Goal: Information Seeking & Learning: Learn about a topic

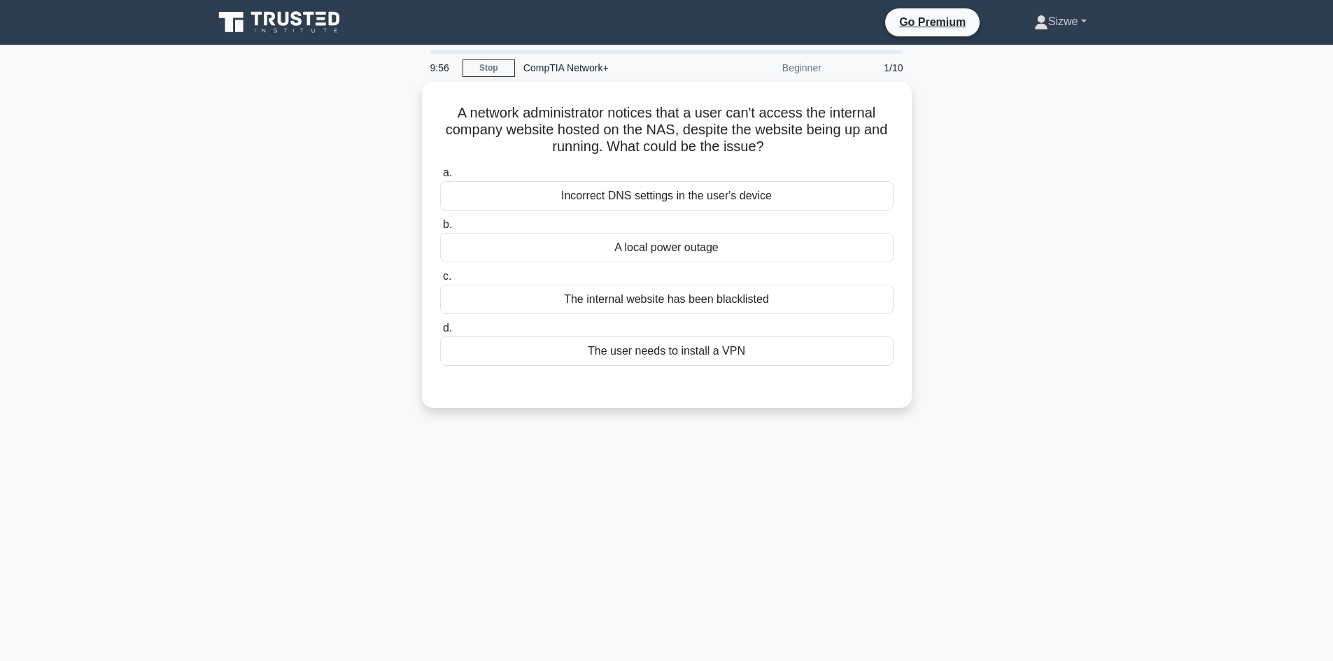
click at [1054, 20] on link "Sizwe" at bounding box center [1061, 22] width 120 height 28
click at [1023, 59] on link "Profile" at bounding box center [1056, 54] width 111 height 22
click at [492, 65] on link "Stop" at bounding box center [488, 67] width 52 height 17
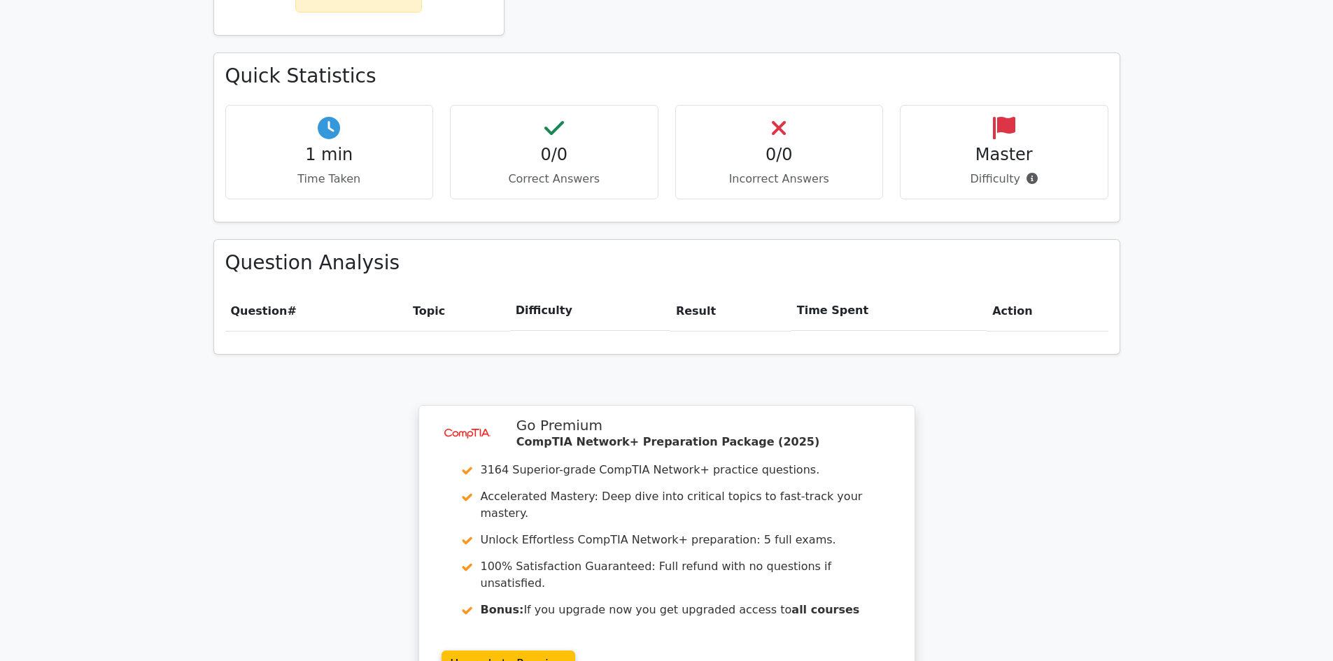
scroll to position [948, 0]
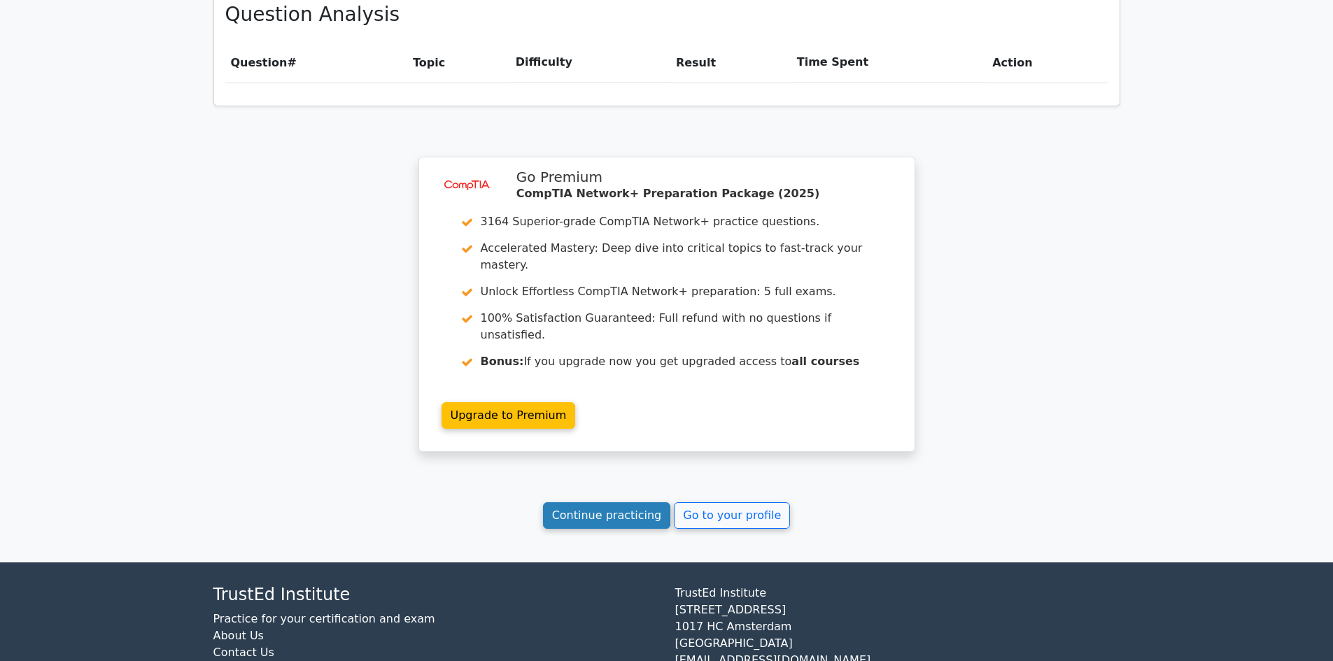
click at [621, 502] on link "Continue practicing" at bounding box center [607, 515] width 128 height 27
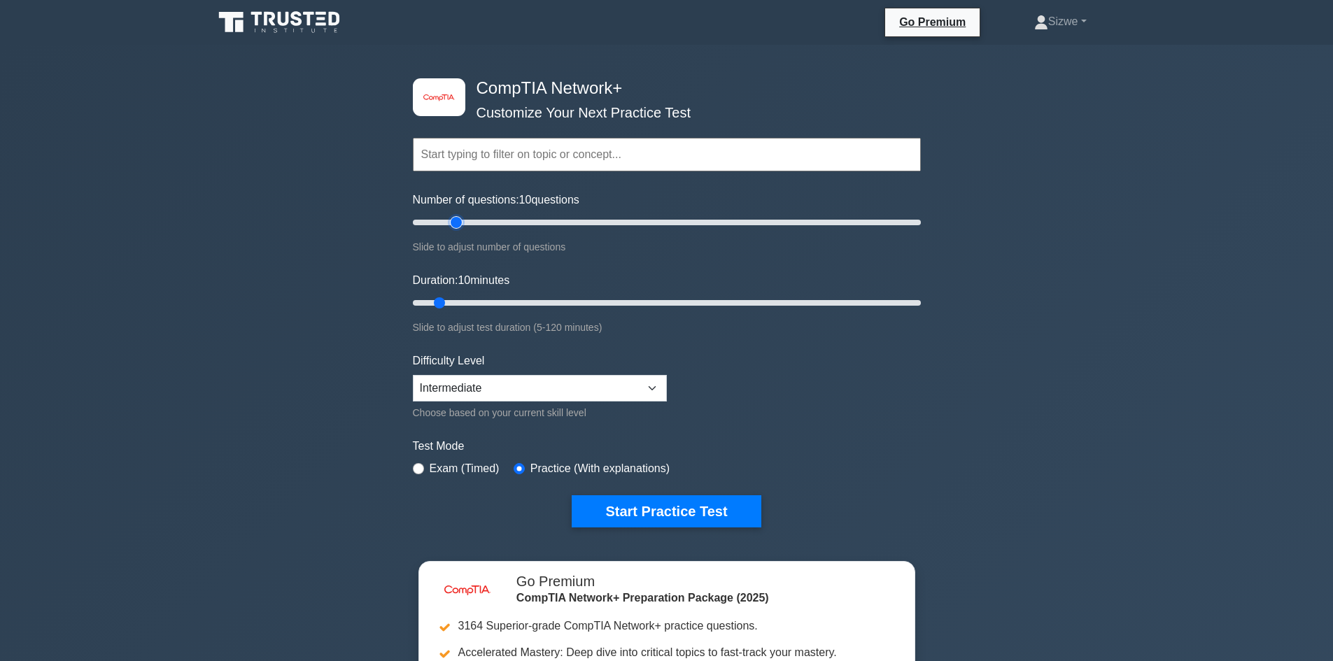
click at [451, 220] on input "Number of questions: 10 questions" at bounding box center [667, 222] width 508 height 17
click at [478, 222] on input "Number of questions: 30 questions" at bounding box center [667, 222] width 508 height 17
click at [497, 227] on input "Number of questions: 35 questions" at bounding box center [667, 222] width 508 height 17
click at [516, 223] on input "Number of questions: 45 questions" at bounding box center [667, 222] width 508 height 17
type input "50"
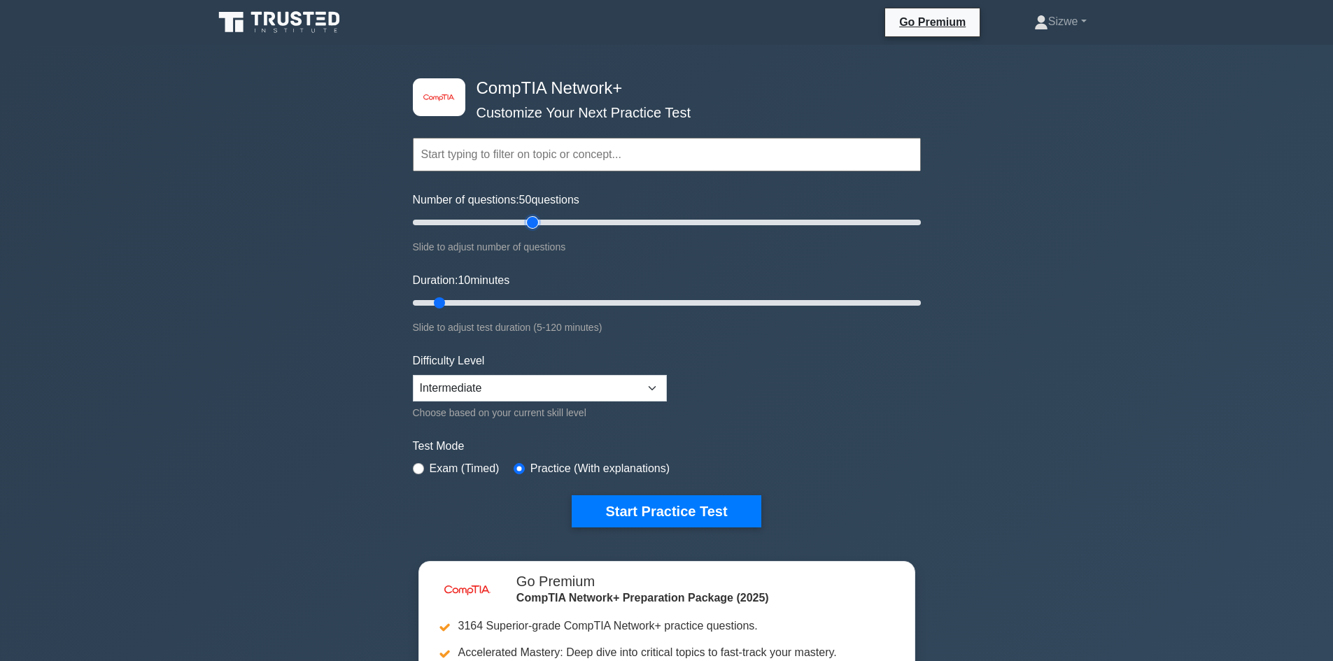
click at [536, 221] on input "Number of questions: 50 questions" at bounding box center [667, 222] width 508 height 17
click at [511, 298] on input "Duration: 25 minutes" at bounding box center [667, 303] width 508 height 17
type input "30"
click at [518, 298] on input "Duration: 30 minutes" at bounding box center [667, 303] width 508 height 17
click at [572, 394] on select "Beginner Intermediate Expert" at bounding box center [540, 388] width 254 height 27
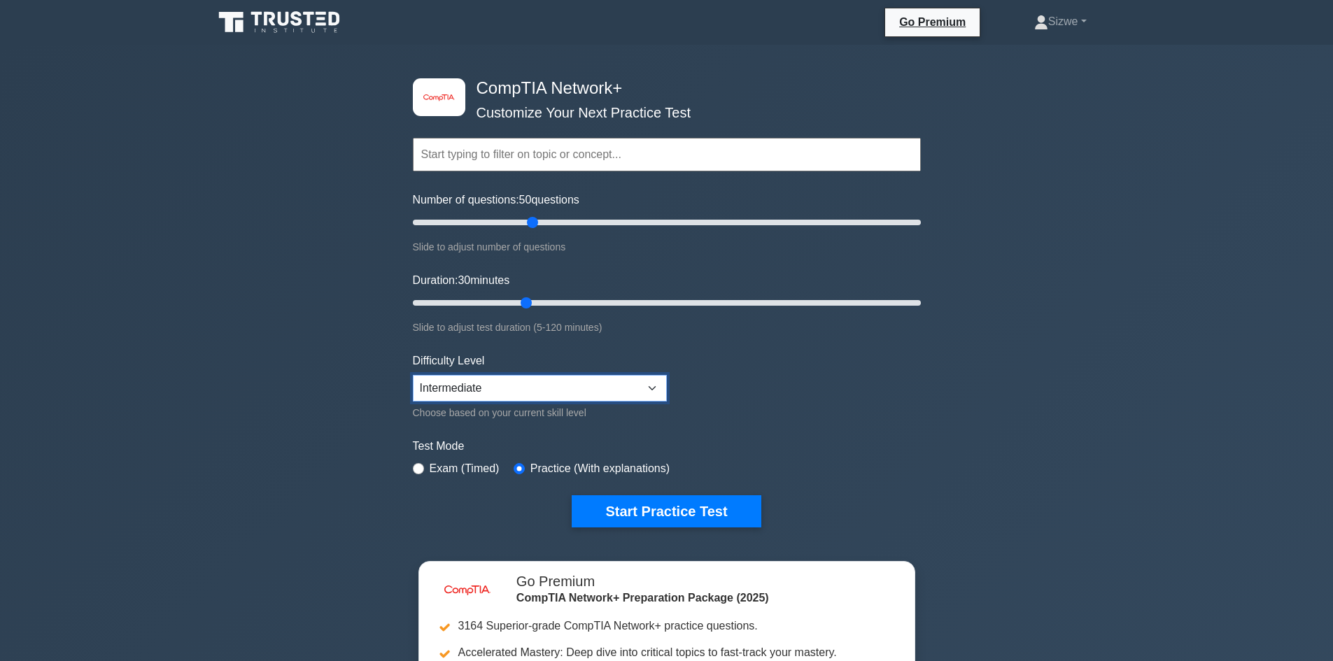
select select "expert"
click at [413, 375] on select "Beginner Intermediate Expert" at bounding box center [540, 388] width 254 height 27
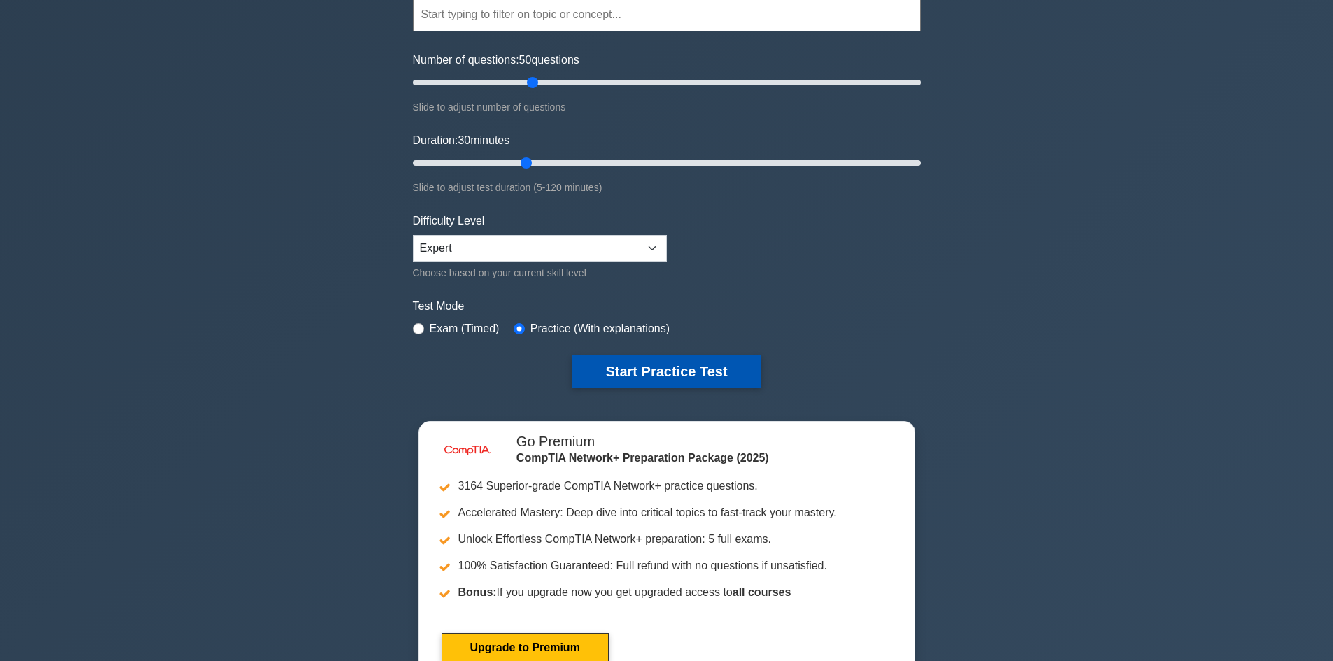
click at [692, 369] on button "Start Practice Test" at bounding box center [666, 371] width 189 height 32
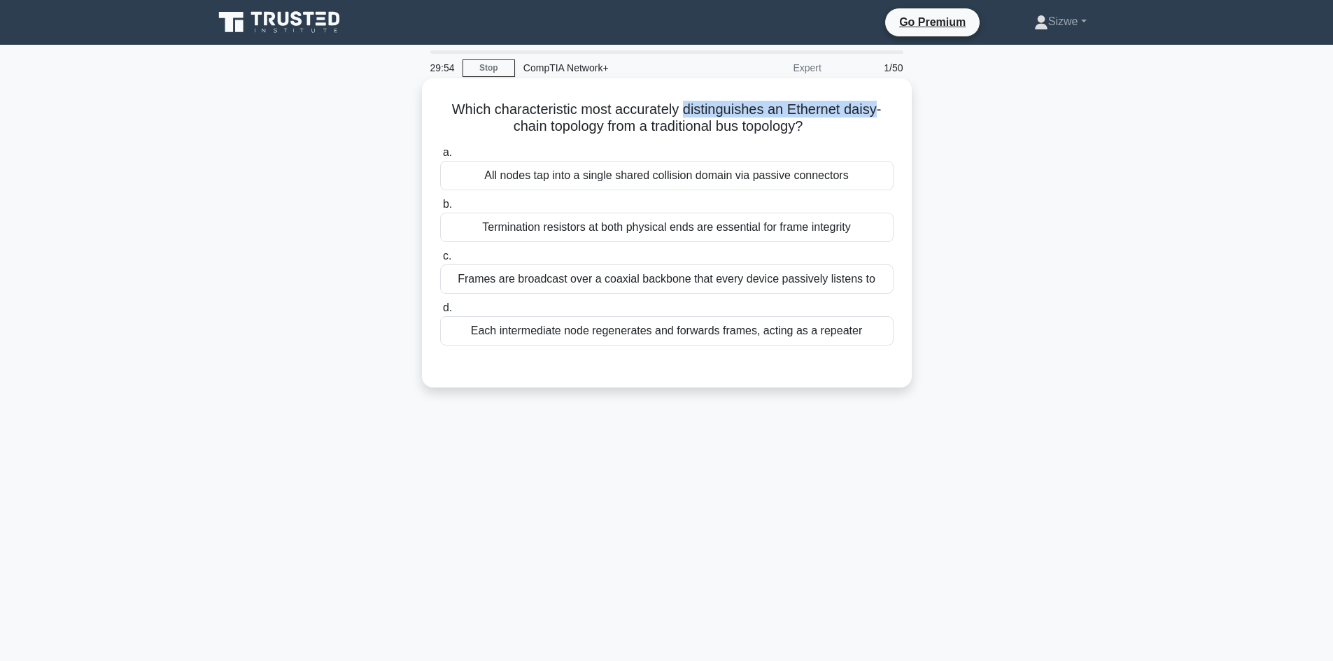
drag, startPoint x: 684, startPoint y: 107, endPoint x: 880, endPoint y: 118, distance: 196.2
click at [880, 118] on h5 "Which characteristic most accurately distinguishes an Ethernet daisy-chain topo…" at bounding box center [667, 118] width 456 height 35
click at [816, 267] on div "Frames are broadcast over a coaxial backbone that every device passively listen…" at bounding box center [666, 278] width 453 height 29
click at [440, 261] on input "c. Frames are broadcast over a coaxial backbone that every device passively lis…" at bounding box center [440, 256] width 0 height 9
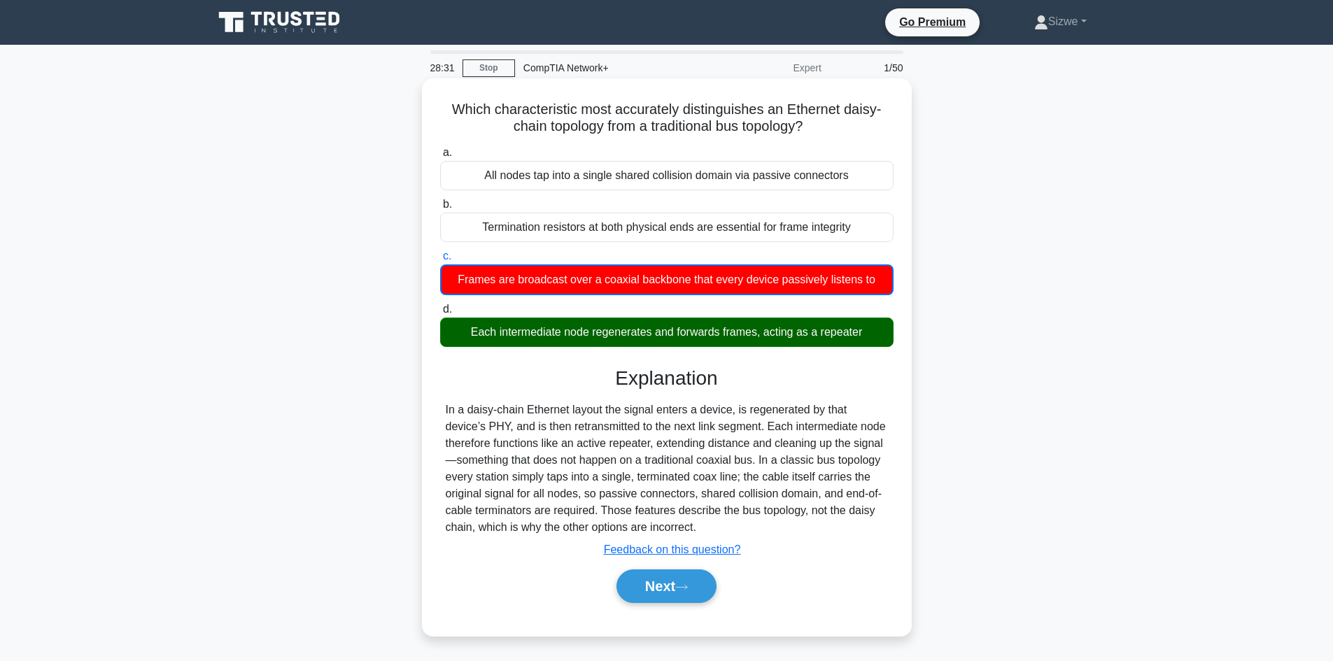
scroll to position [94, 0]
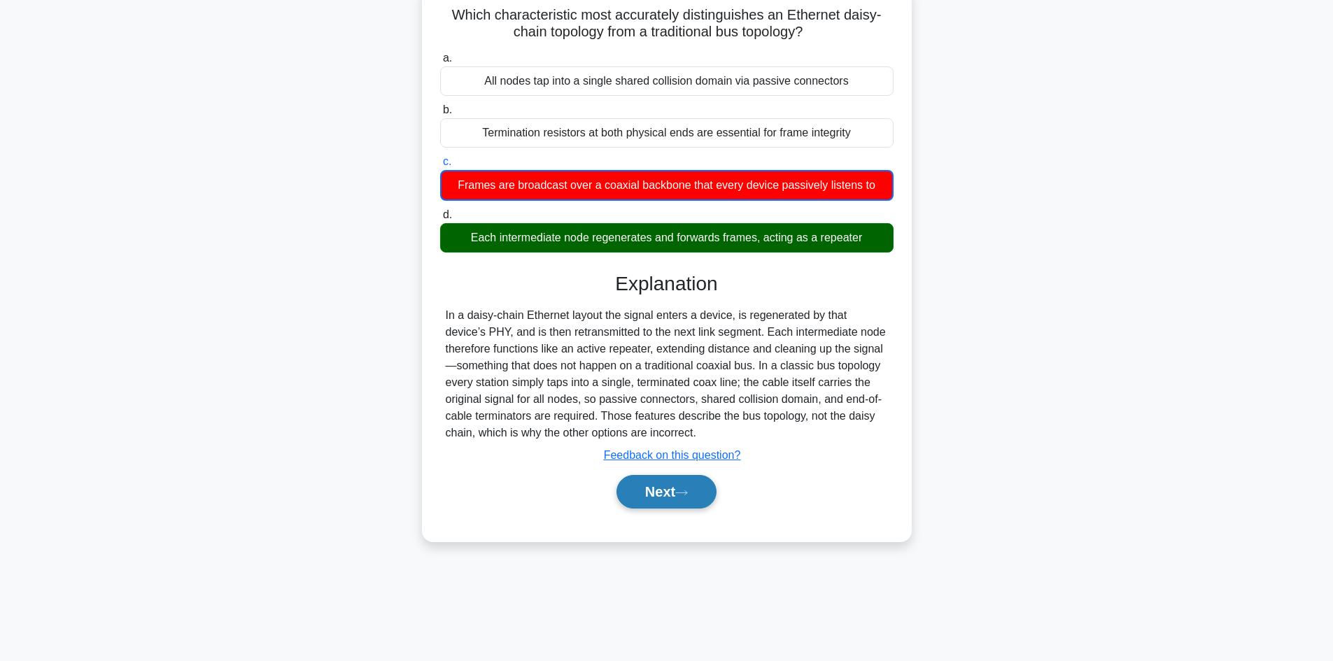
click at [661, 493] on button "Next" at bounding box center [666, 492] width 100 height 34
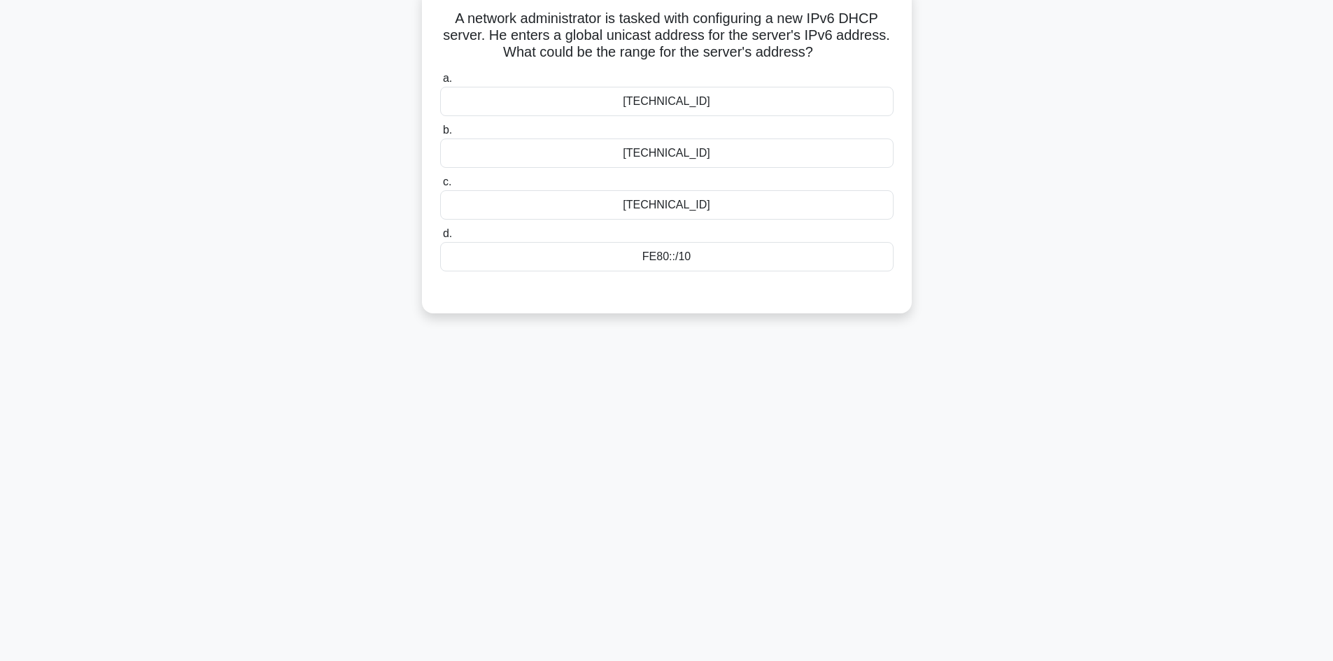
scroll to position [0, 0]
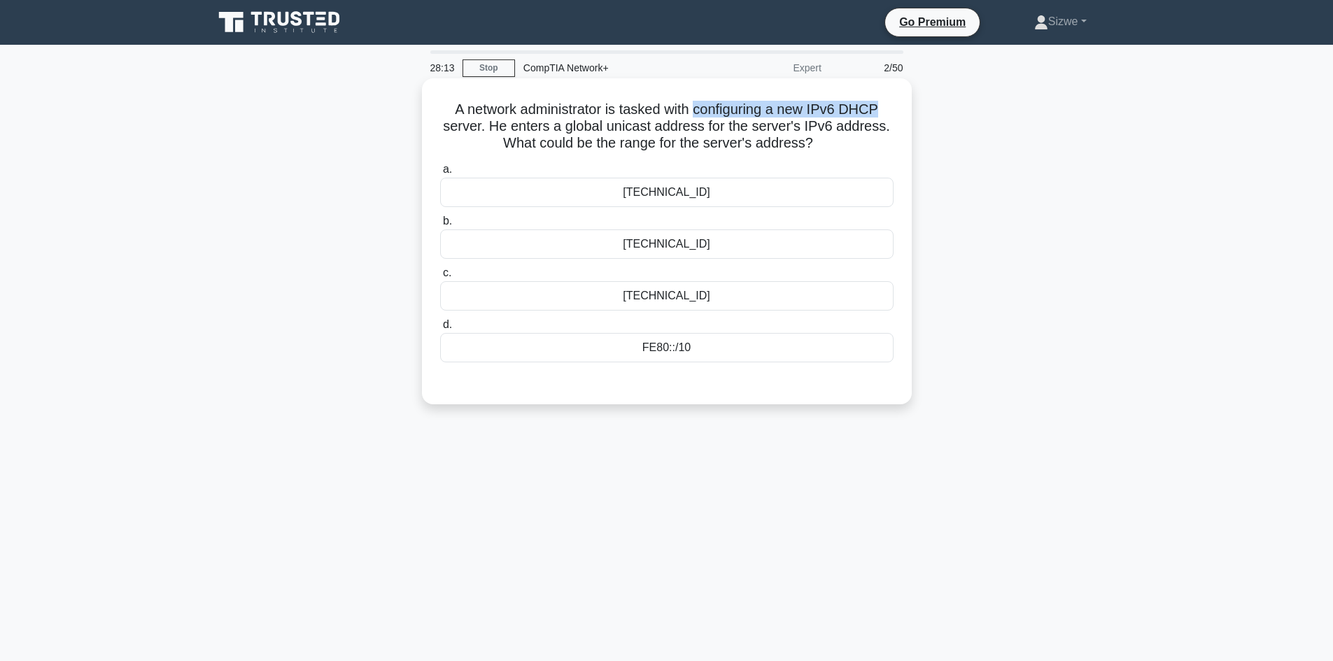
drag, startPoint x: 695, startPoint y: 111, endPoint x: 892, endPoint y: 110, distance: 196.6
click at [892, 110] on h5 "A network administrator is tasked with configuring a new IPv6 DHCP server. He e…" at bounding box center [667, 127] width 456 height 52
click at [680, 306] on div "FD00::/8" at bounding box center [666, 295] width 453 height 29
click at [440, 278] on input "c. FD00::/8" at bounding box center [440, 273] width 0 height 9
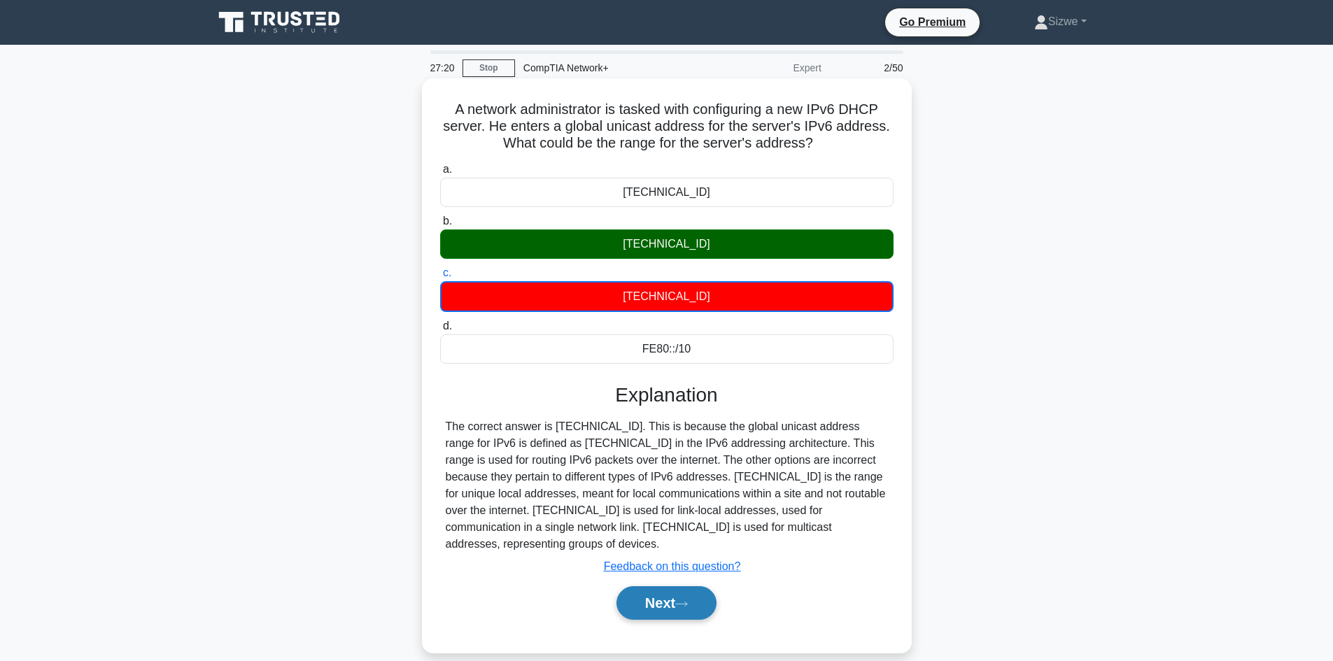
click at [680, 586] on button "Next" at bounding box center [666, 603] width 100 height 34
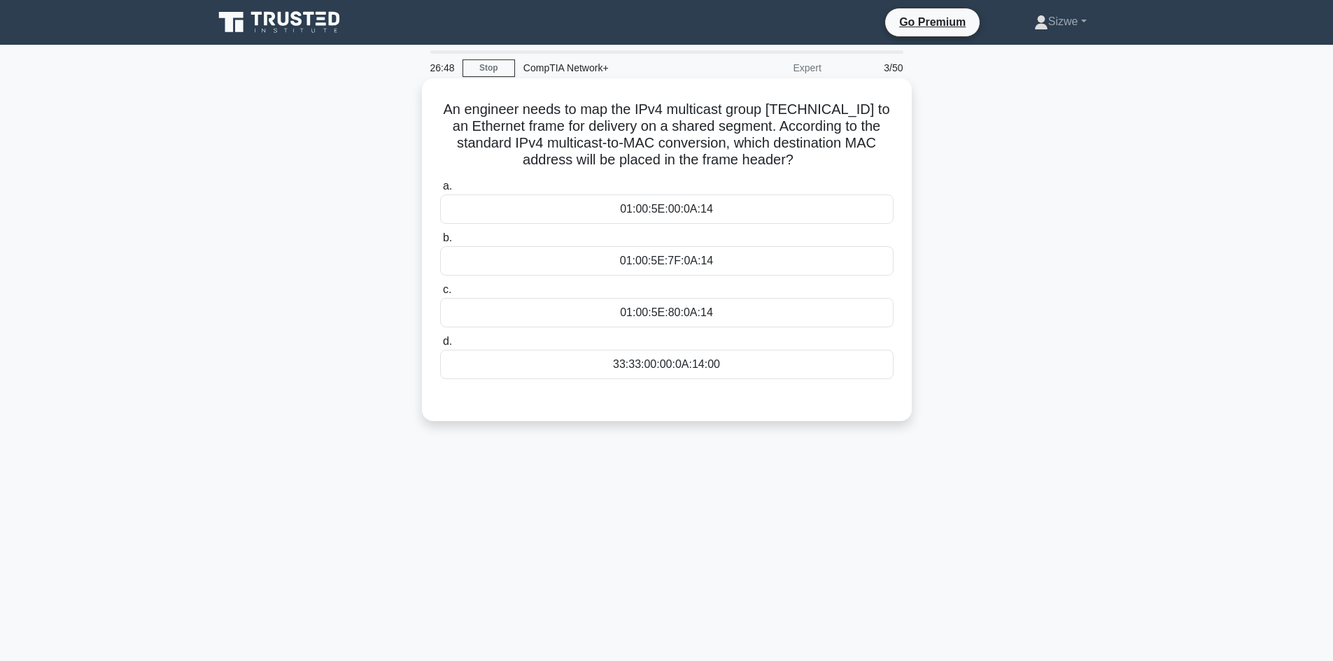
click at [694, 316] on div "01:00:5E:80:0A:14" at bounding box center [666, 312] width 453 height 29
click at [440, 295] on input "c. 01:00:5E:80:0A:14" at bounding box center [440, 289] width 0 height 9
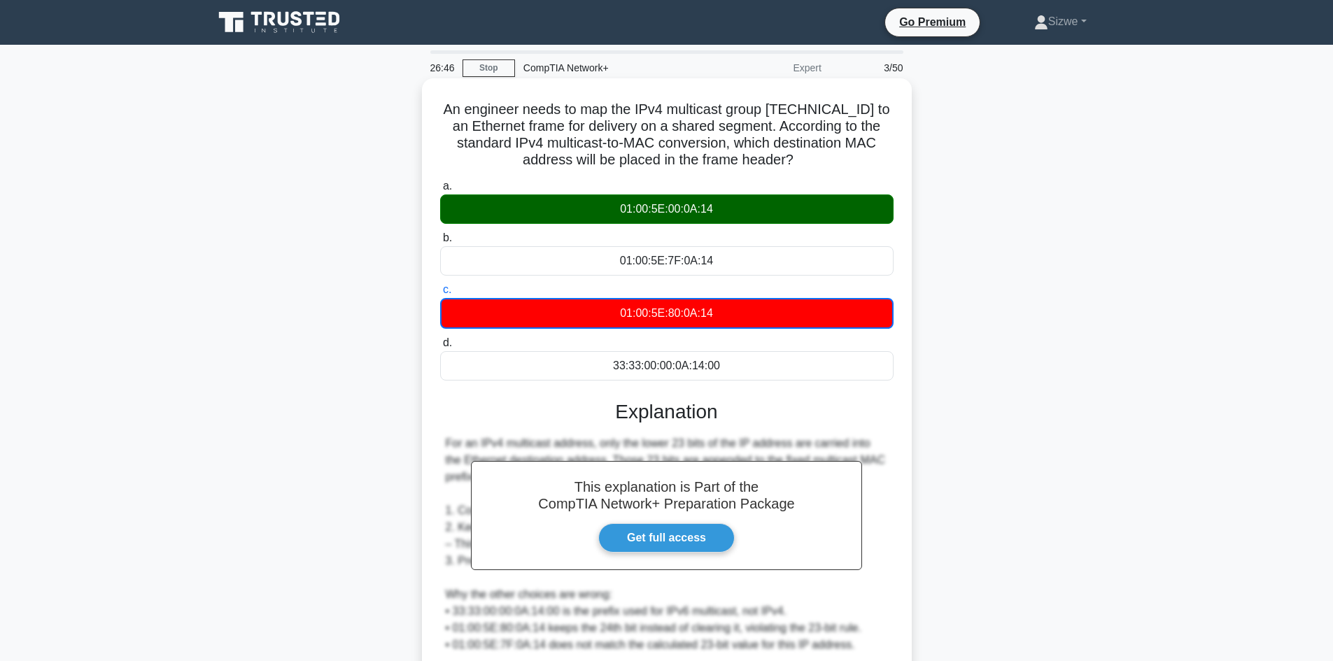
scroll to position [120, 0]
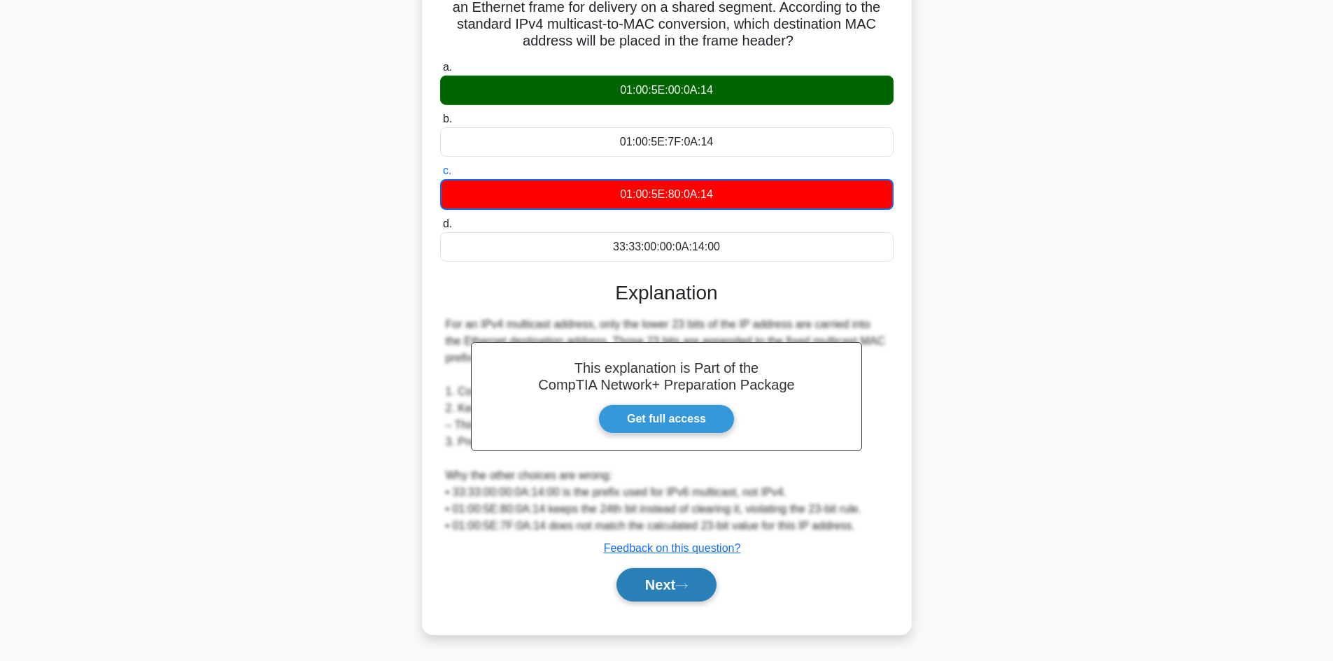
click at [679, 585] on button "Next" at bounding box center [666, 585] width 100 height 34
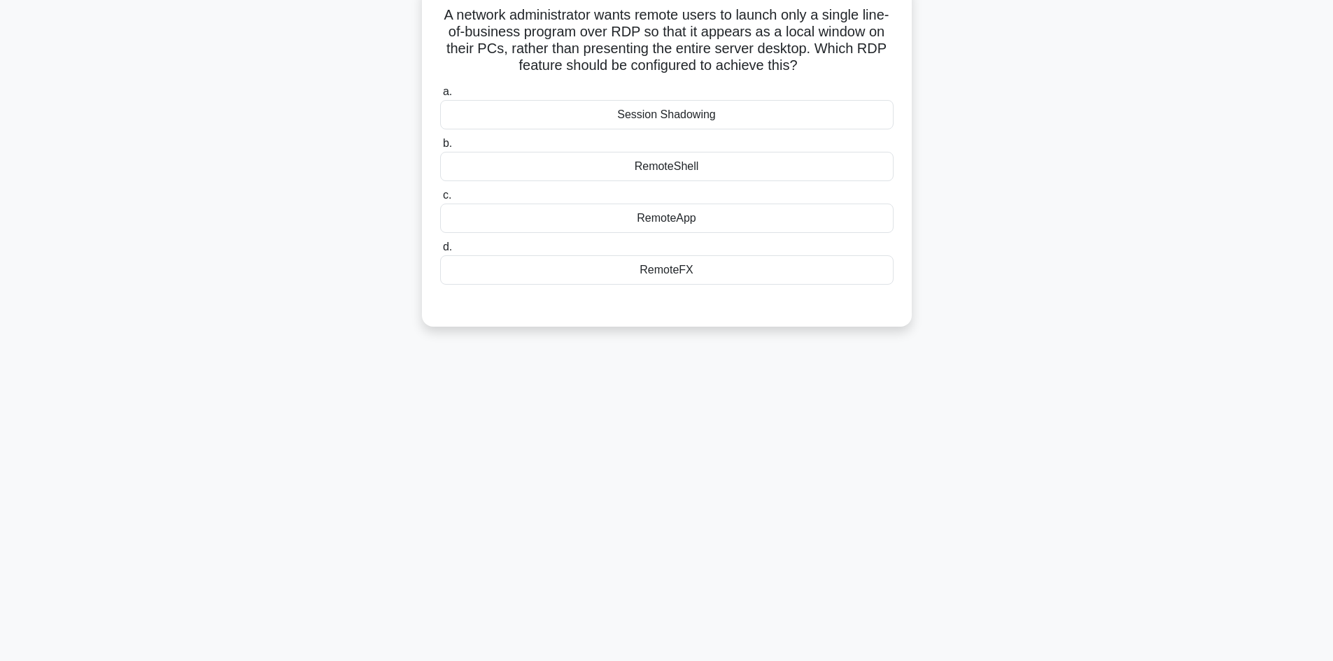
scroll to position [0, 0]
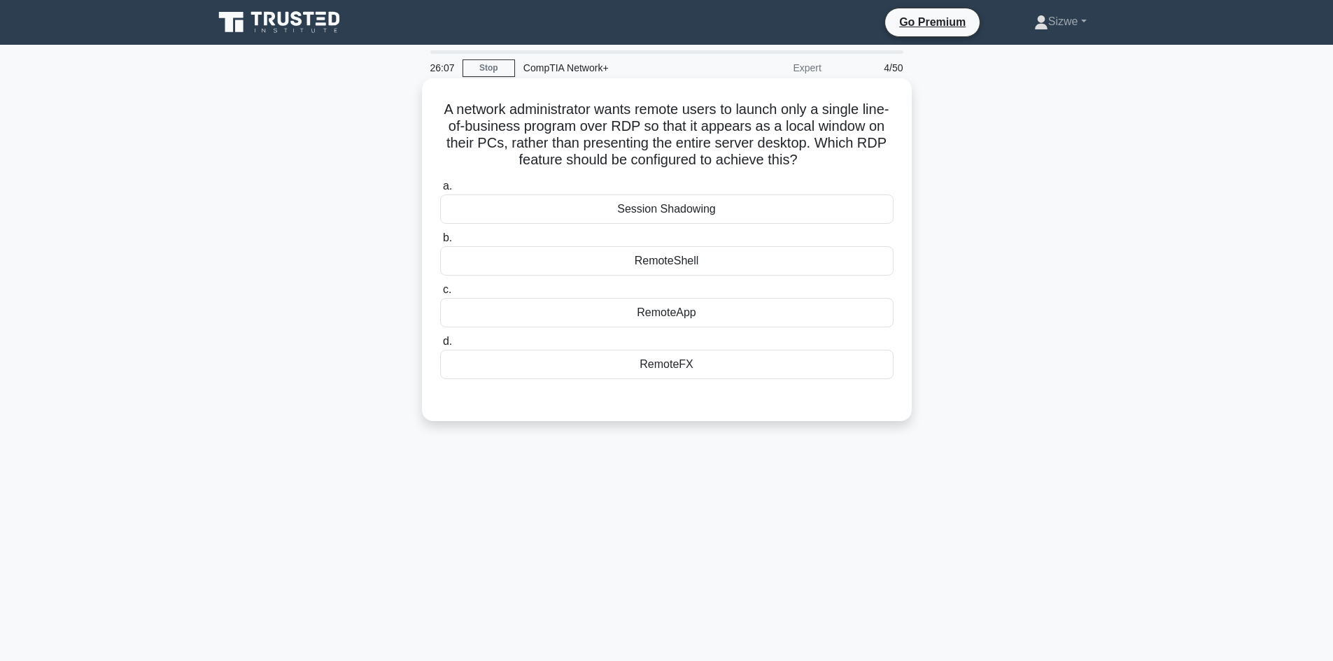
click at [675, 316] on div "RemoteApp" at bounding box center [666, 312] width 453 height 29
click at [440, 295] on input "c. RemoteApp" at bounding box center [440, 289] width 0 height 9
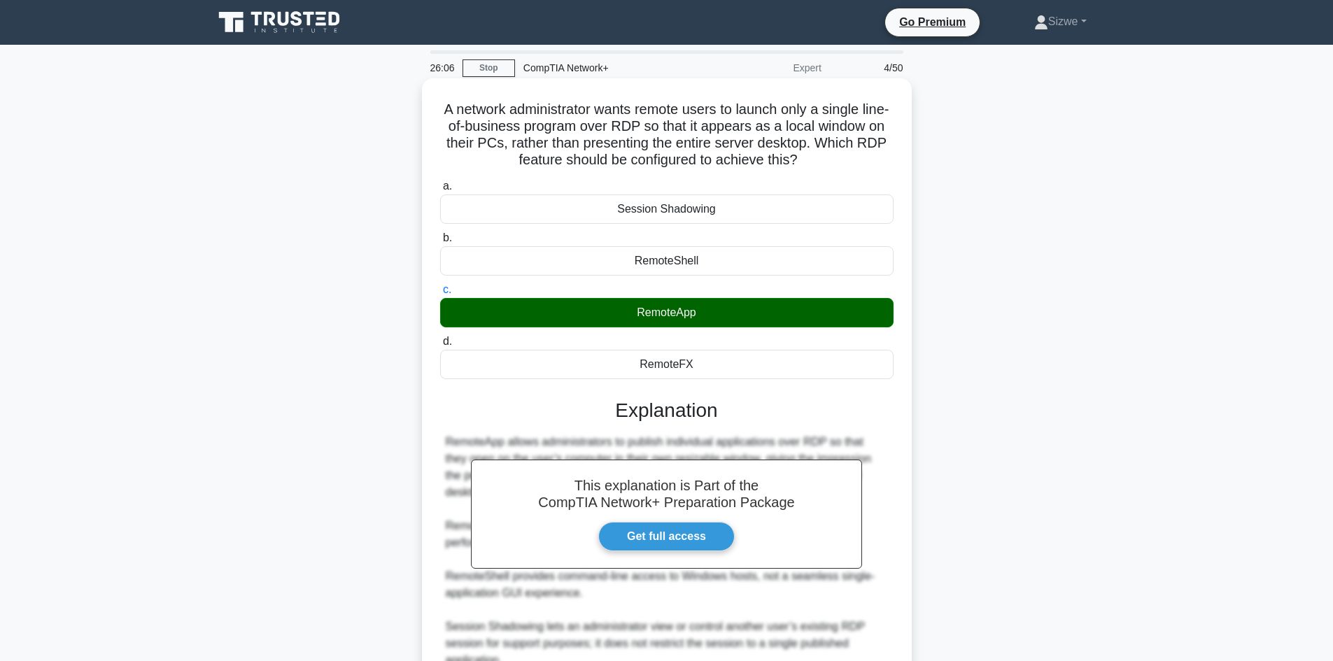
scroll to position [135, 0]
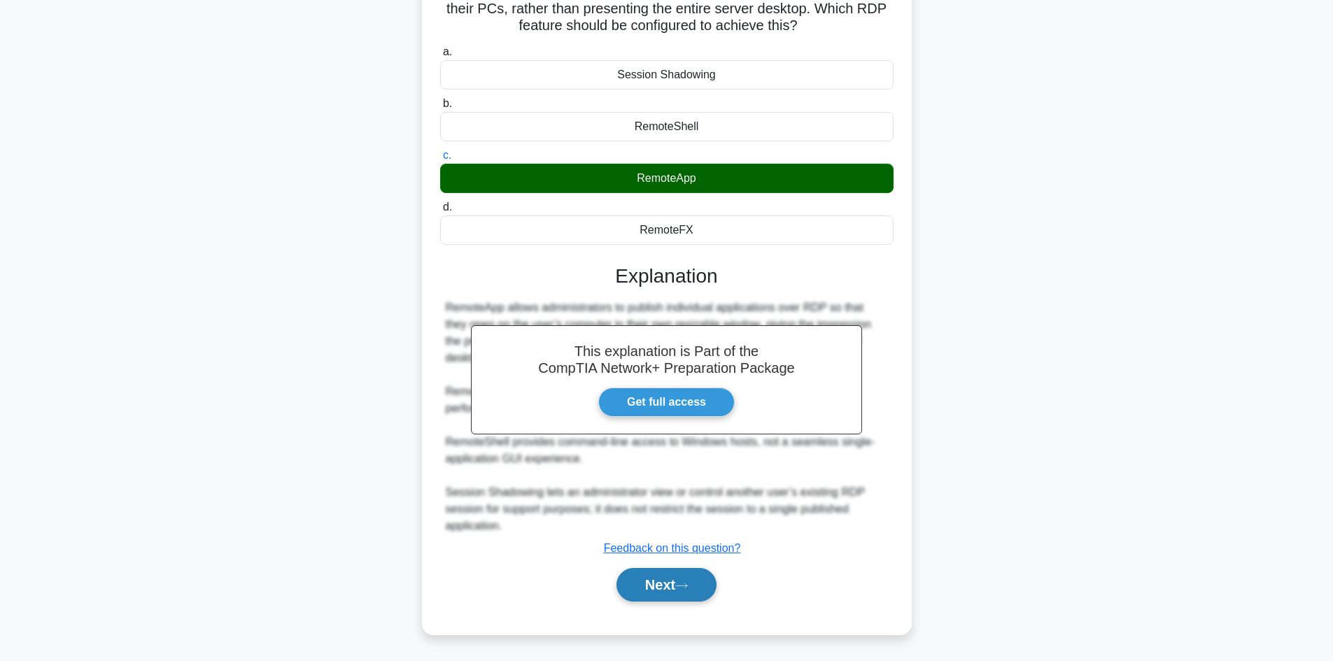
click at [681, 591] on button "Next" at bounding box center [666, 585] width 100 height 34
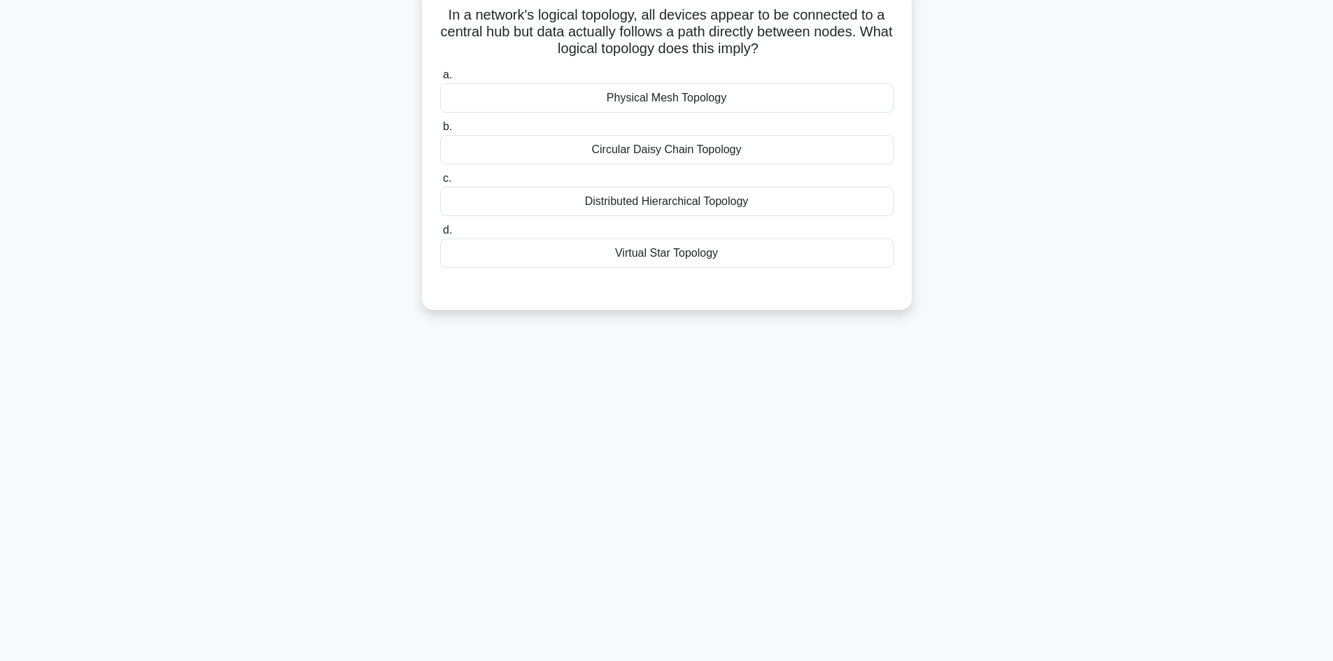
scroll to position [0, 0]
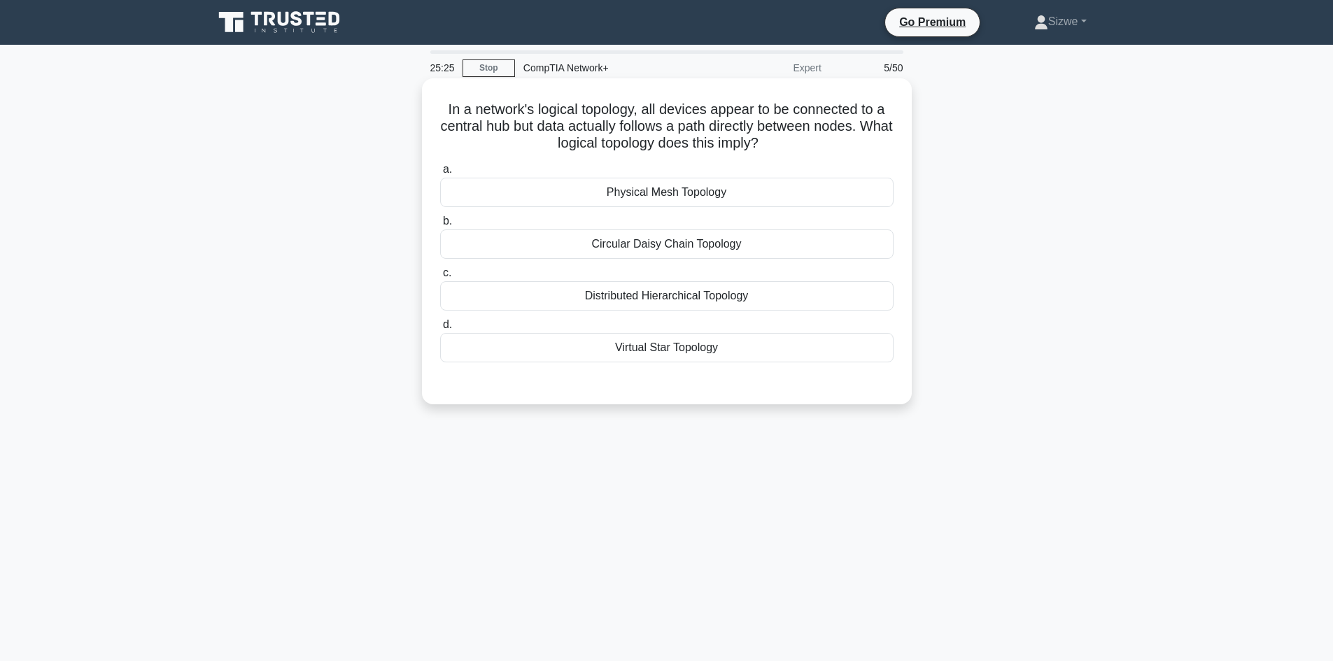
click at [696, 349] on div "Virtual Star Topology" at bounding box center [666, 347] width 453 height 29
click at [440, 330] on input "d. Virtual Star Topology" at bounding box center [440, 324] width 0 height 9
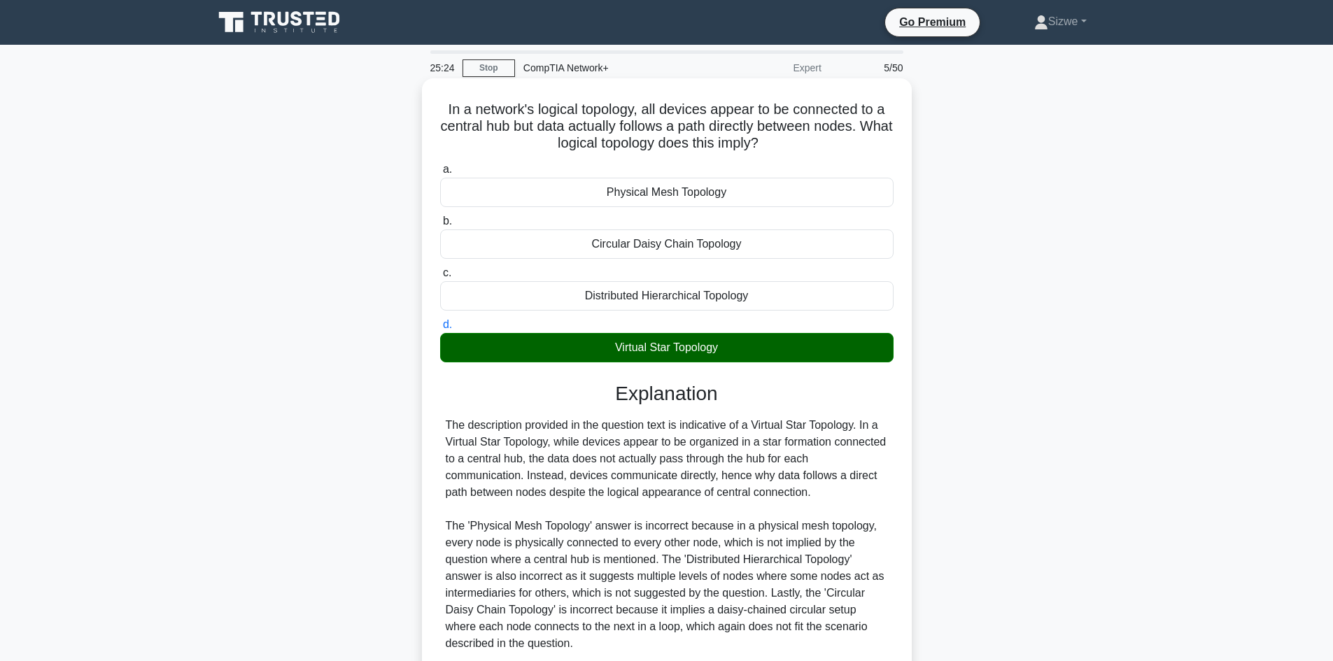
scroll to position [118, 0]
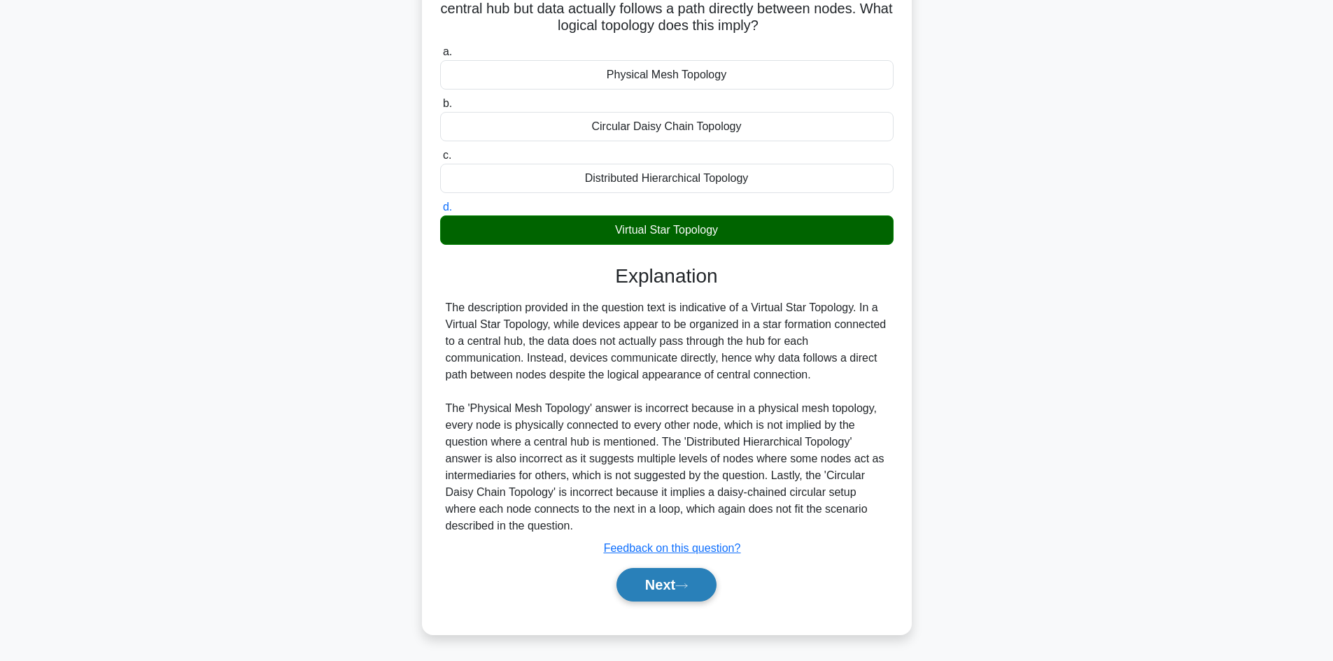
click at [653, 583] on button "Next" at bounding box center [666, 585] width 100 height 34
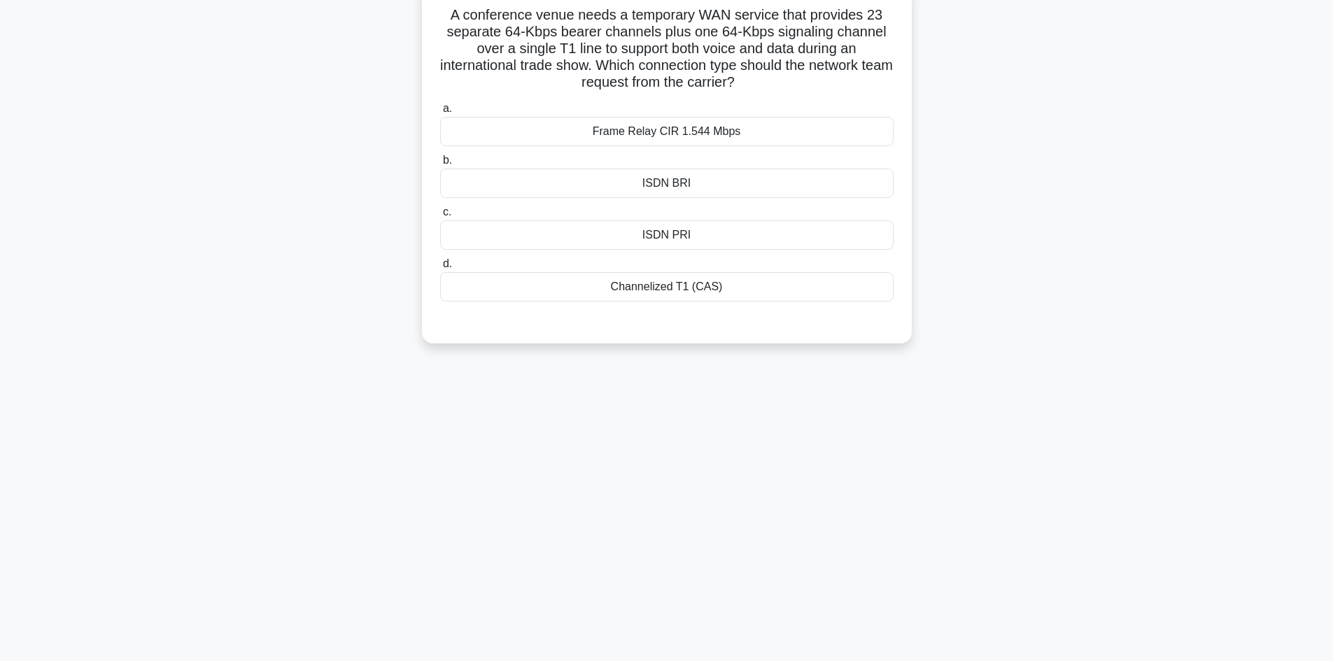
scroll to position [0, 0]
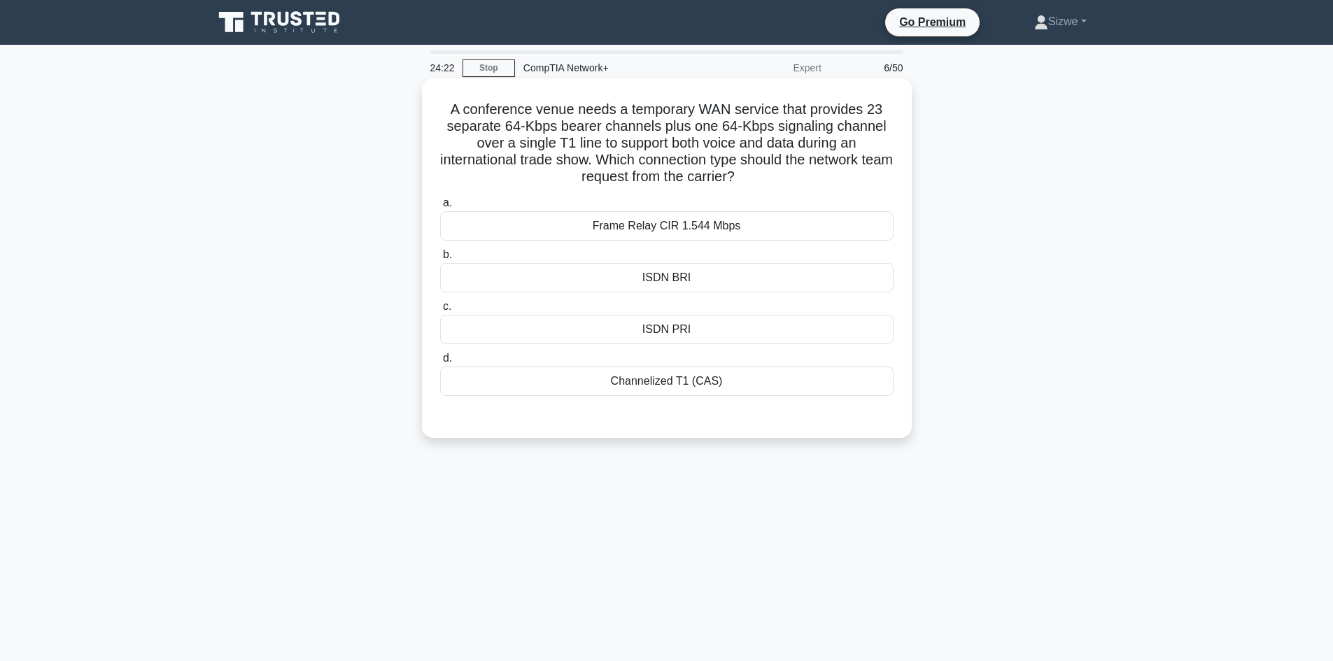
click at [678, 285] on div "ISDN BRI" at bounding box center [666, 277] width 453 height 29
click at [440, 260] on input "b. ISDN BRI" at bounding box center [440, 254] width 0 height 9
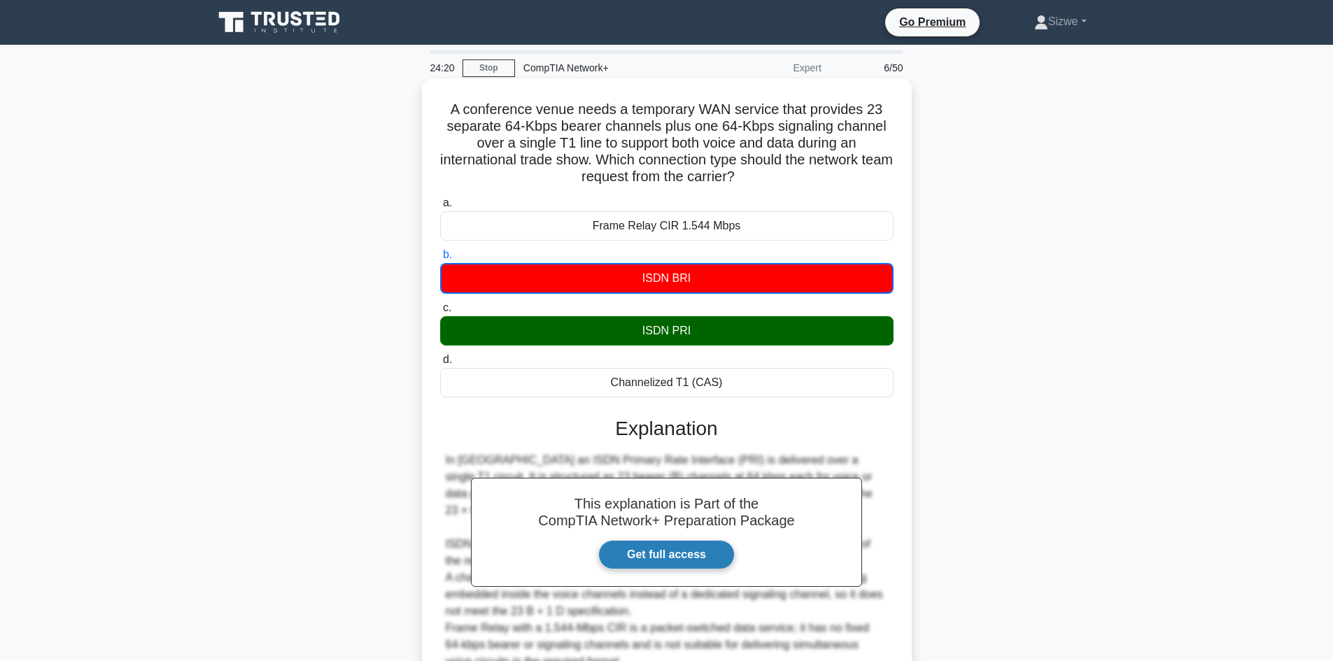
click at [701, 563] on link "Get full access" at bounding box center [666, 554] width 136 height 29
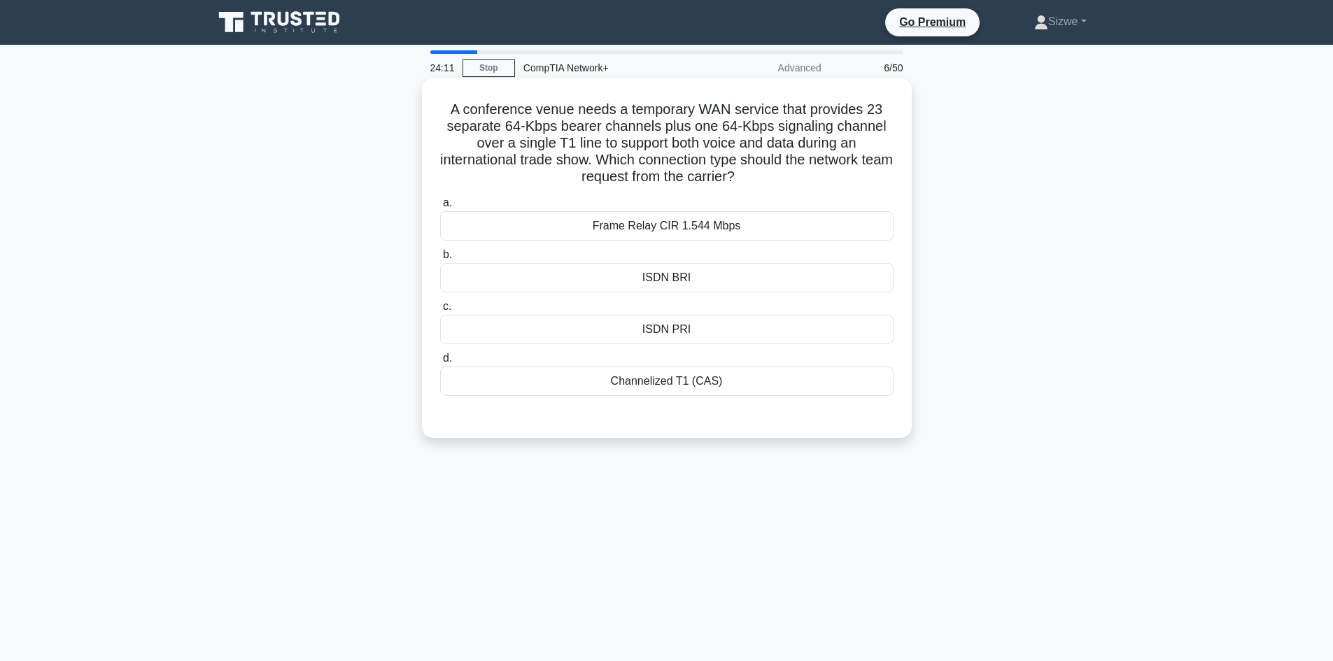
click at [671, 334] on div "ISDN PRI" at bounding box center [666, 329] width 453 height 29
click at [440, 311] on input "c. ISDN PRI" at bounding box center [440, 306] width 0 height 9
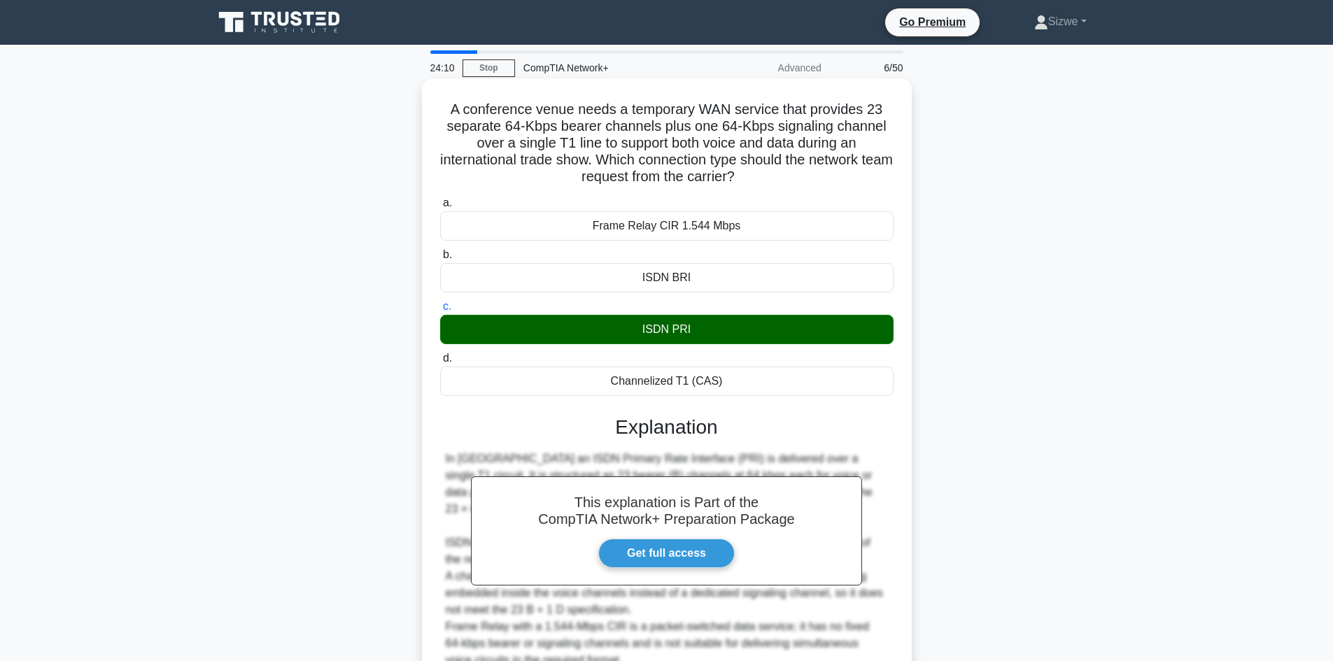
scroll to position [135, 0]
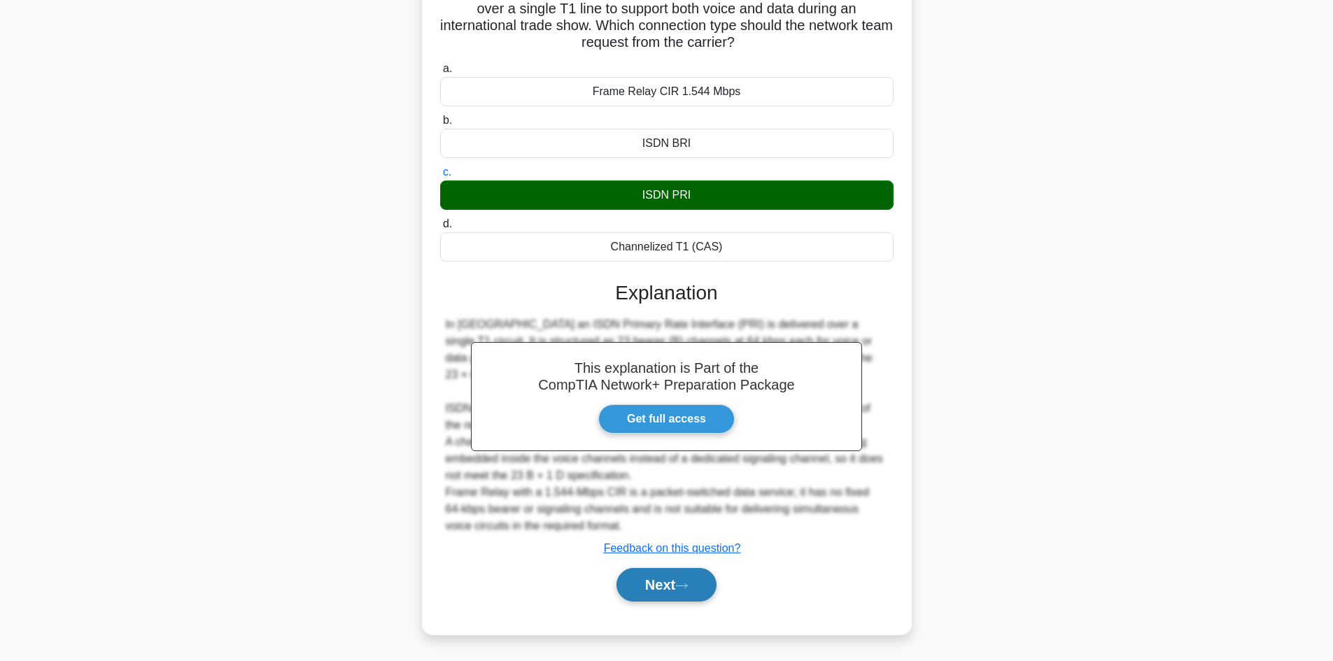
click at [654, 583] on button "Next" at bounding box center [666, 585] width 100 height 34
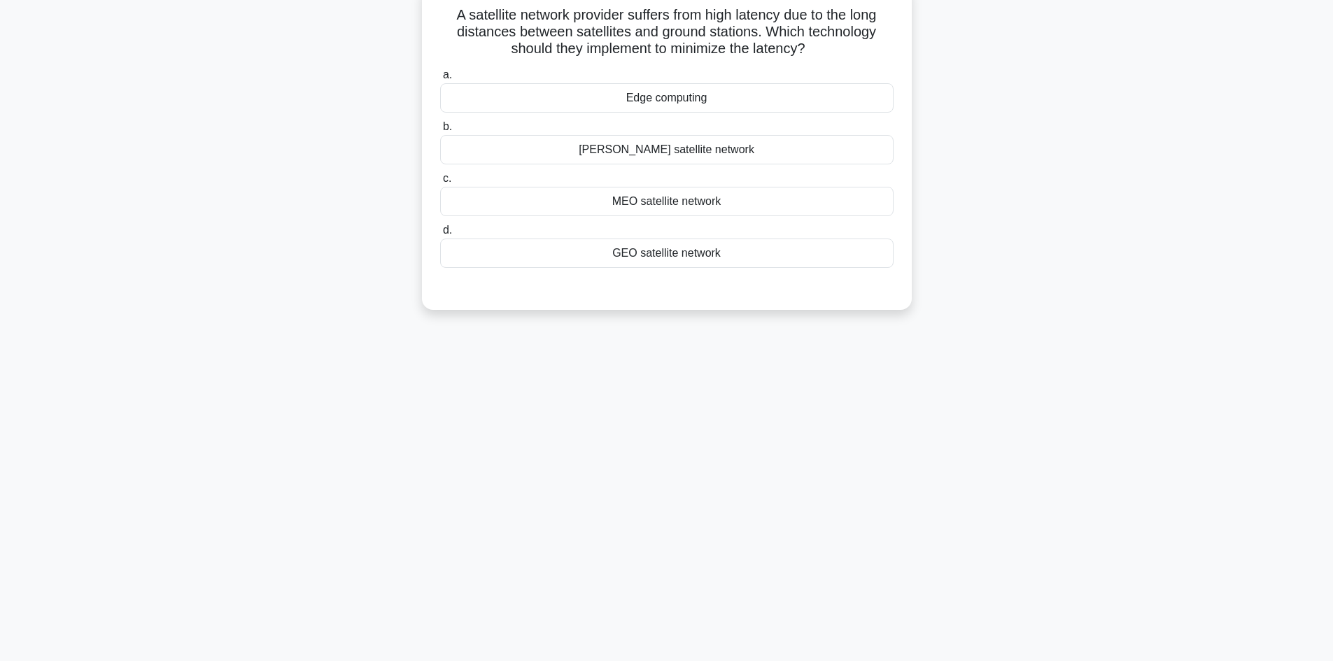
scroll to position [0, 0]
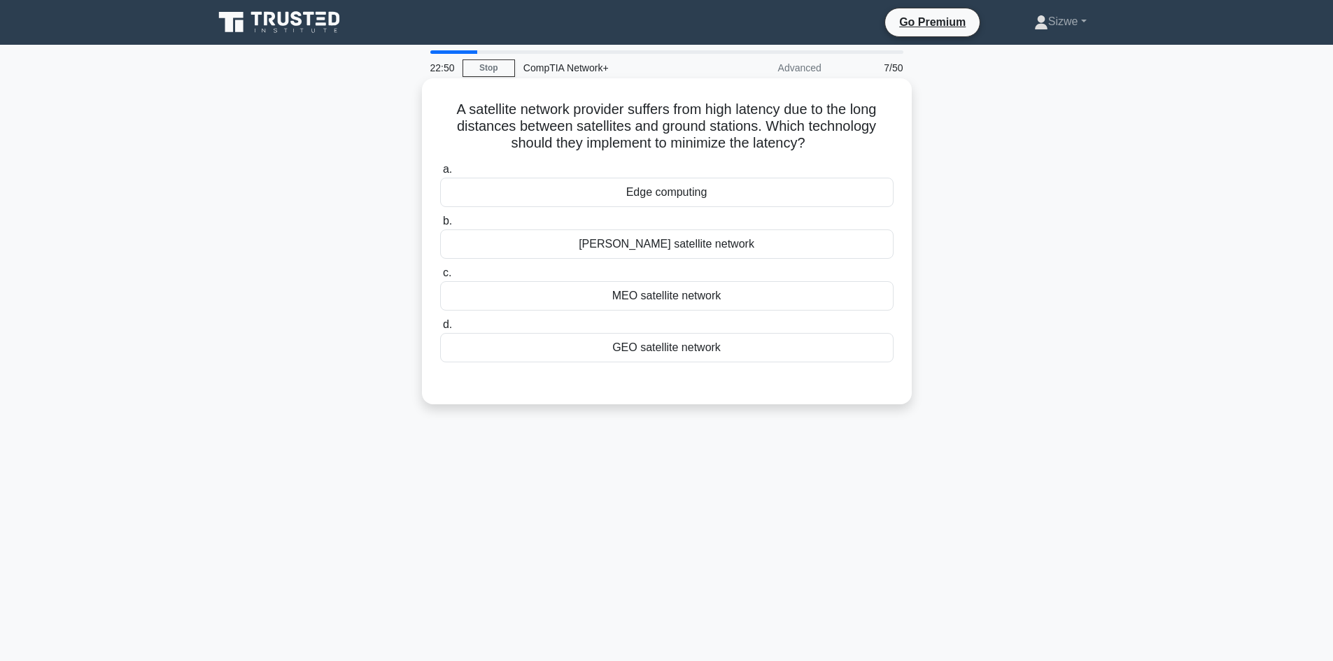
click at [698, 351] on div "GEO satellite network" at bounding box center [666, 347] width 453 height 29
click at [440, 330] on input "d. GEO satellite network" at bounding box center [440, 324] width 0 height 9
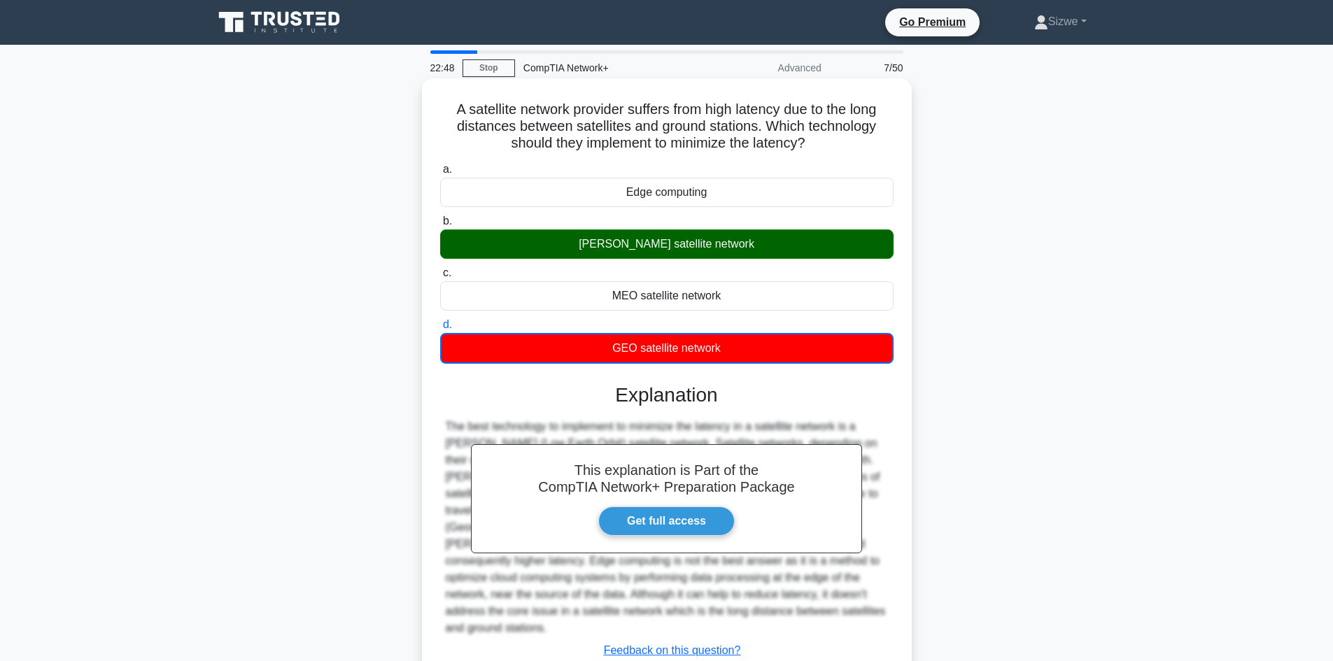
scroll to position [94, 0]
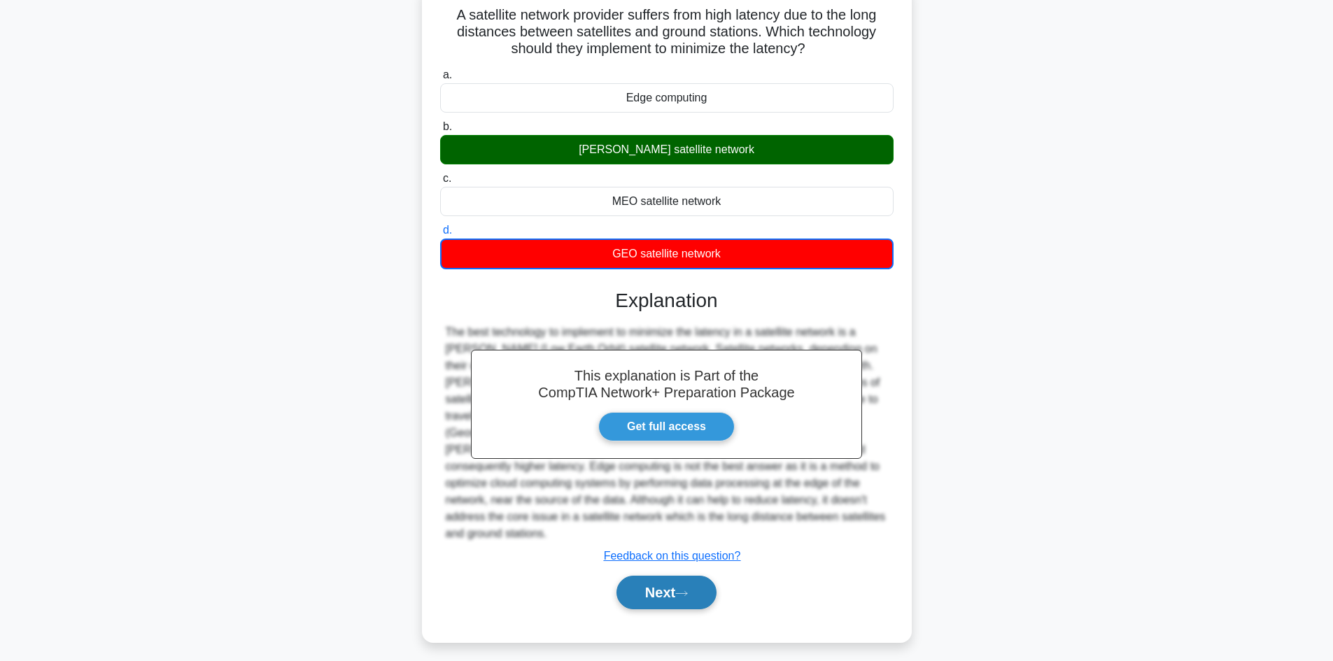
click at [641, 579] on button "Next" at bounding box center [666, 593] width 100 height 34
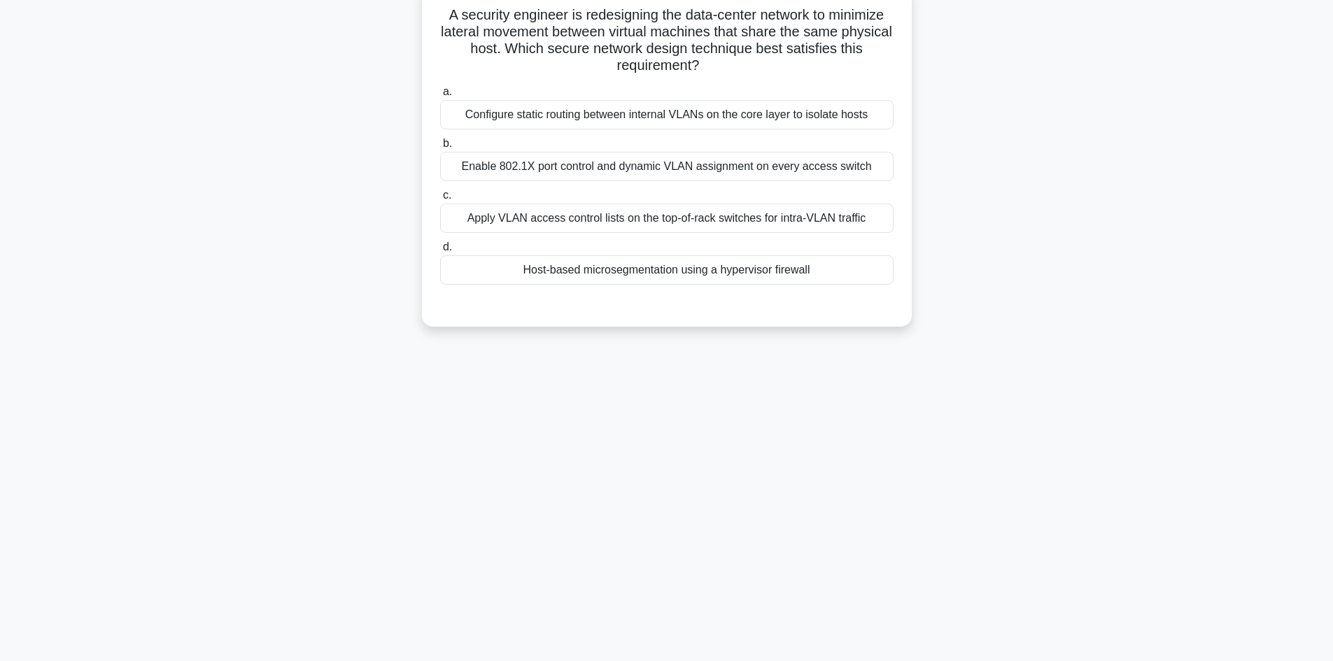
scroll to position [0, 0]
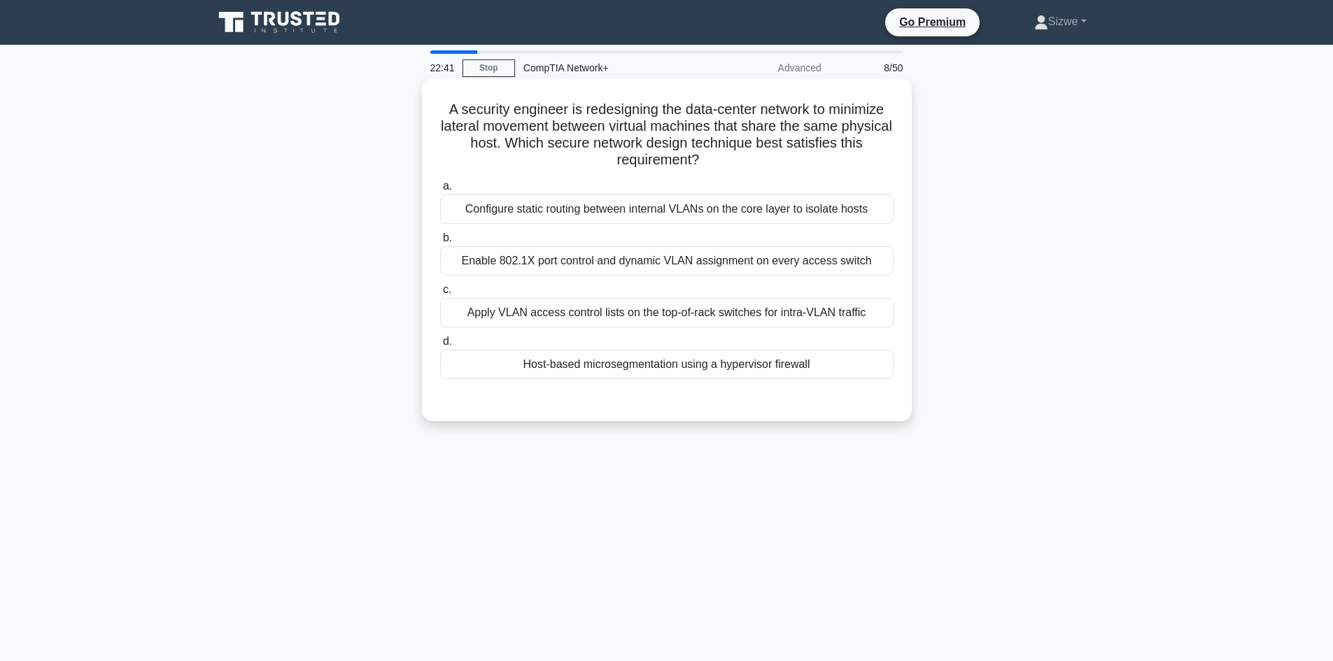
click at [709, 209] on div "Configure static routing between internal VLANs on the core layer to isolate ho…" at bounding box center [666, 209] width 453 height 29
click at [440, 191] on input "a. Configure static routing between internal VLANs on the core layer to isolate…" at bounding box center [440, 186] width 0 height 9
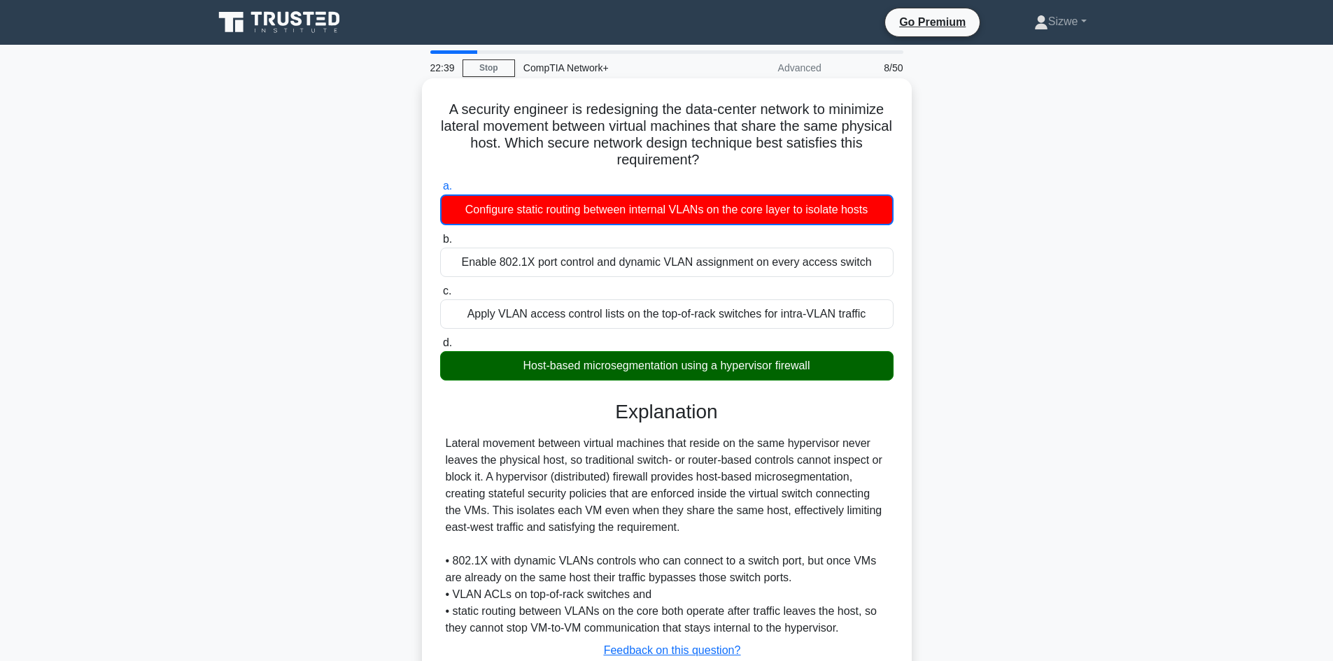
scroll to position [103, 0]
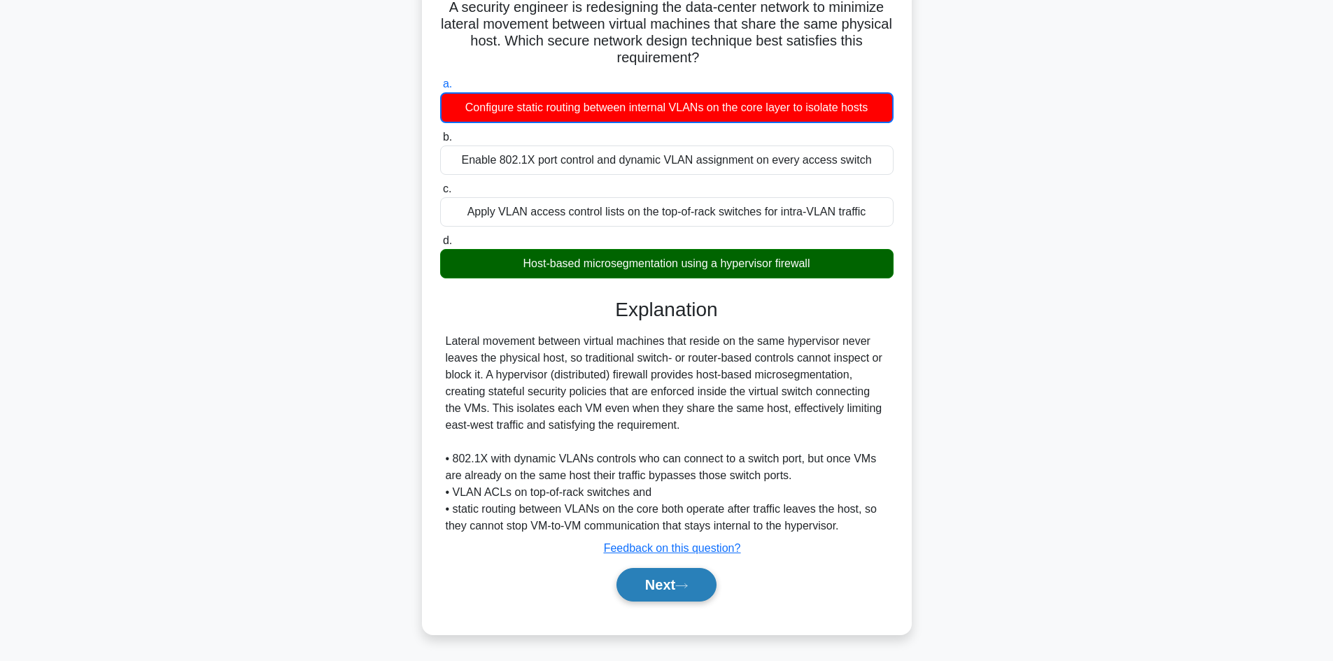
drag, startPoint x: 663, startPoint y: 584, endPoint x: 667, endPoint y: 577, distance: 7.8
click at [664, 584] on button "Next" at bounding box center [666, 585] width 100 height 34
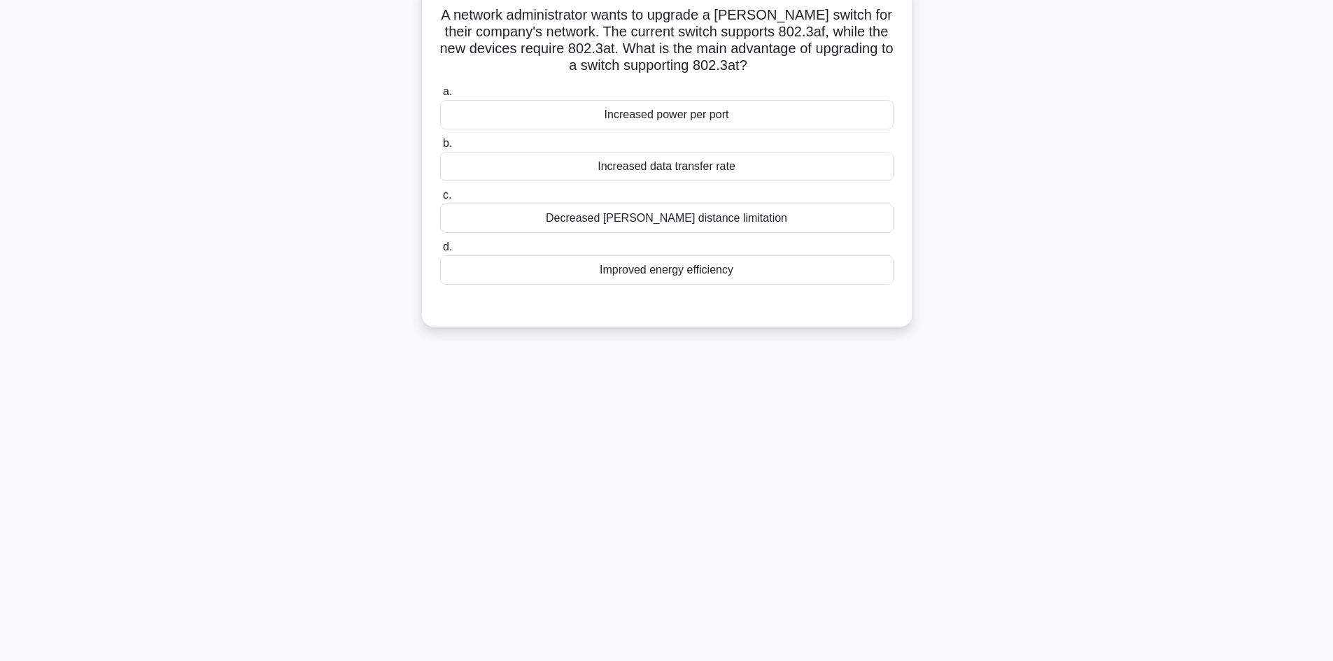
scroll to position [0, 0]
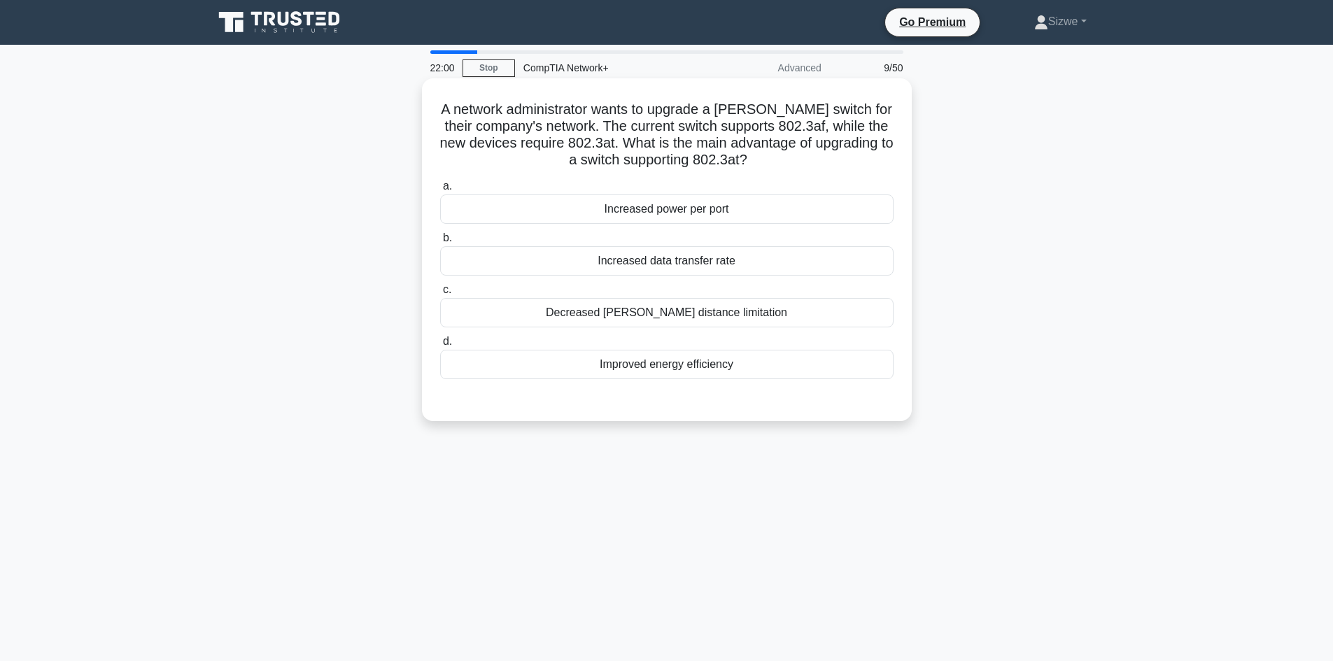
click at [711, 257] on div "Increased data transfer rate" at bounding box center [666, 260] width 453 height 29
click at [440, 243] on input "b. Increased data transfer rate" at bounding box center [440, 238] width 0 height 9
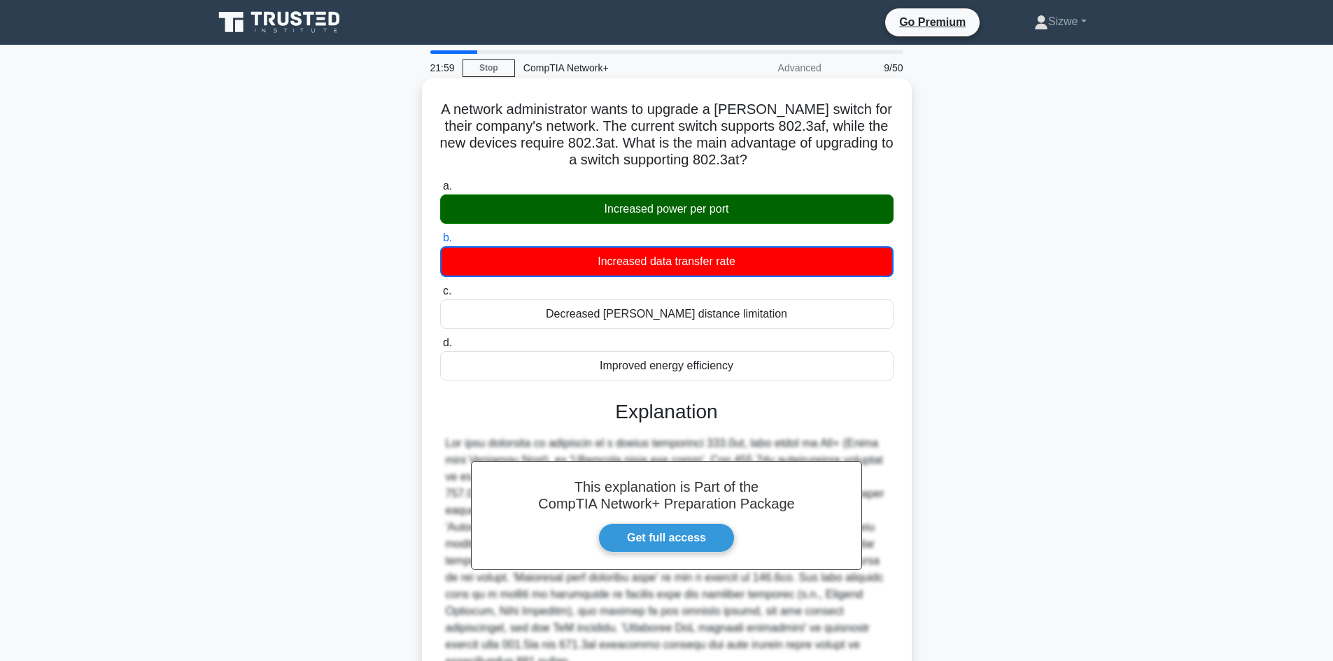
scroll to position [136, 0]
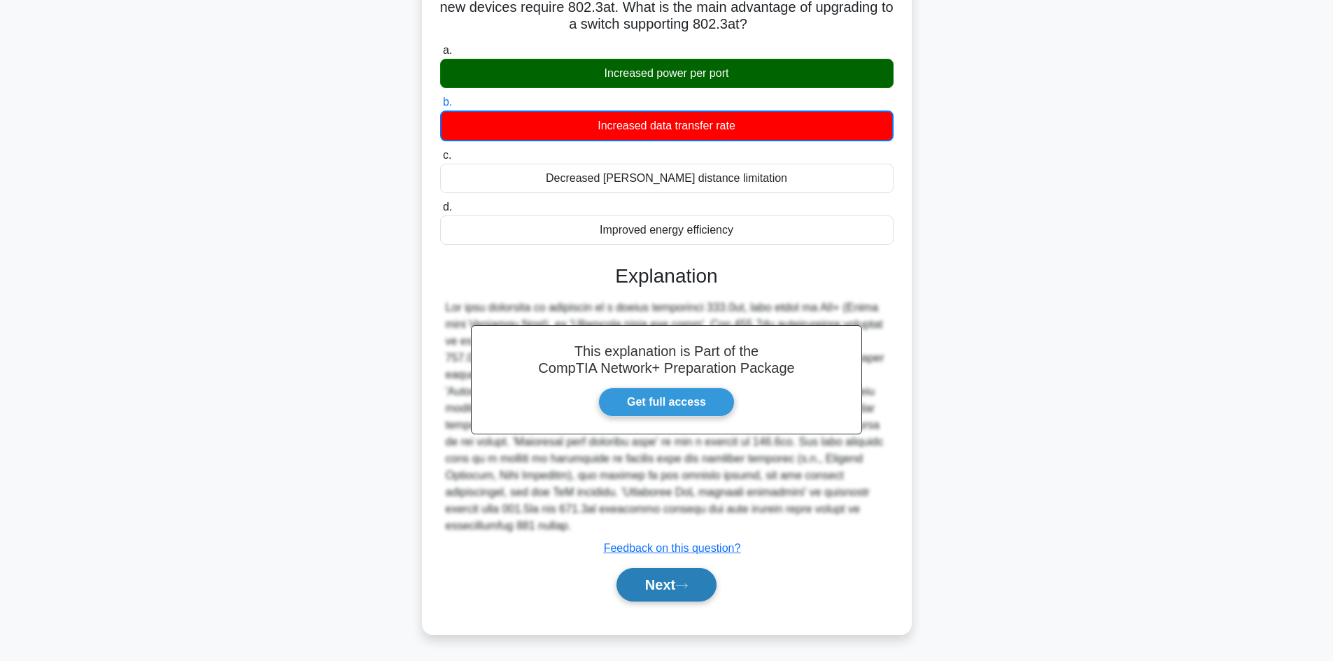
click at [666, 585] on button "Next" at bounding box center [666, 585] width 100 height 34
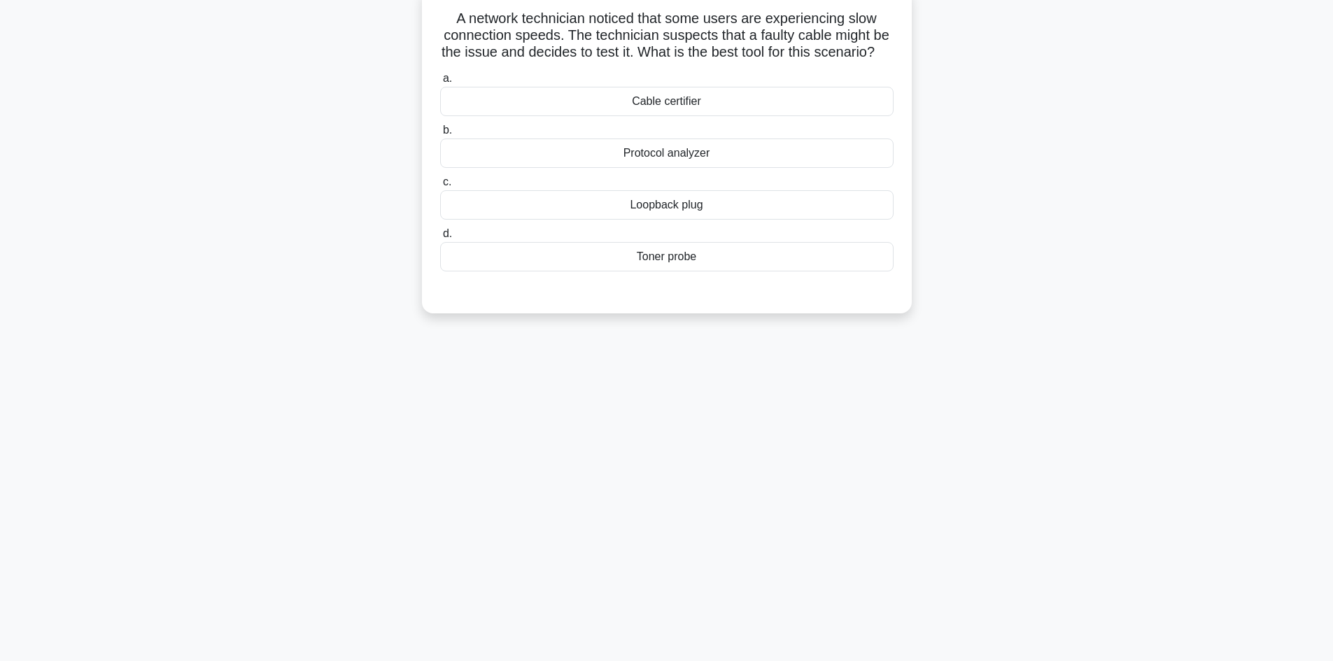
scroll to position [0, 0]
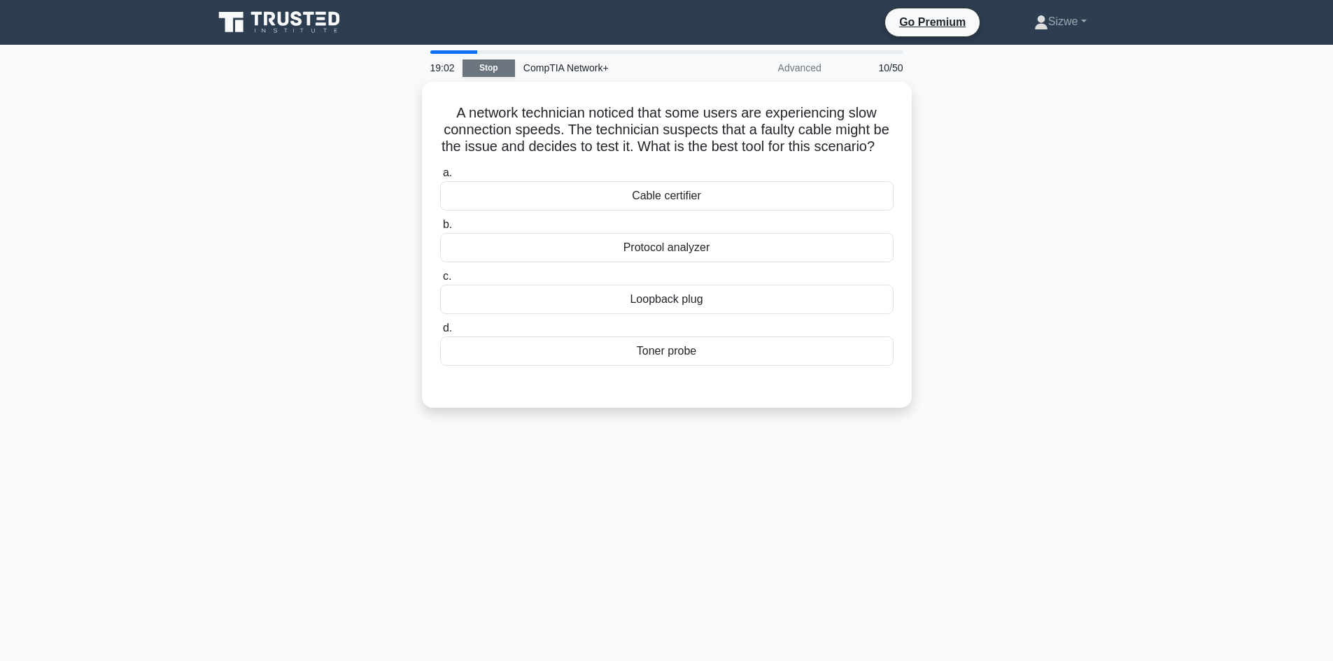
click at [490, 62] on link "Stop" at bounding box center [488, 67] width 52 height 17
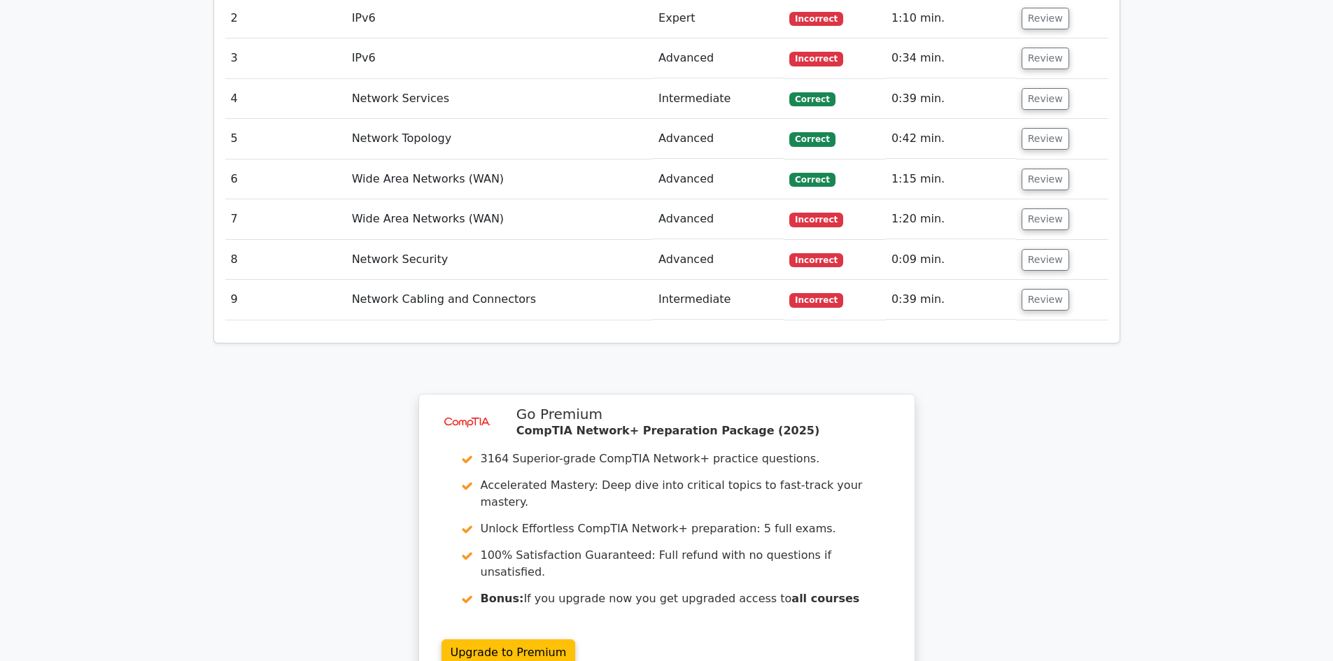
scroll to position [1819, 0]
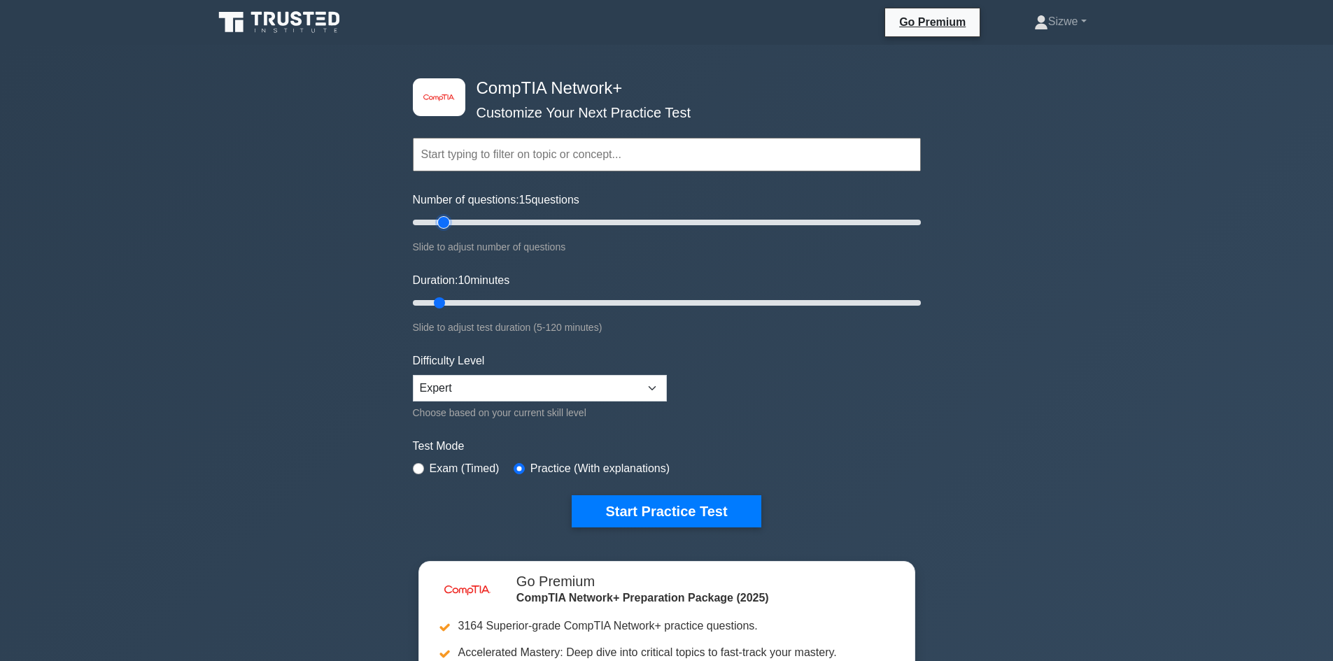
click at [450, 222] on input "Number of questions: 15 questions" at bounding box center [667, 222] width 508 height 17
type input "20"
click at [461, 219] on input "Number of questions: 15 questions" at bounding box center [667, 222] width 508 height 17
type input "15"
click at [453, 299] on input "Duration: 10 minutes" at bounding box center [667, 303] width 508 height 17
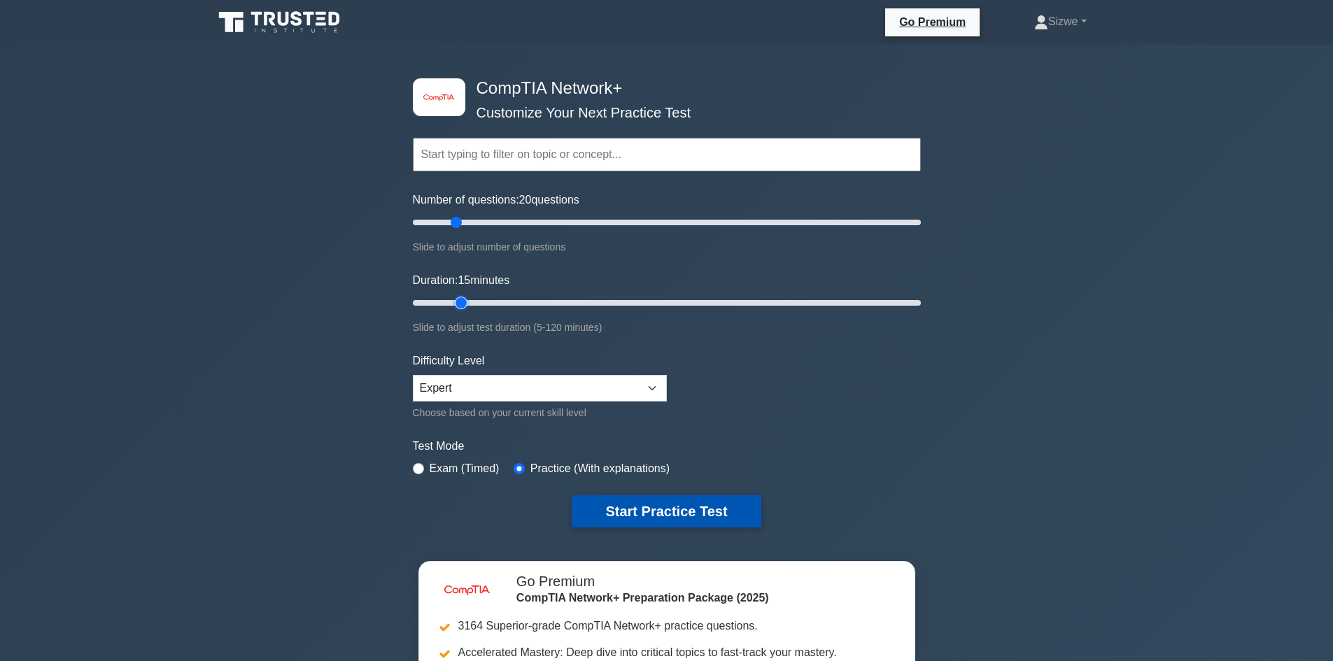
scroll to position [350, 0]
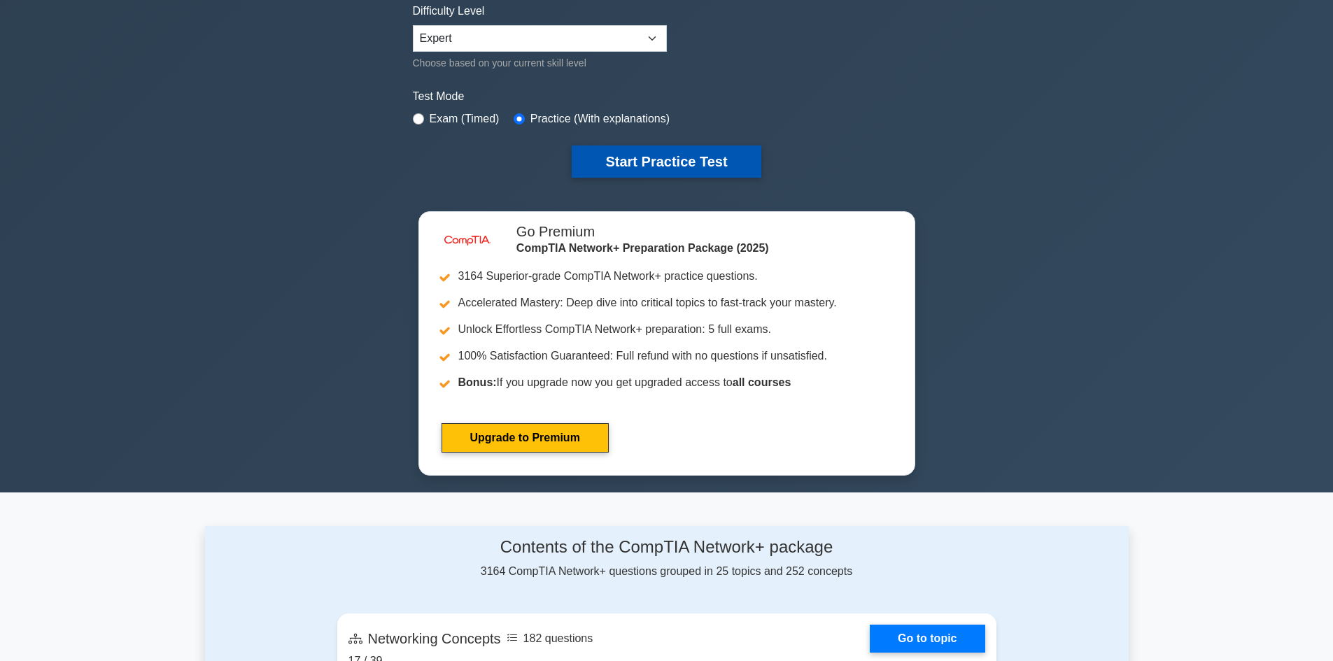
click at [625, 157] on button "Start Practice Test" at bounding box center [666, 162] width 189 height 32
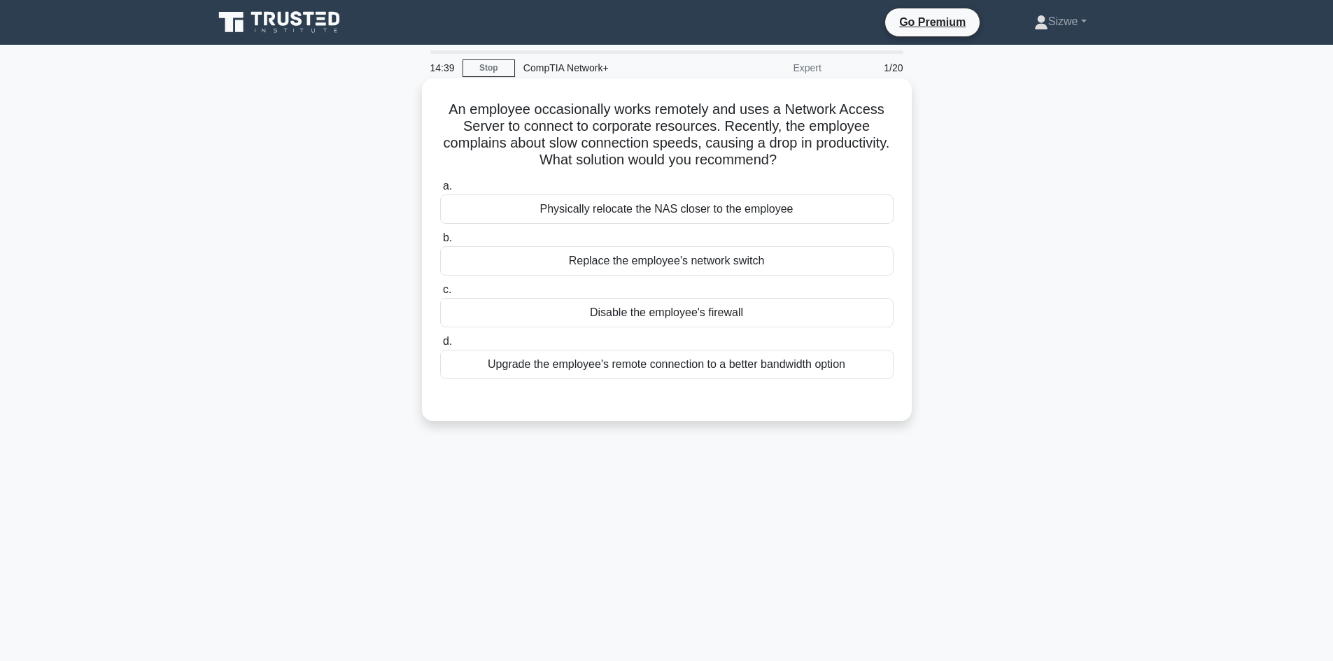
click at [821, 364] on div "Upgrade the employee's remote connection to a better bandwidth option" at bounding box center [666, 364] width 453 height 29
click at [440, 346] on input "d. Upgrade the employee's remote connection to a better bandwidth option" at bounding box center [440, 341] width 0 height 9
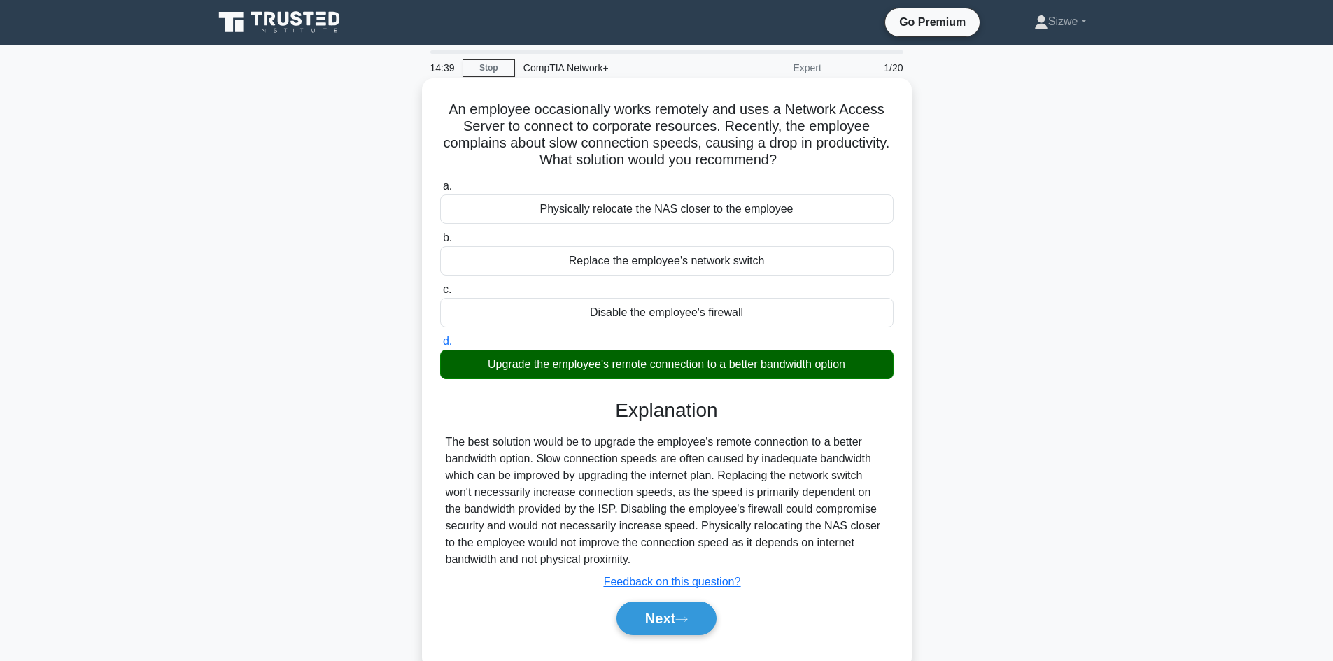
scroll to position [94, 0]
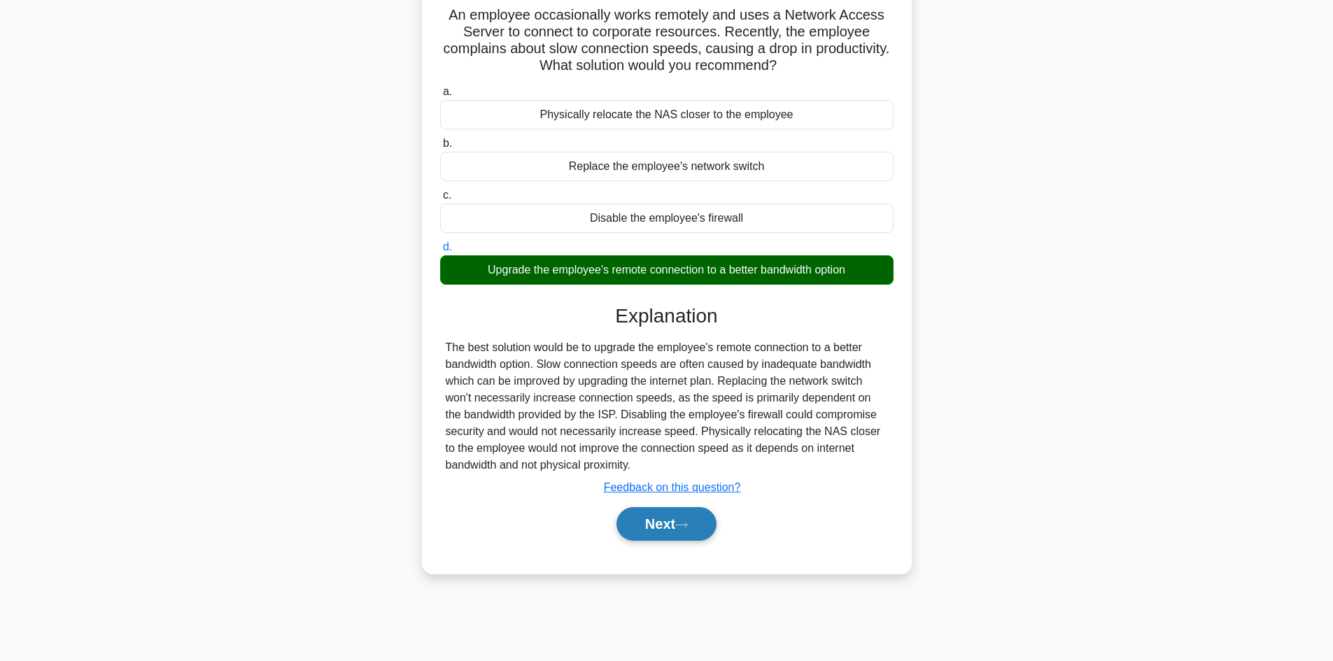
click at [647, 511] on button "Next" at bounding box center [666, 524] width 100 height 34
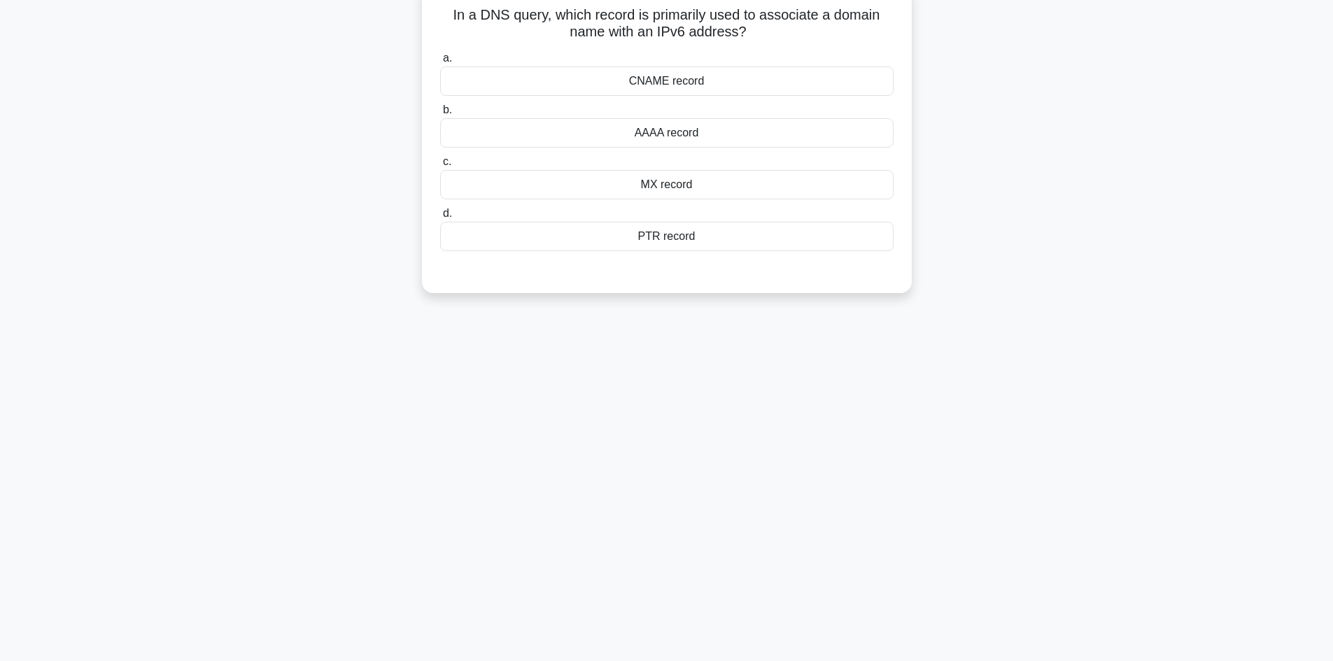
scroll to position [0, 0]
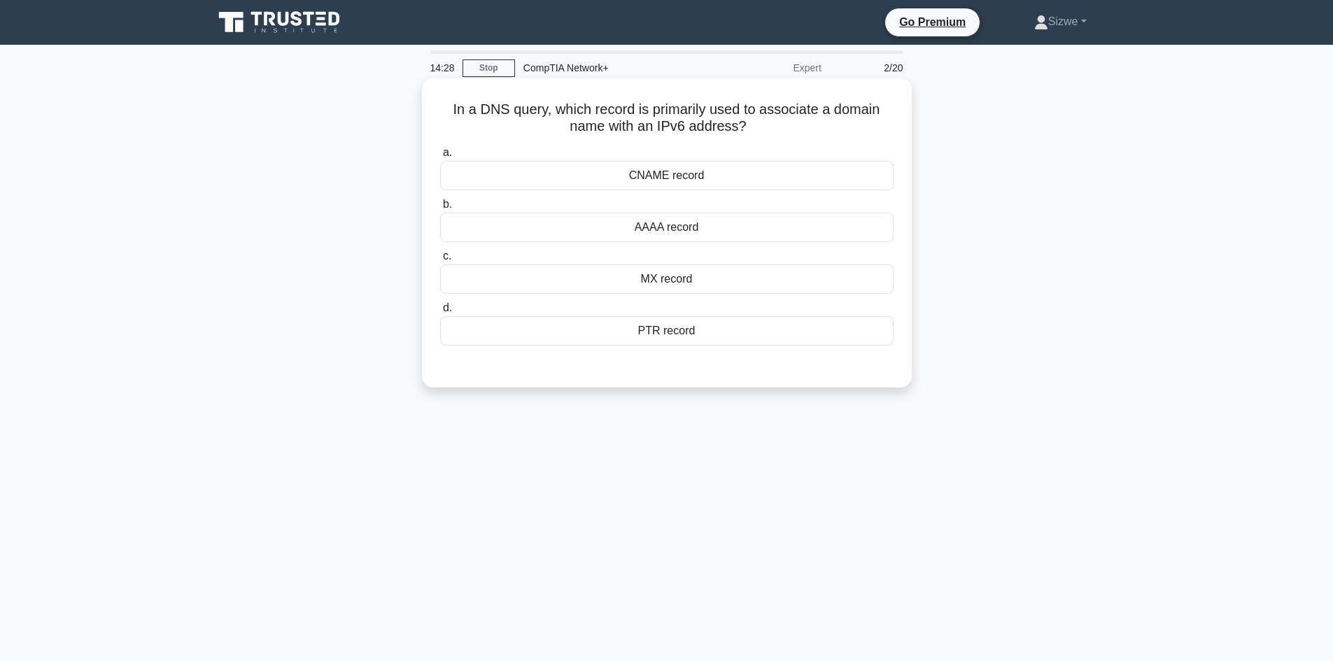
click at [649, 227] on div "AAAA record" at bounding box center [666, 227] width 453 height 29
click at [440, 209] on input "b. AAAA record" at bounding box center [440, 204] width 0 height 9
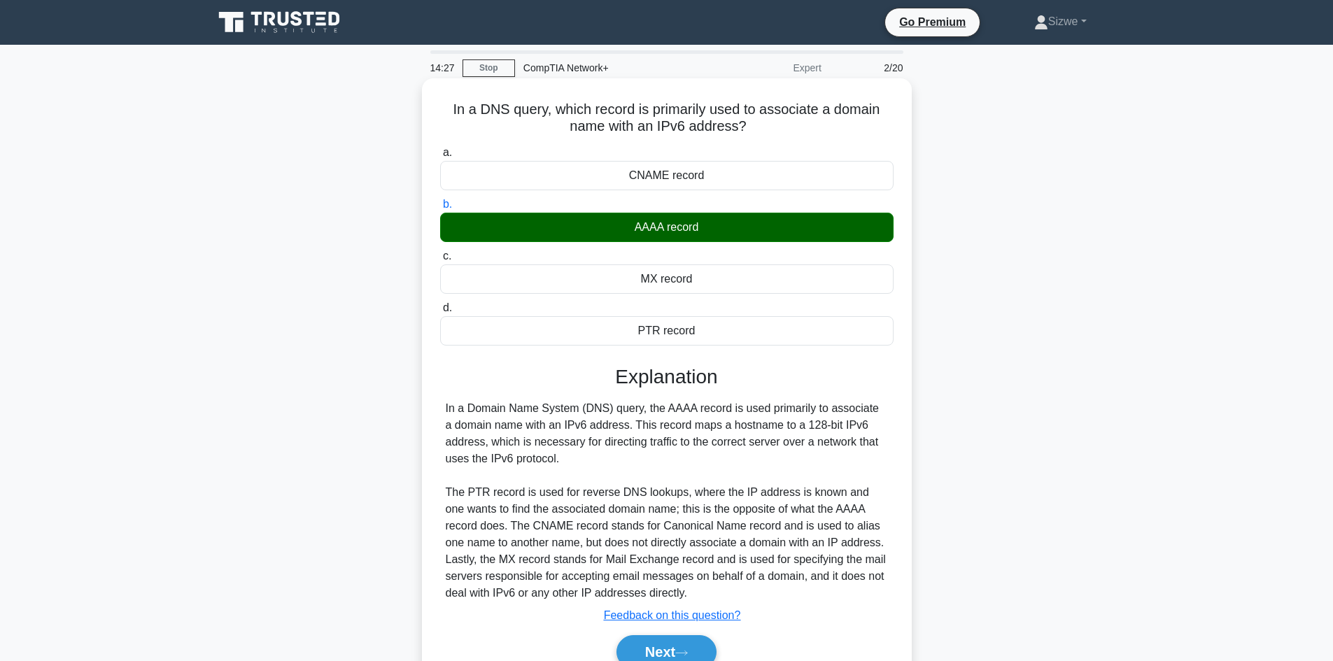
scroll to position [94, 0]
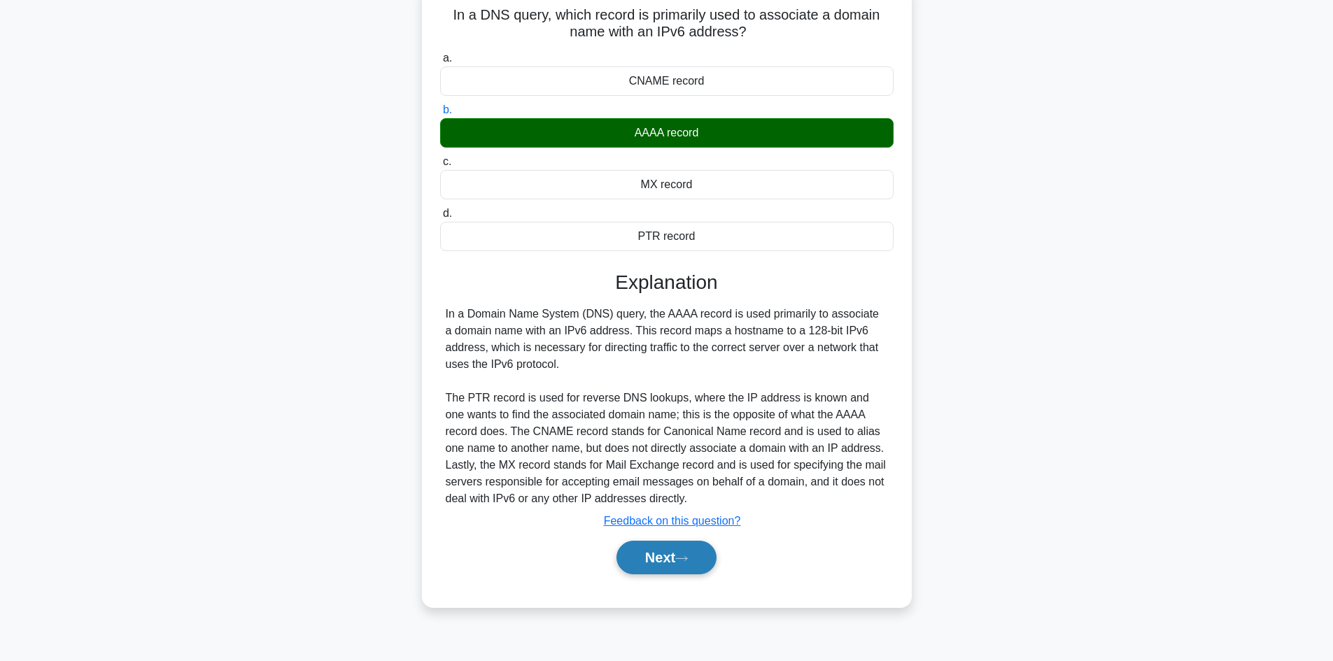
click at [683, 558] on icon at bounding box center [681, 559] width 13 height 8
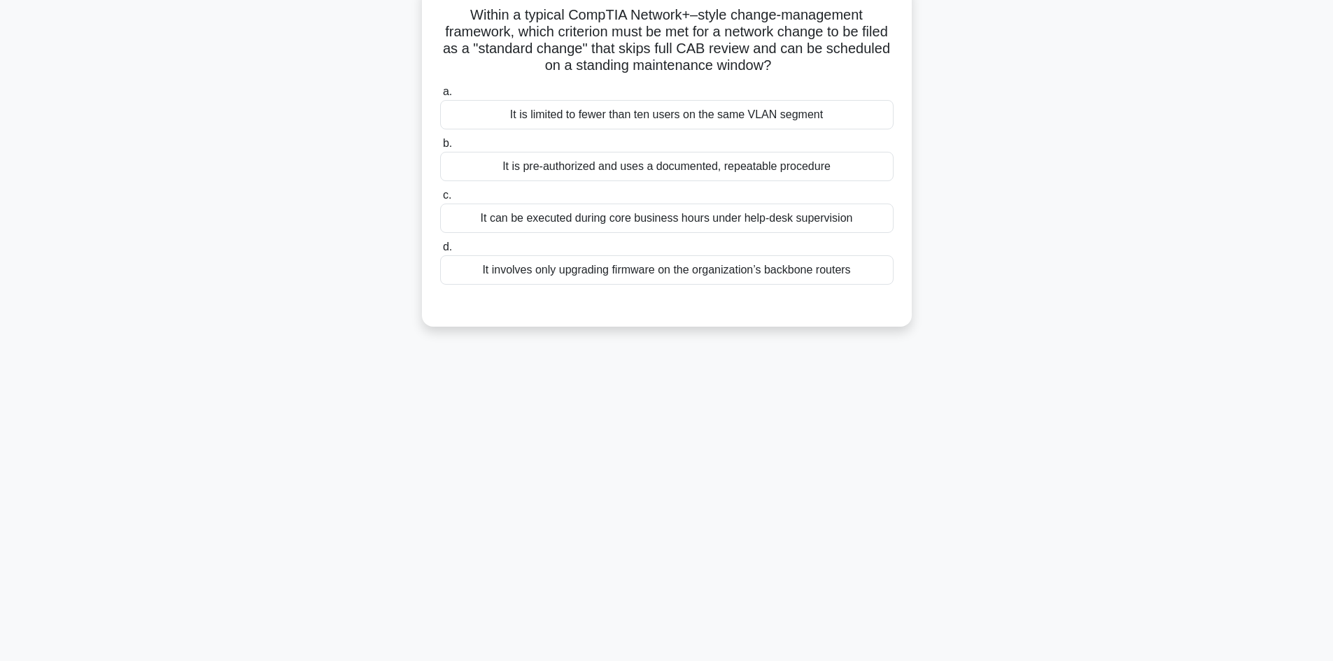
scroll to position [0, 0]
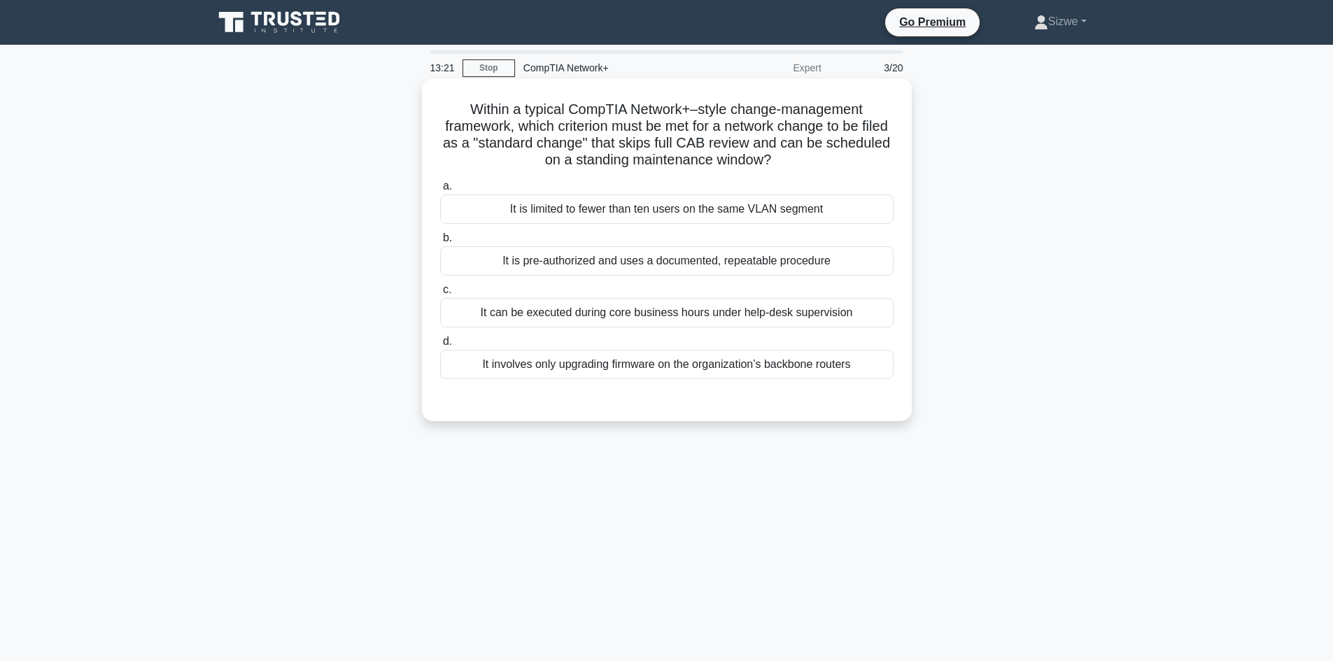
click at [635, 264] on div "It is pre-authorized and uses a documented, repeatable procedure" at bounding box center [666, 260] width 453 height 29
click at [440, 243] on input "b. It is pre-authorized and uses a documented, repeatable procedure" at bounding box center [440, 238] width 0 height 9
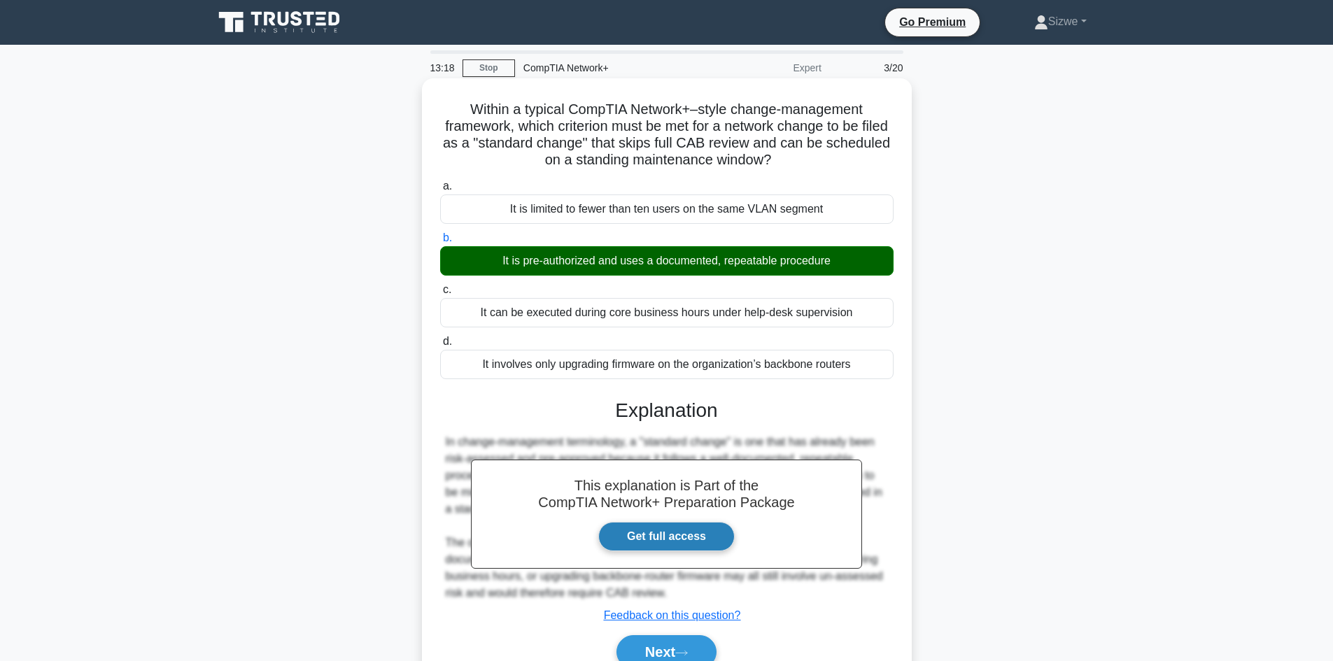
scroll to position [94, 0]
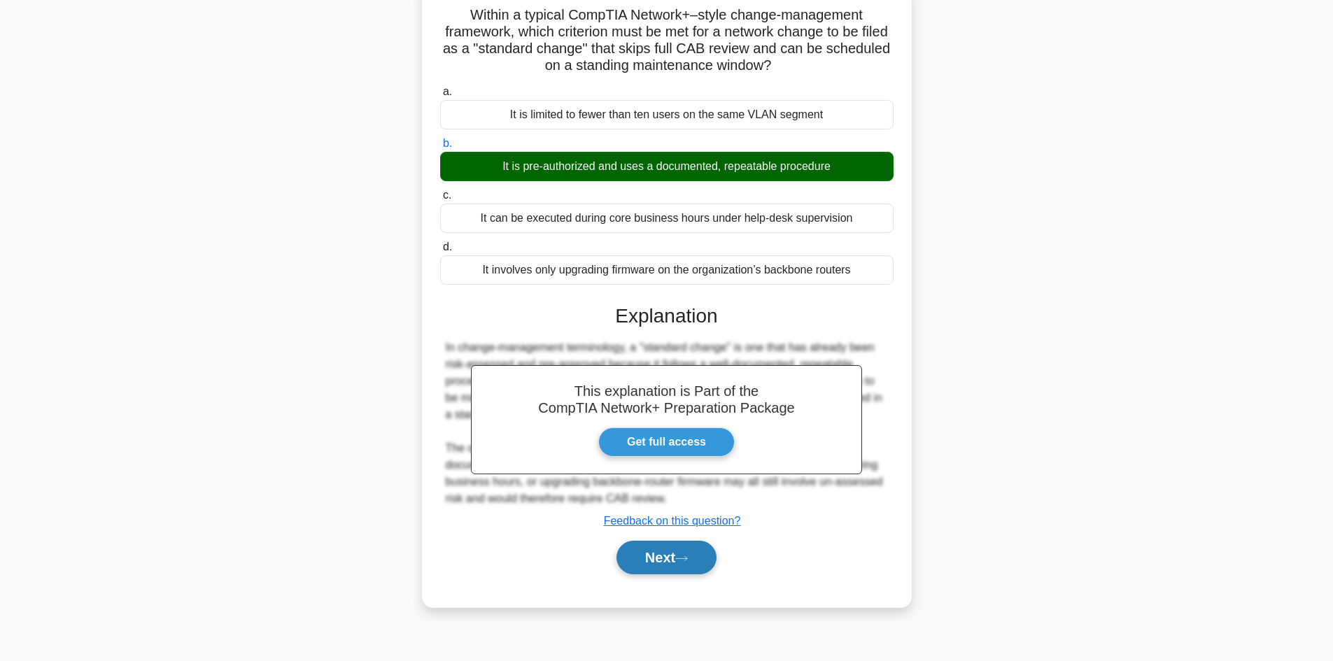
click at [666, 552] on button "Next" at bounding box center [666, 558] width 100 height 34
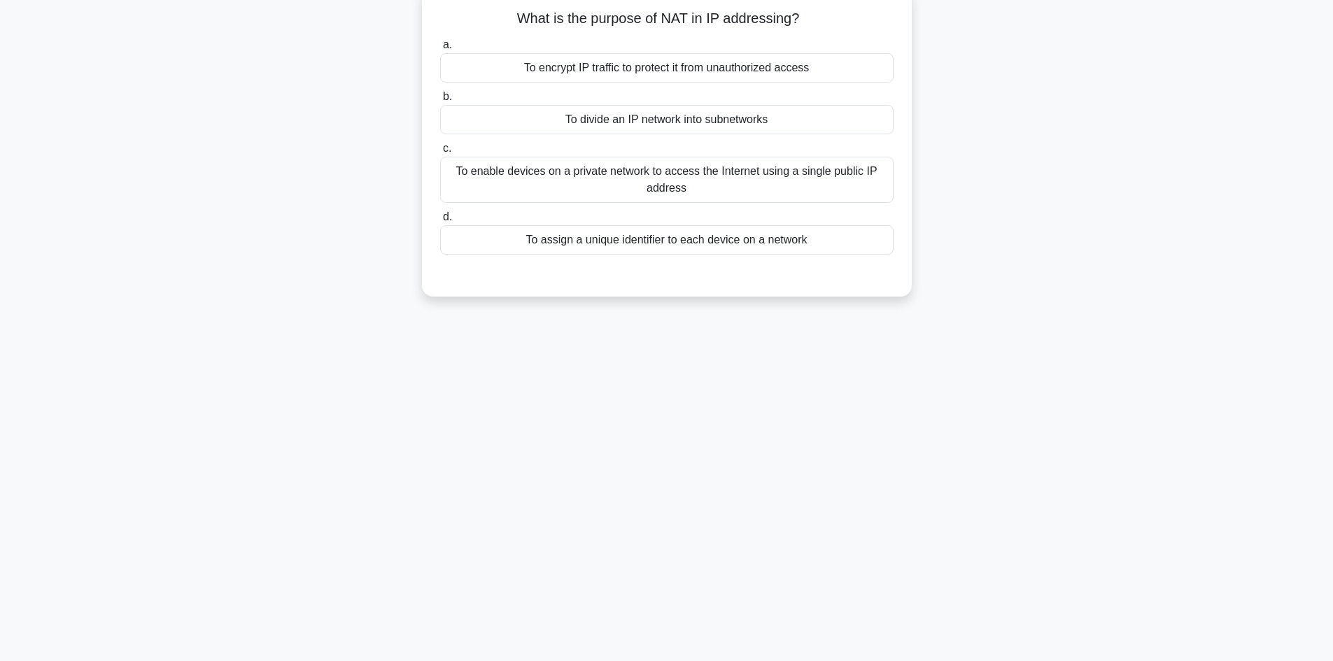
scroll to position [0, 0]
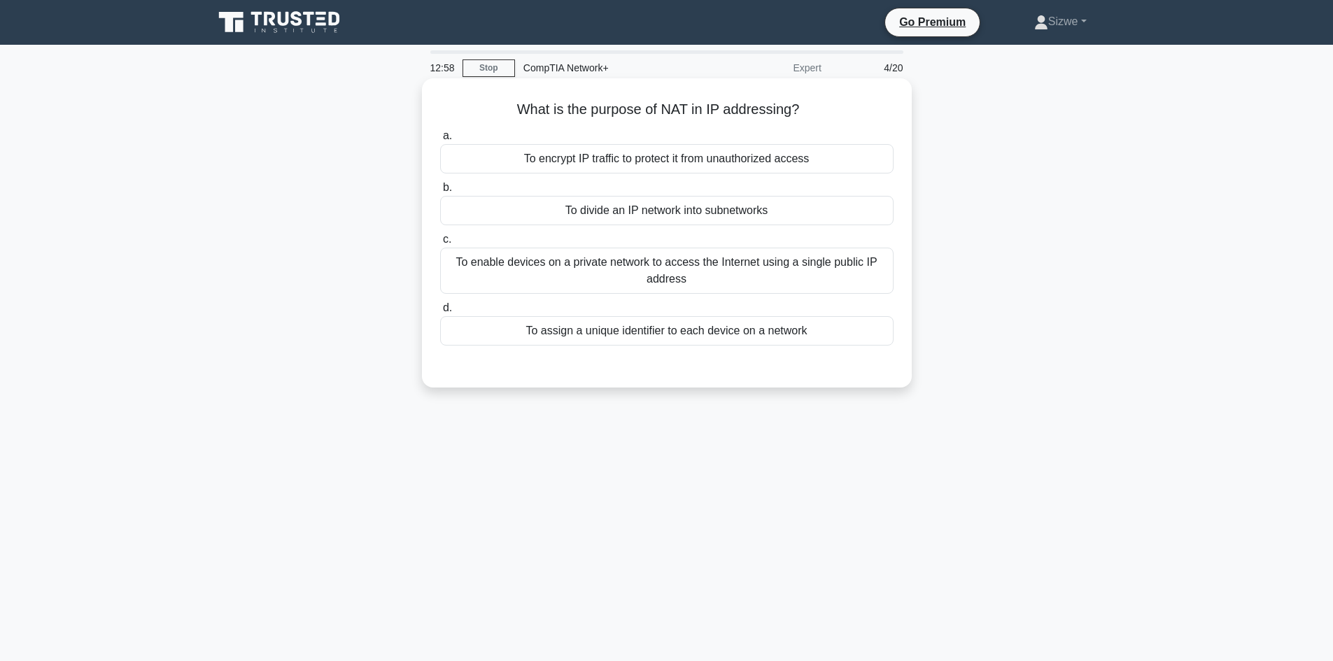
click at [684, 276] on div "To enable devices on a private network to access the Internet using a single pu…" at bounding box center [666, 271] width 453 height 46
click at [440, 244] on input "c. To enable devices on a private network to access the Internet using a single…" at bounding box center [440, 239] width 0 height 9
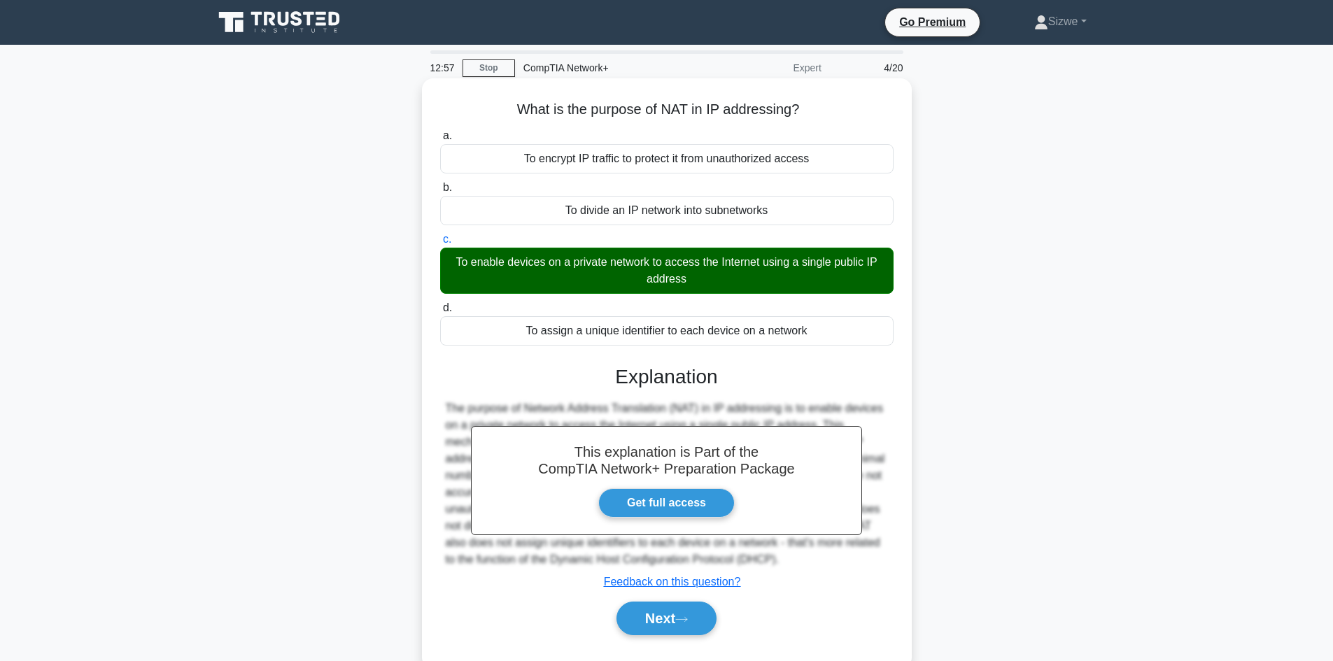
scroll to position [94, 0]
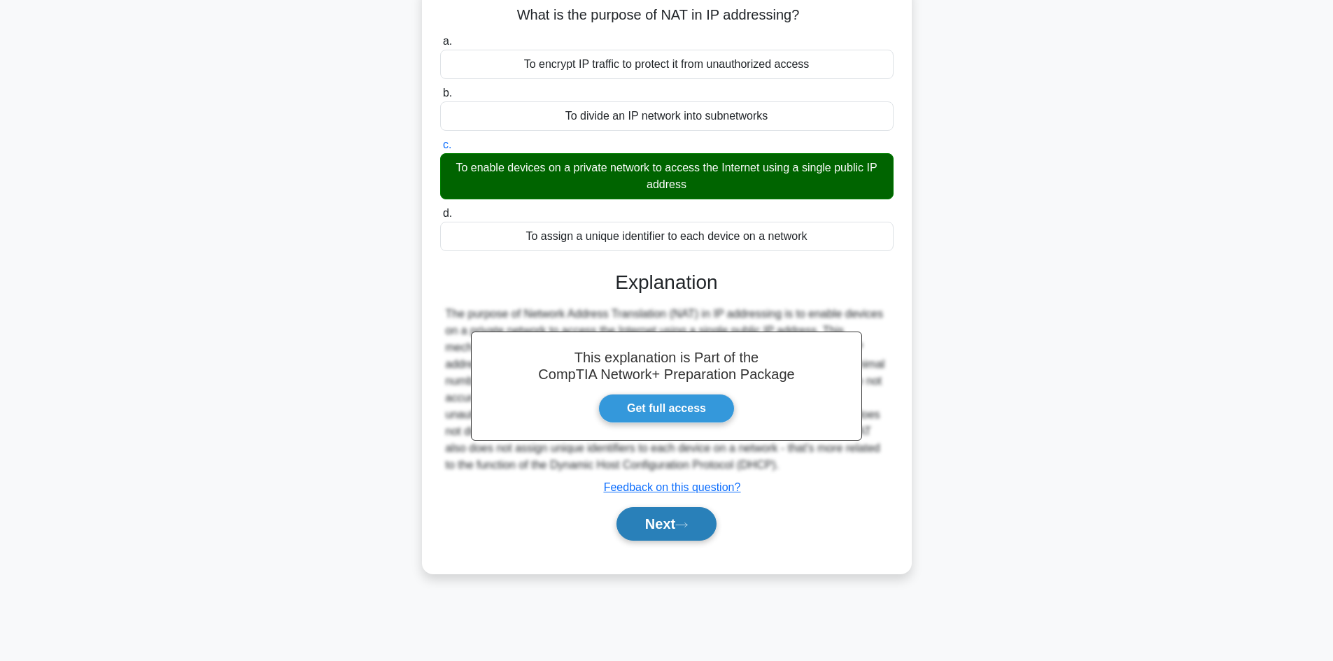
click at [688, 532] on button "Next" at bounding box center [666, 524] width 100 height 34
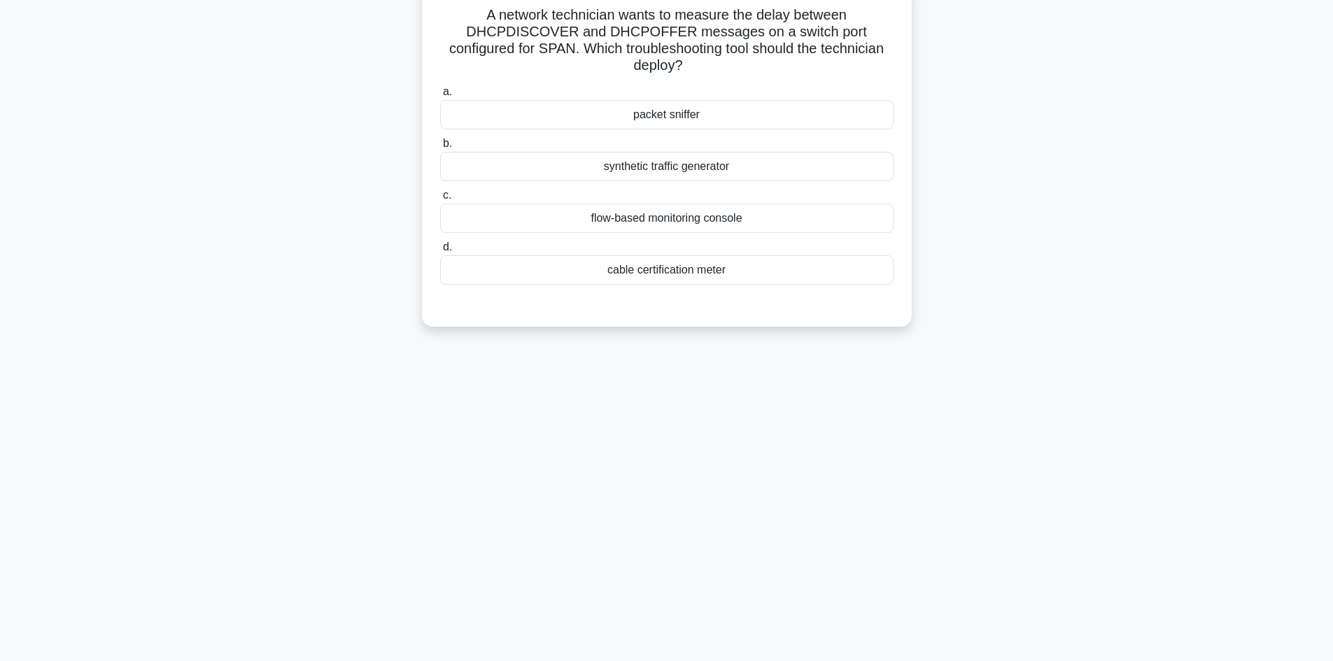
scroll to position [0, 0]
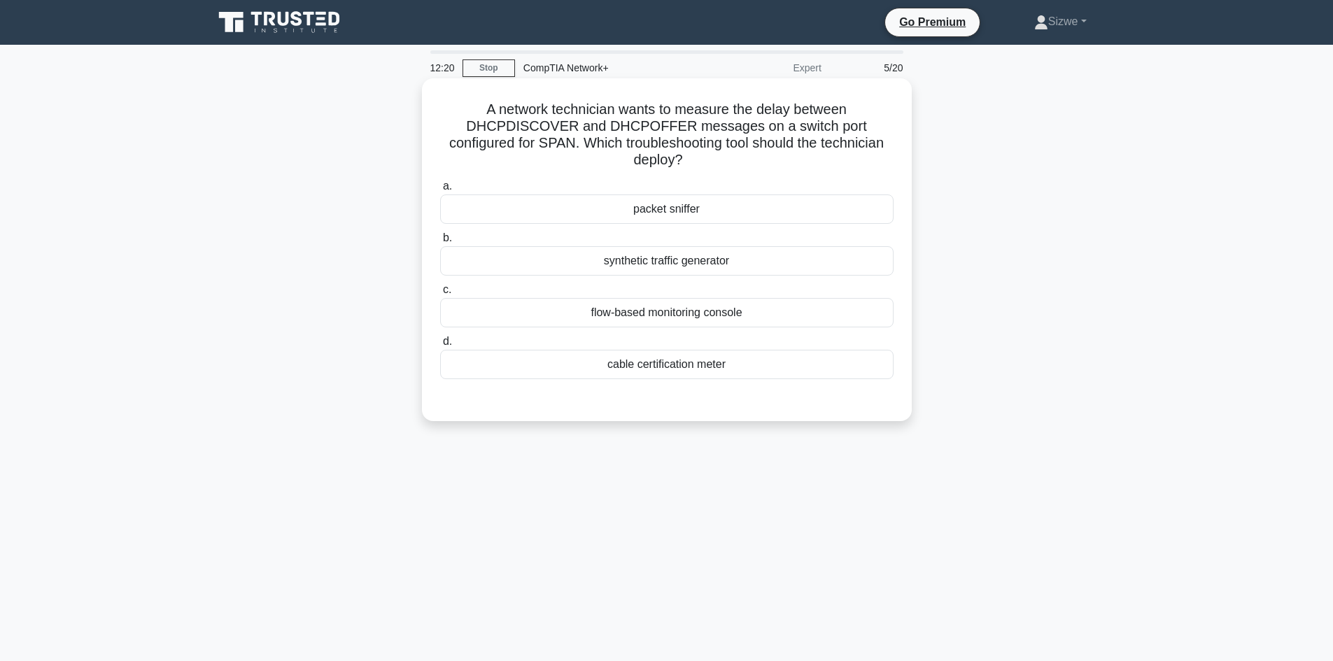
click at [693, 318] on div "flow-based monitoring console" at bounding box center [666, 312] width 453 height 29
click at [440, 295] on input "c. flow-based monitoring console" at bounding box center [440, 289] width 0 height 9
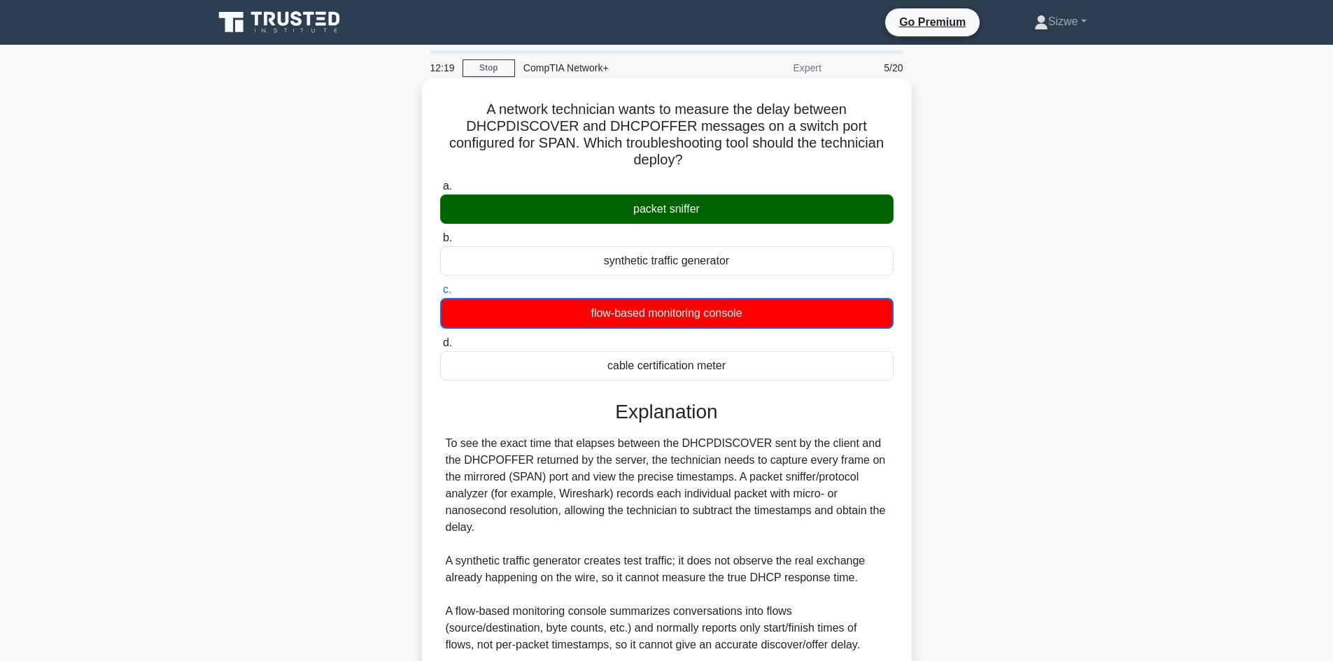
scroll to position [153, 0]
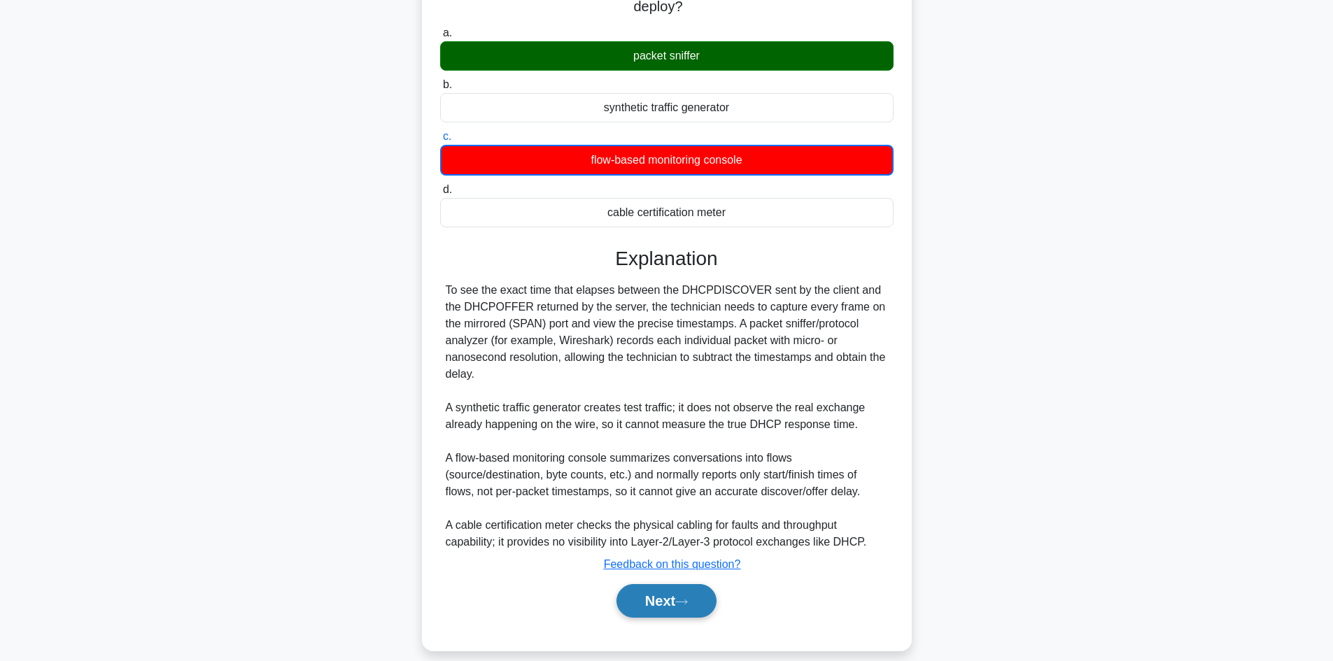
click at [675, 584] on button "Next" at bounding box center [666, 601] width 100 height 34
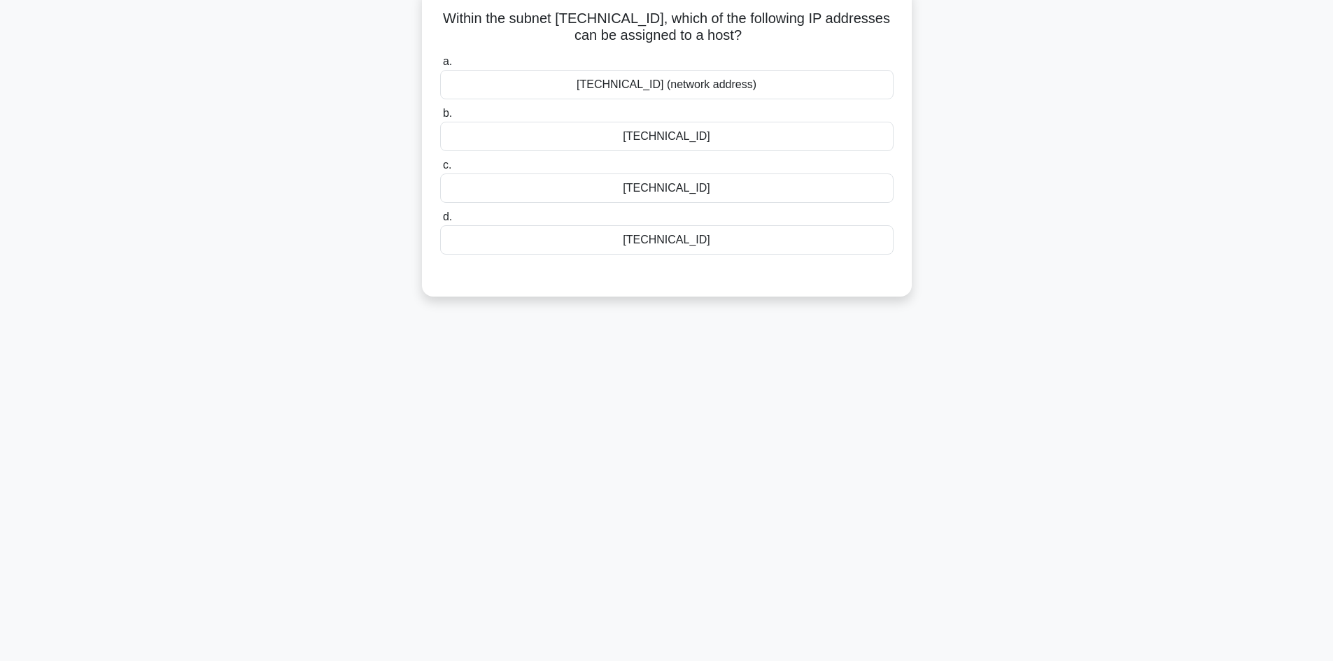
scroll to position [94, 0]
click at [663, 111] on label "b. [TECHNICAL_ID]" at bounding box center [666, 124] width 453 height 46
click at [440, 111] on input "b. [TECHNICAL_ID]" at bounding box center [440, 110] width 0 height 9
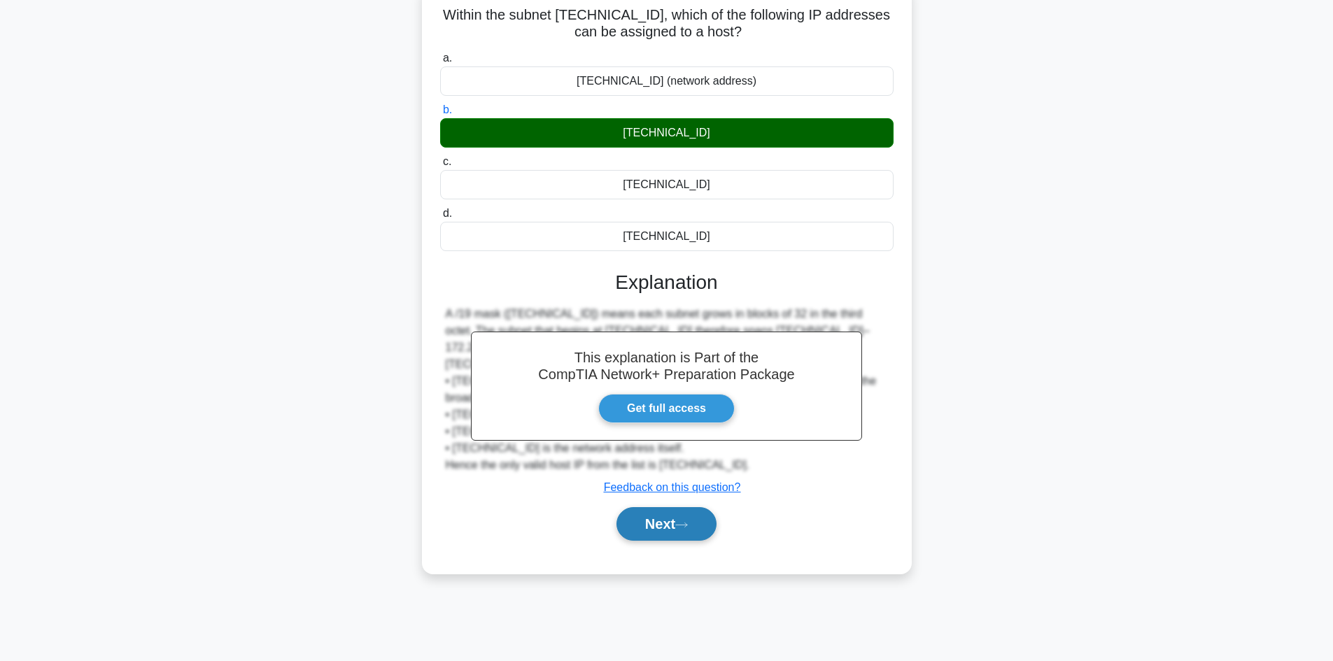
click at [682, 522] on icon at bounding box center [681, 525] width 13 height 8
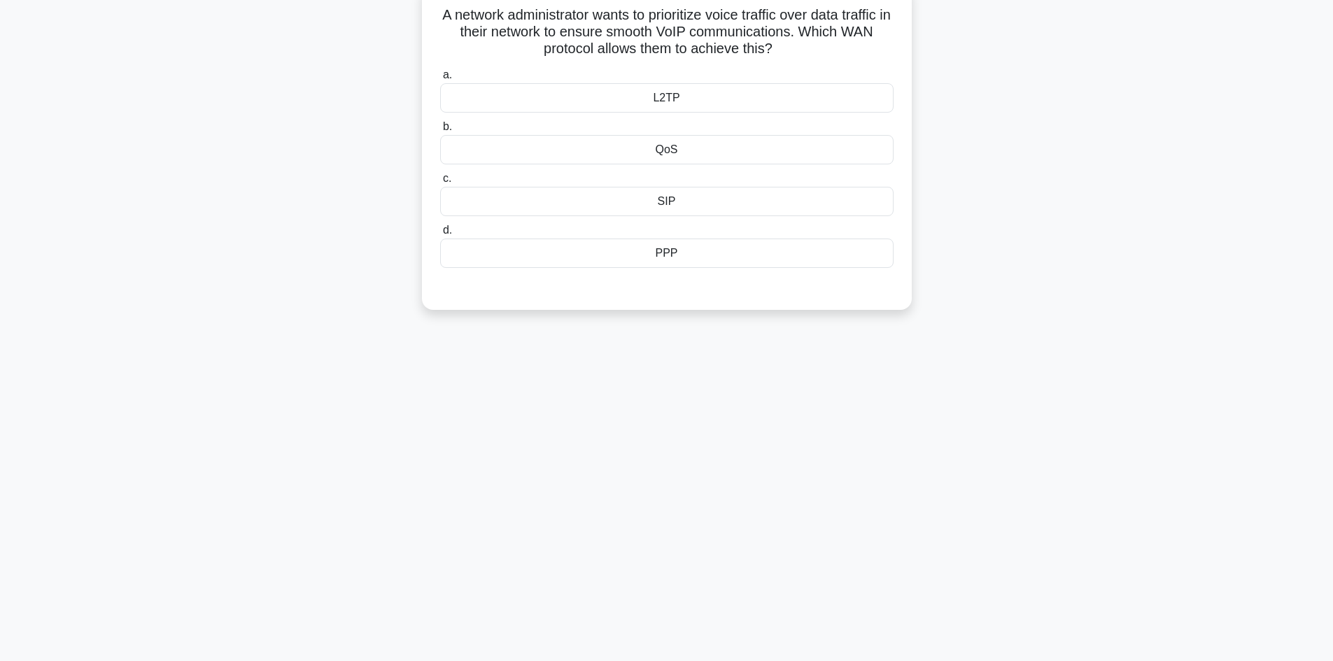
scroll to position [0, 0]
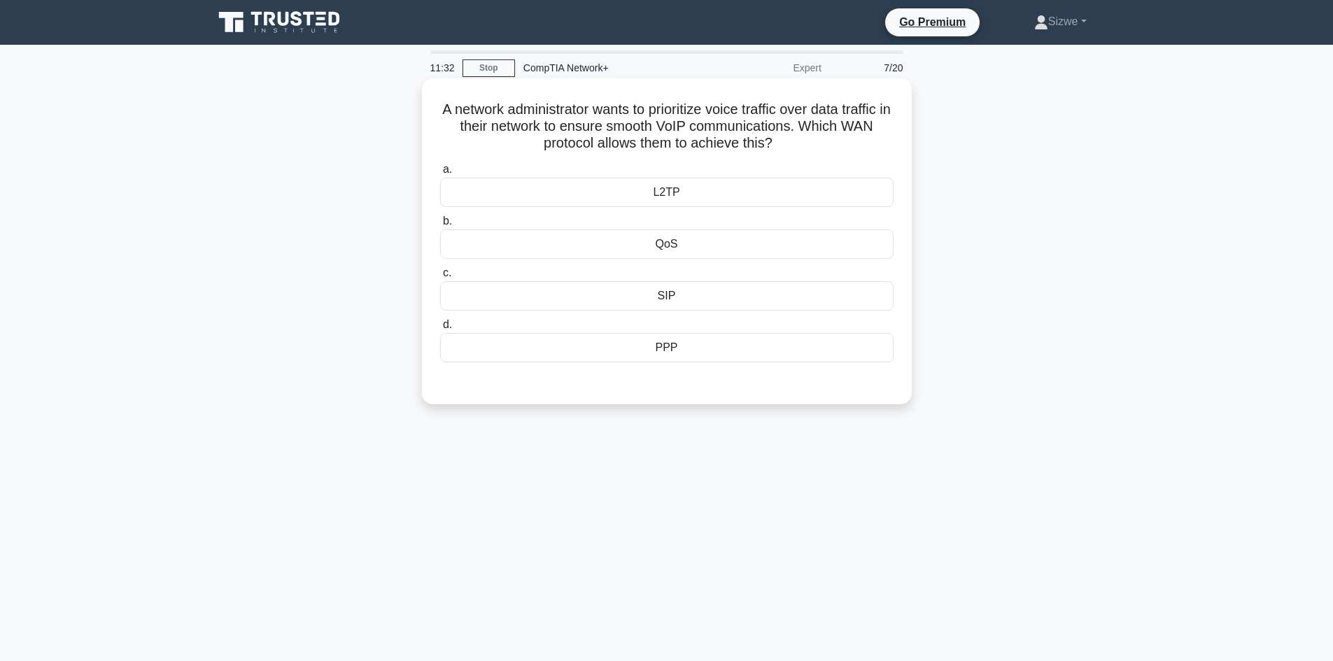
click at [688, 242] on div "QoS" at bounding box center [666, 243] width 453 height 29
click at [440, 226] on input "b. QoS" at bounding box center [440, 221] width 0 height 9
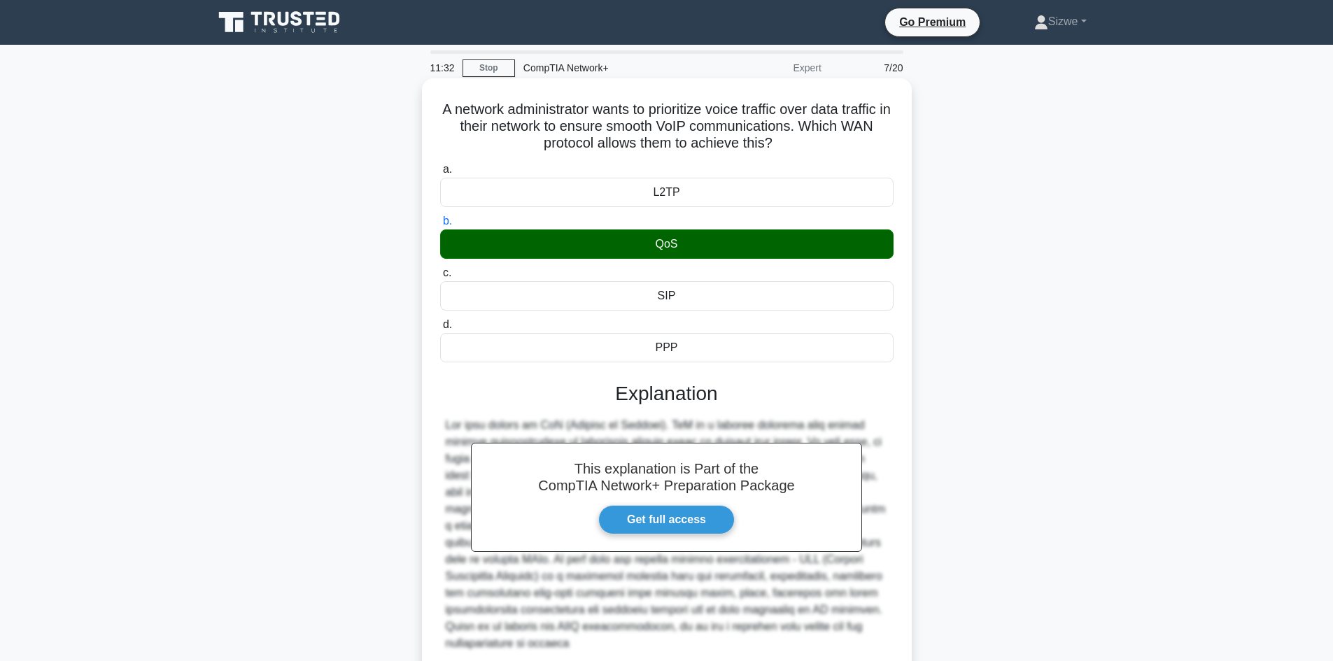
scroll to position [101, 0]
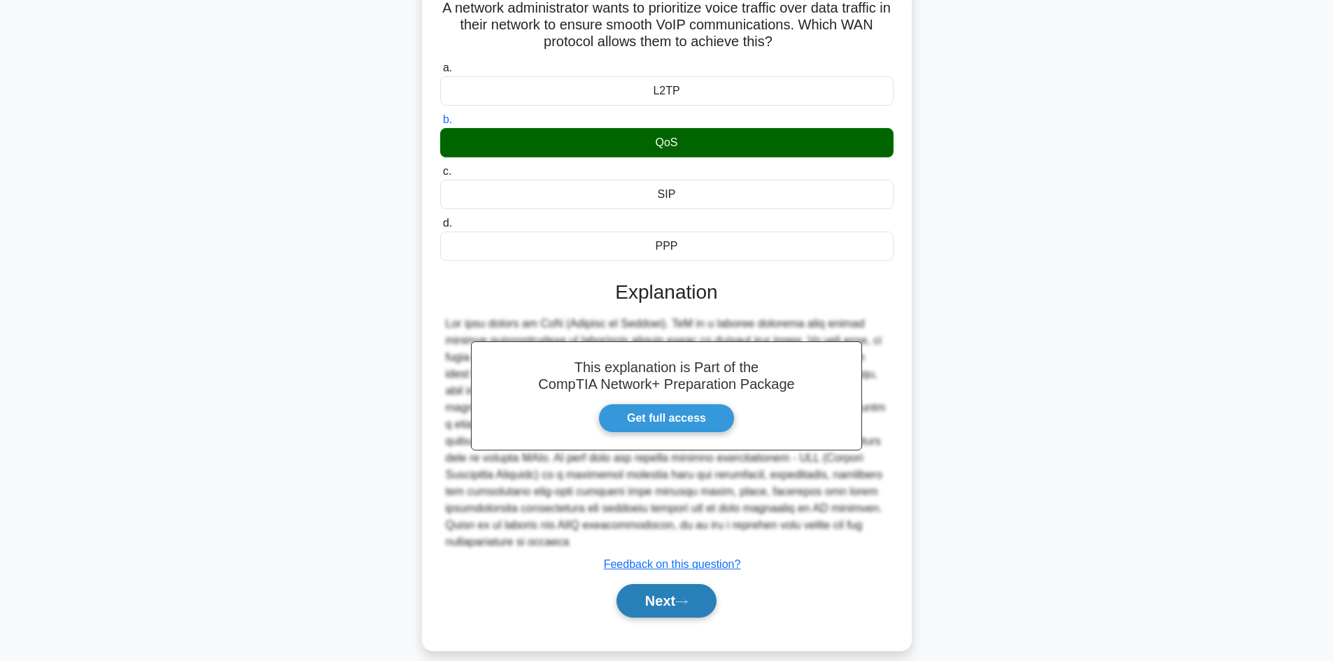
click at [669, 585] on button "Next" at bounding box center [666, 601] width 100 height 34
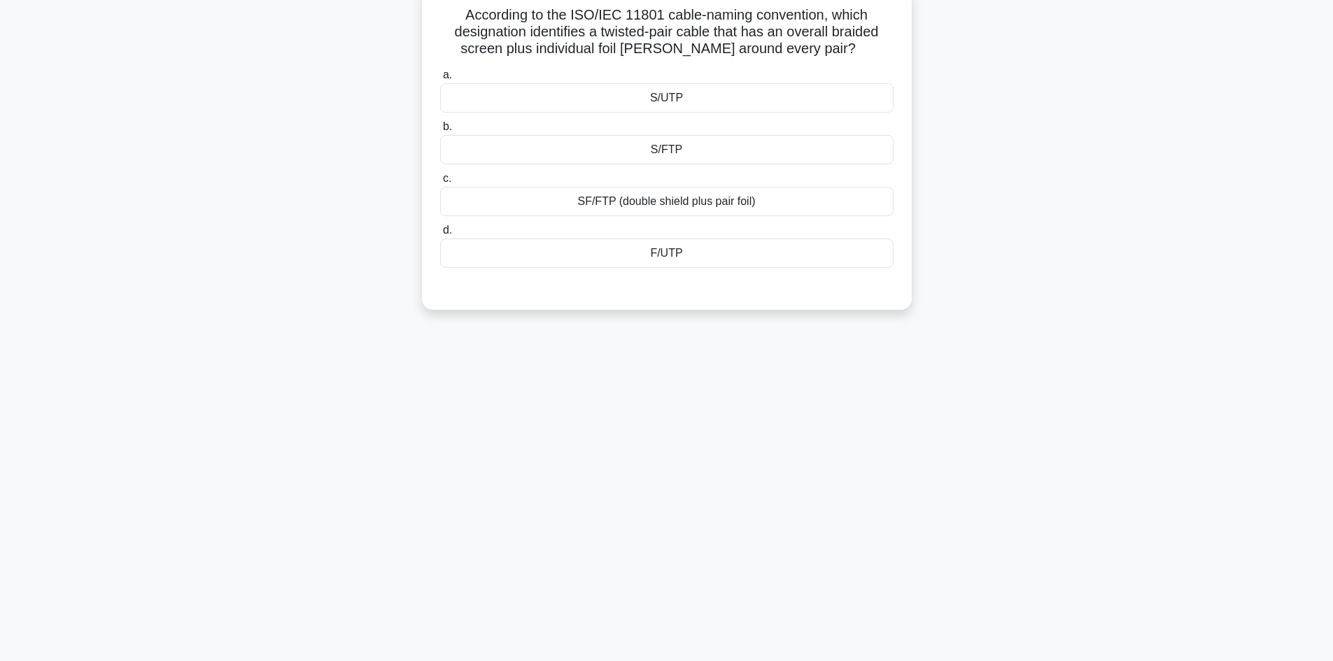
scroll to position [0, 0]
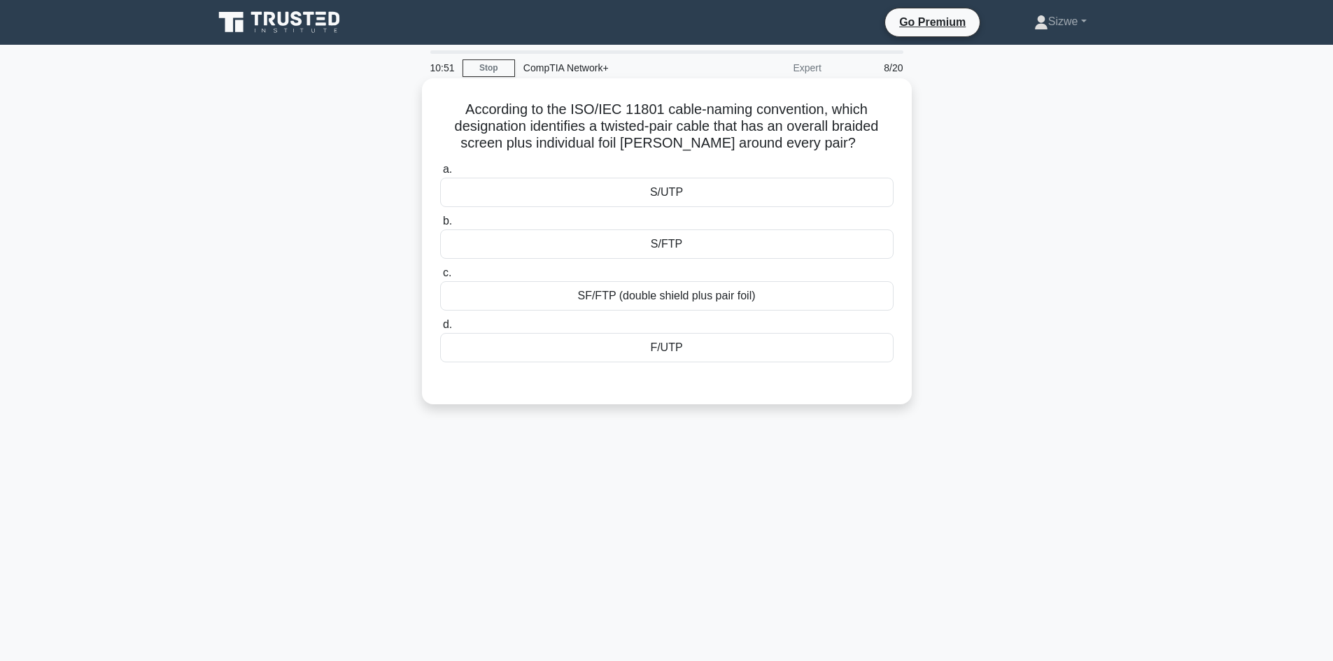
click at [775, 305] on div "SF/FTP (double shield plus pair foil)" at bounding box center [666, 295] width 453 height 29
click at [440, 278] on input "c. SF/FTP (double shield plus pair foil)" at bounding box center [440, 273] width 0 height 9
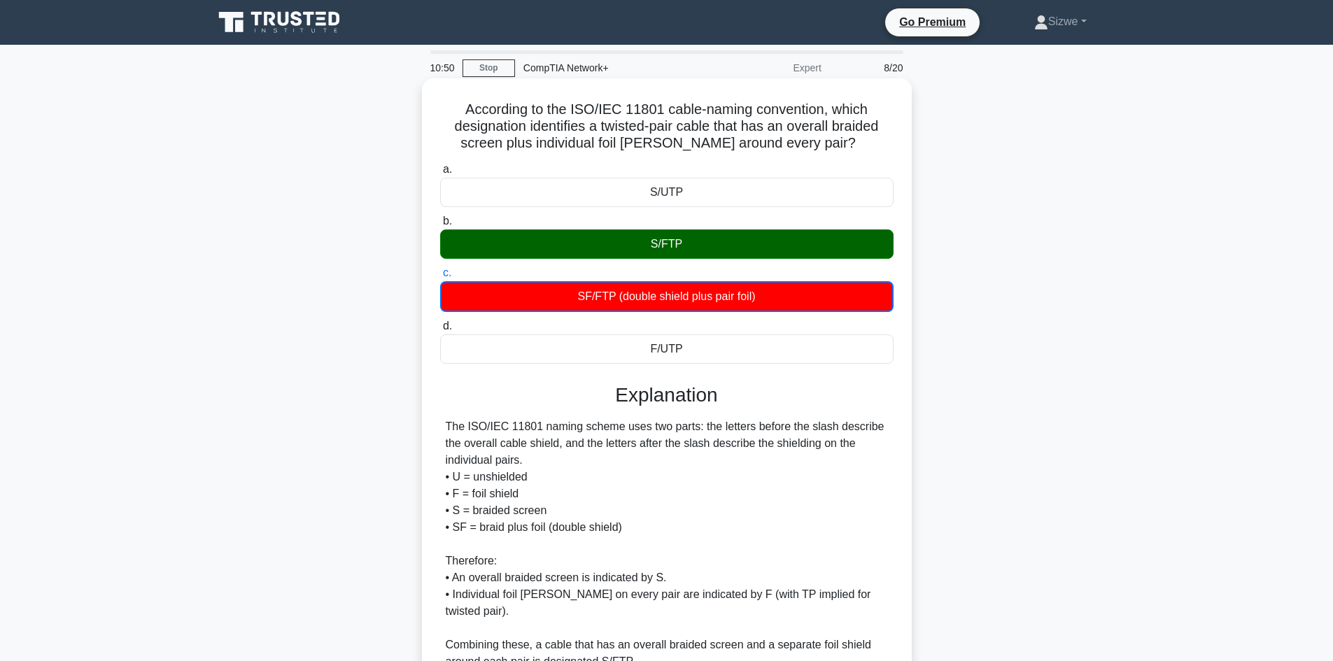
scroll to position [220, 0]
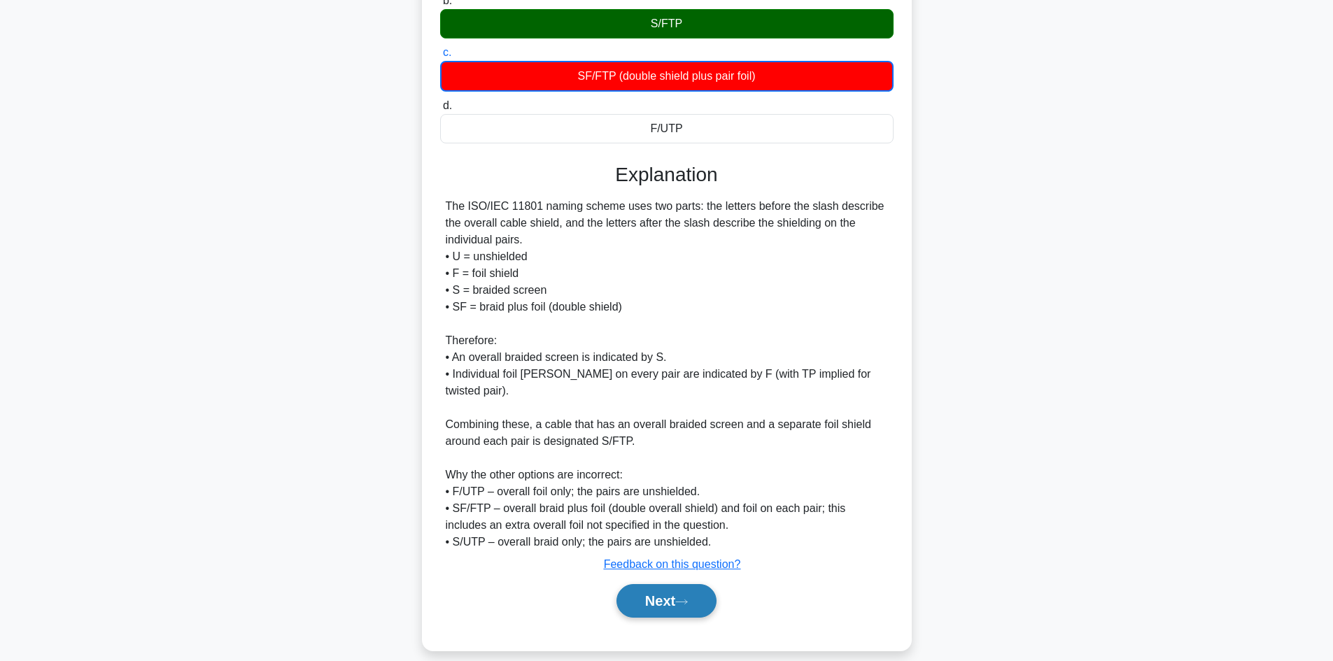
click at [672, 599] on button "Next" at bounding box center [666, 601] width 100 height 34
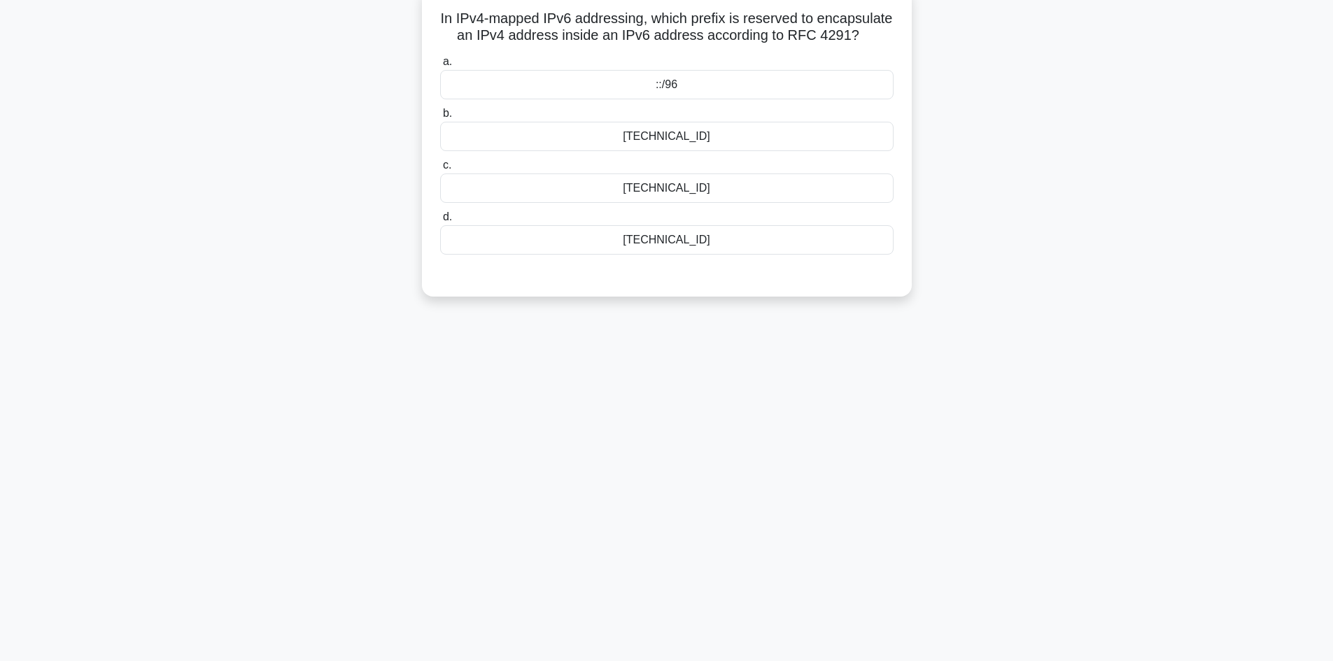
scroll to position [0, 0]
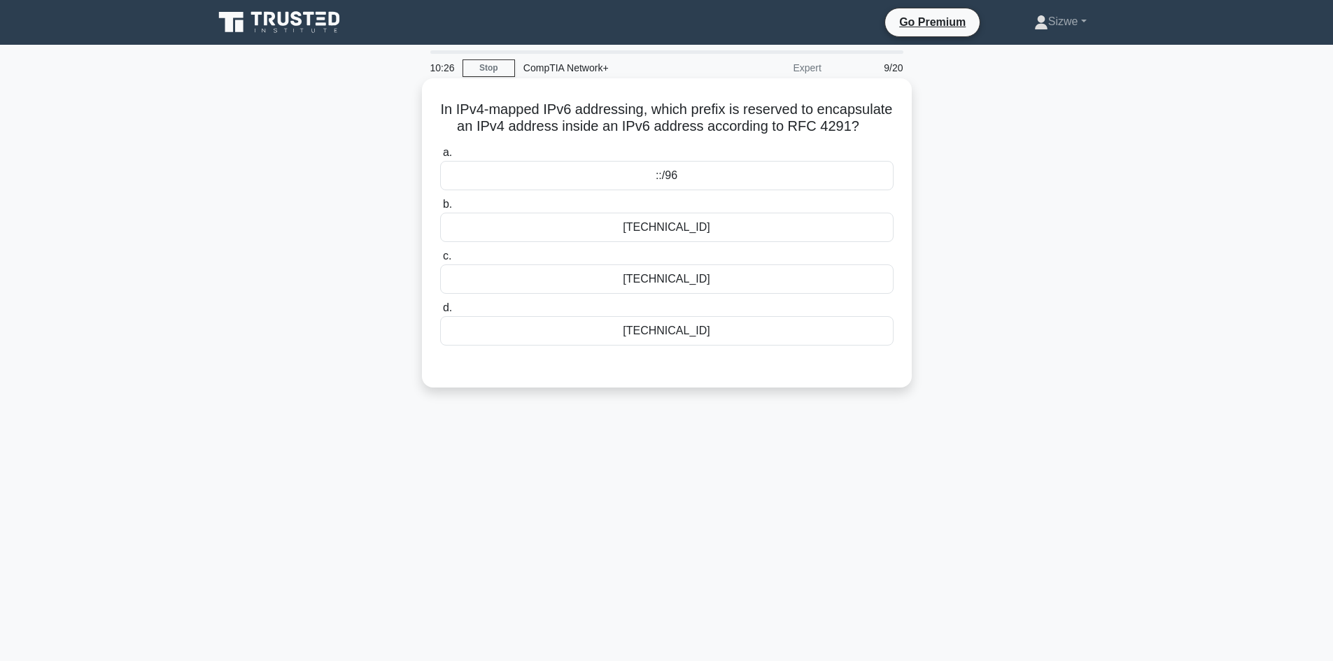
click at [769, 294] on div "[TECHNICAL_ID]" at bounding box center [666, 278] width 453 height 29
click at [440, 261] on input "c. [TECHNICAL_ID]" at bounding box center [440, 256] width 0 height 9
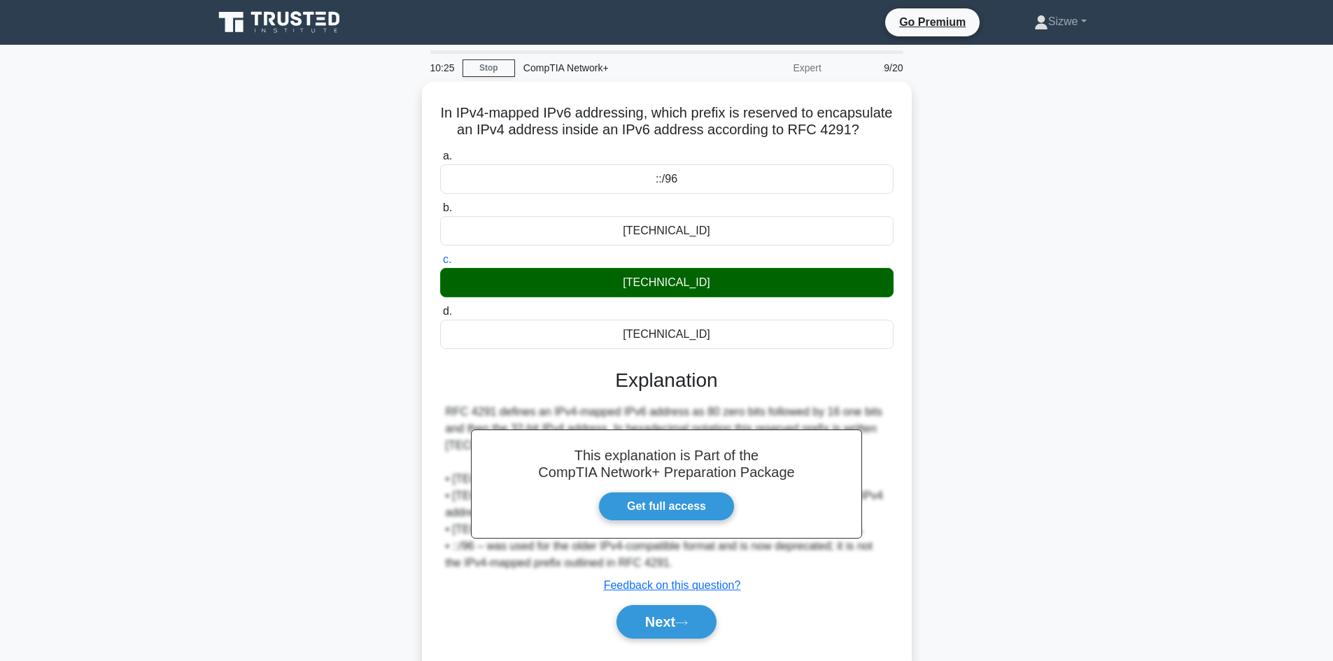
scroll to position [94, 0]
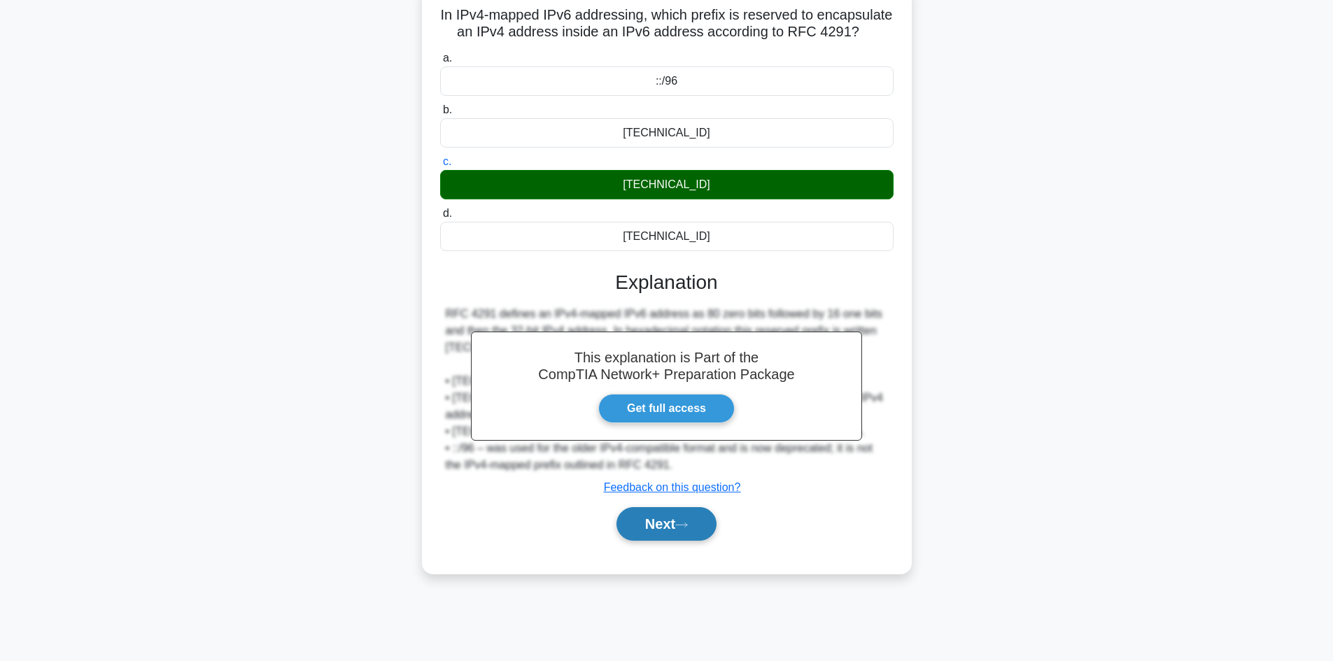
click at [654, 539] on button "Next" at bounding box center [666, 524] width 100 height 34
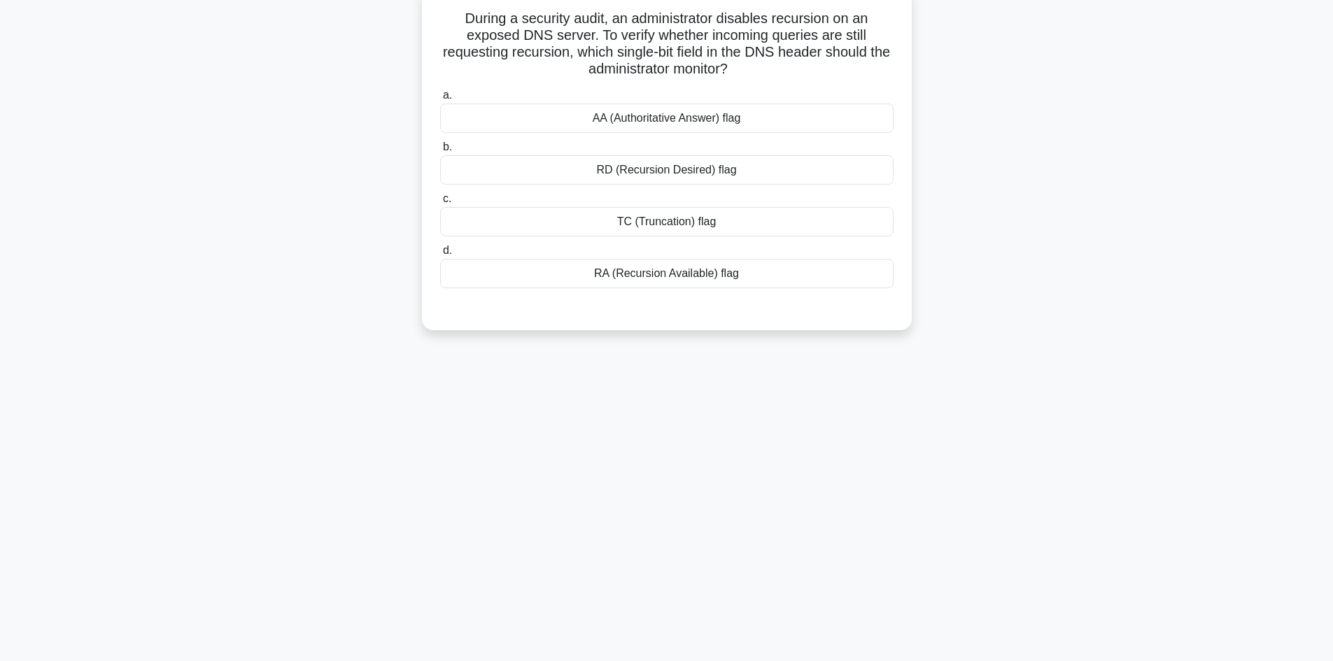
scroll to position [0, 0]
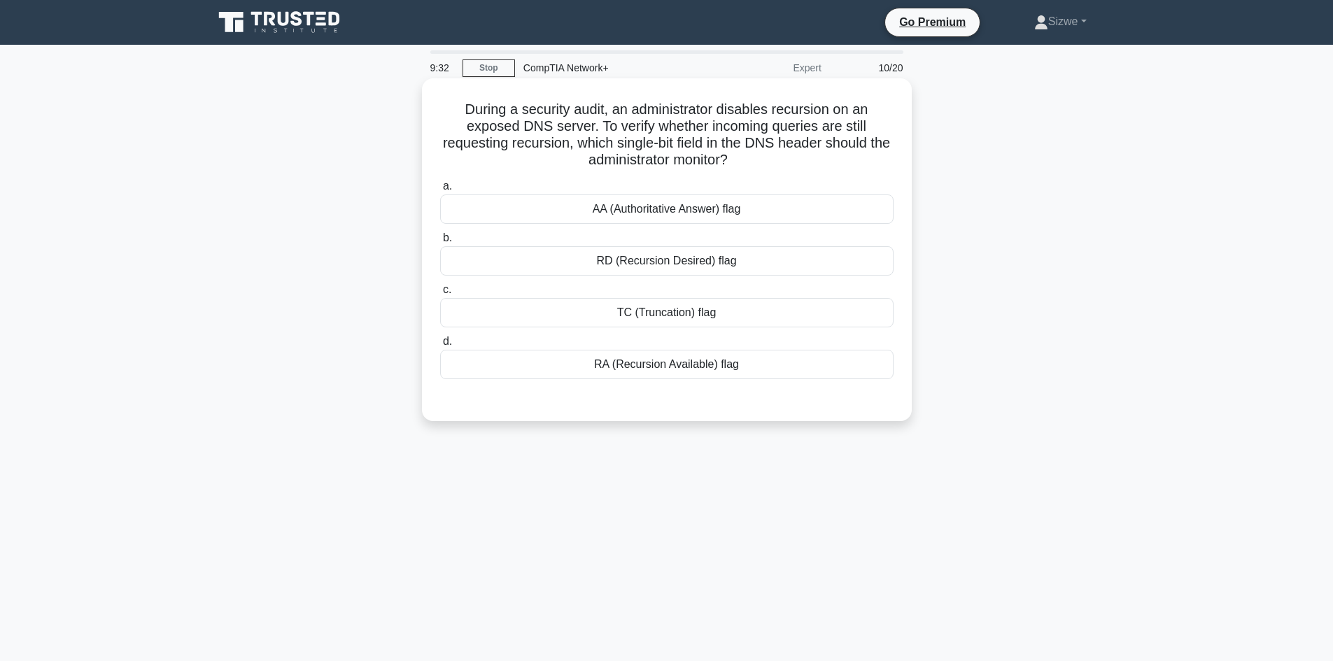
click at [728, 369] on div "RA (Recursion Available) flag" at bounding box center [666, 364] width 453 height 29
click at [440, 346] on input "d. RA (Recursion Available) flag" at bounding box center [440, 341] width 0 height 9
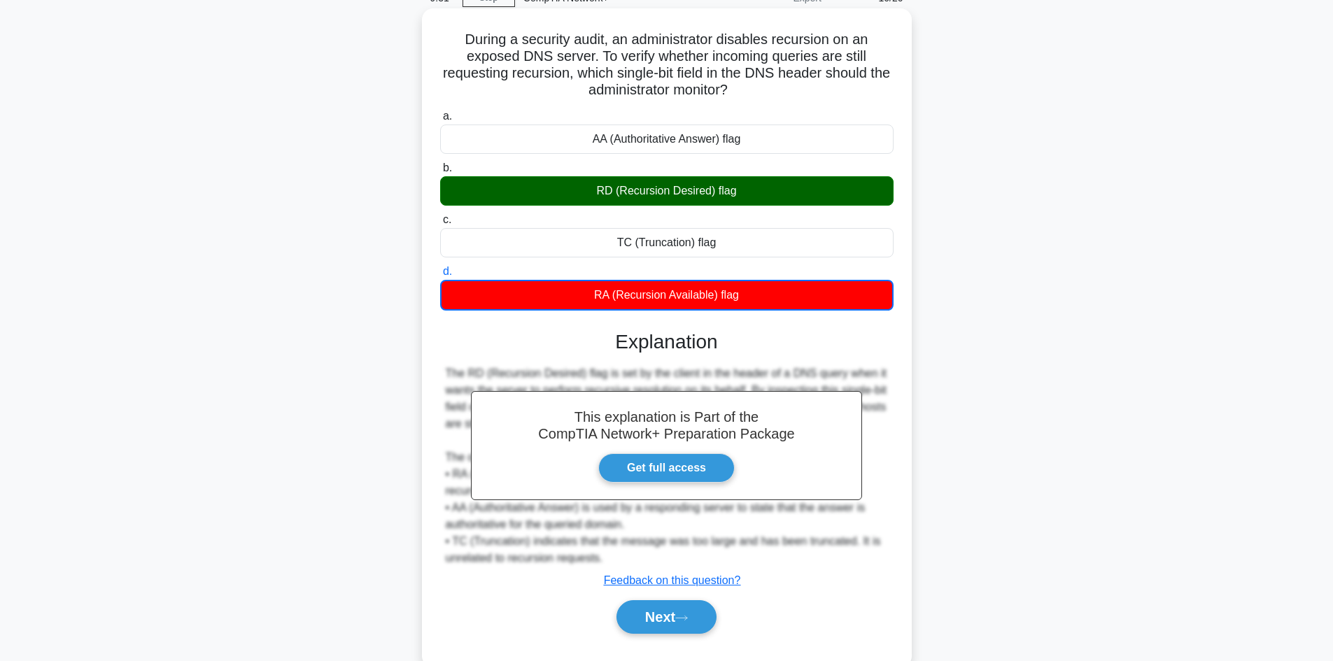
scroll to position [103, 0]
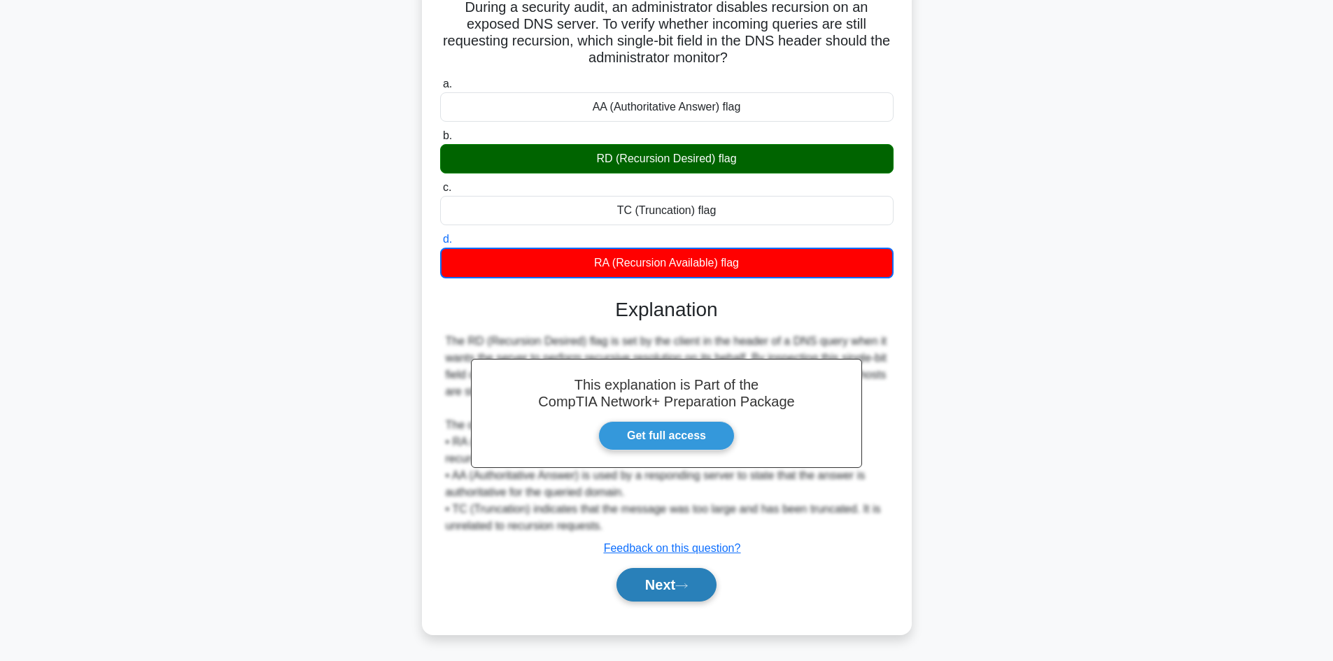
click at [684, 588] on icon at bounding box center [681, 586] width 13 height 8
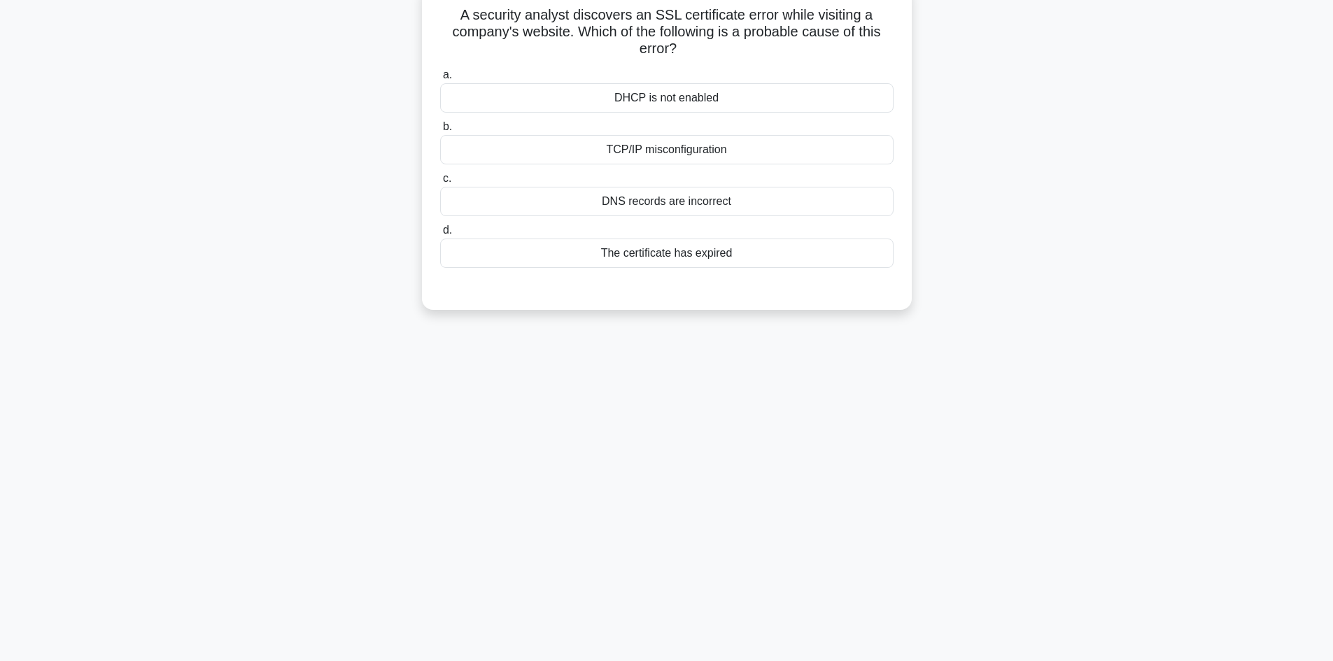
click at [697, 248] on div "The certificate has expired" at bounding box center [666, 253] width 453 height 29
click at [440, 235] on input "d. The certificate has expired" at bounding box center [440, 230] width 0 height 9
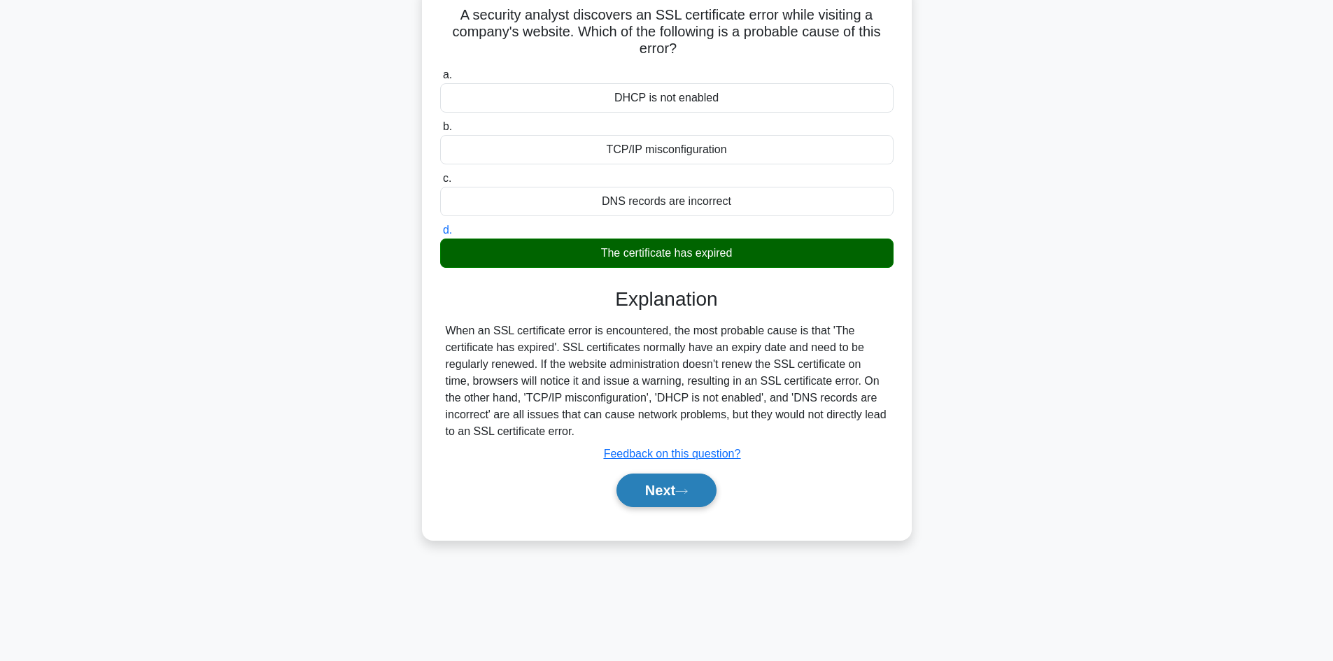
click at [639, 490] on button "Next" at bounding box center [666, 491] width 100 height 34
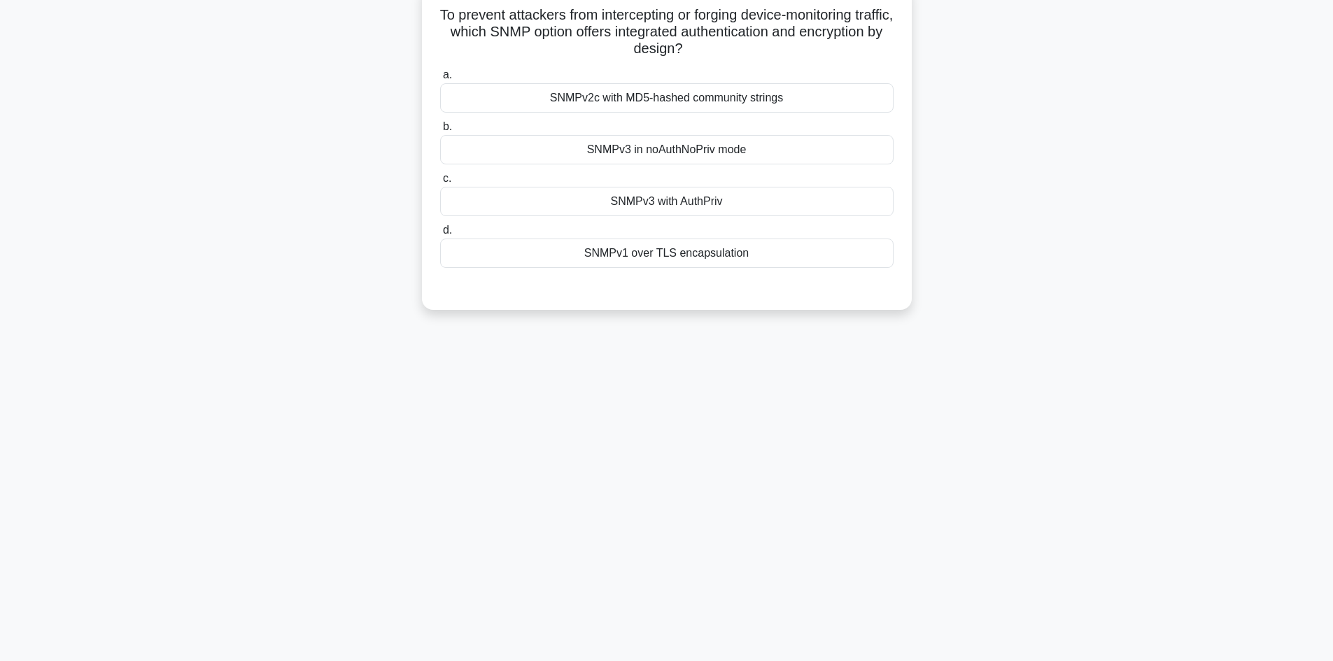
scroll to position [0, 0]
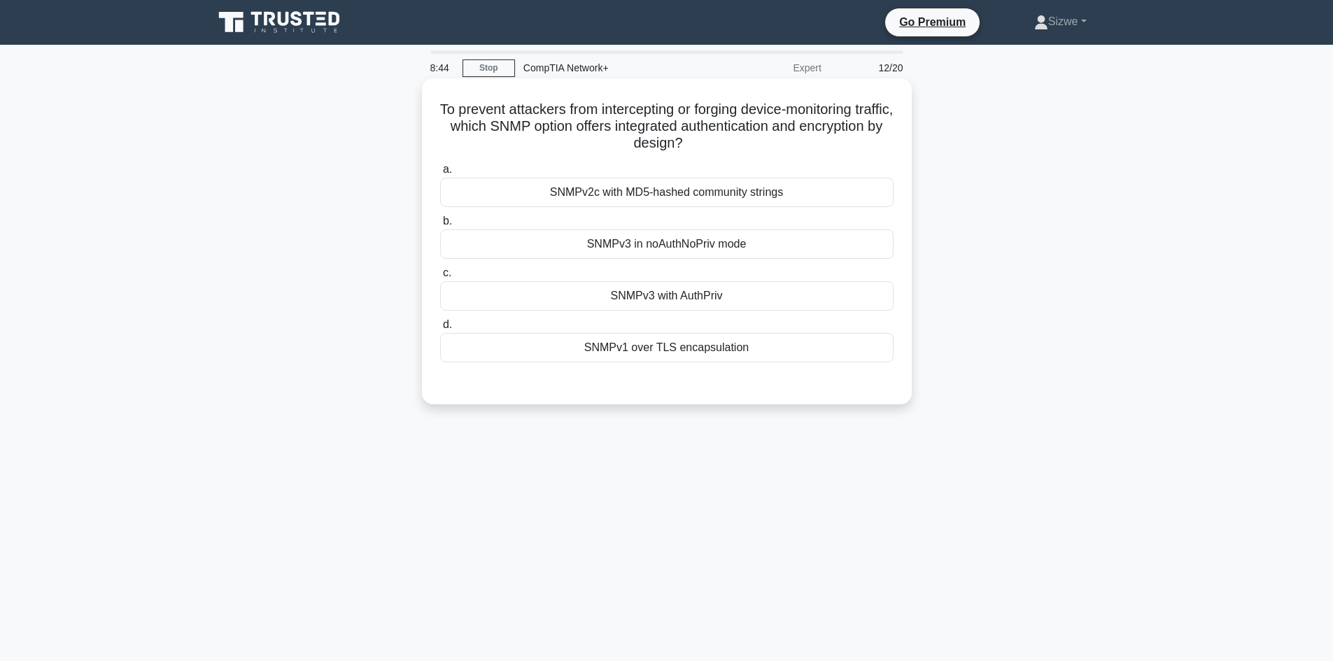
click at [673, 302] on div "SNMPv3 with AuthPriv" at bounding box center [666, 295] width 453 height 29
click at [440, 278] on input "c. SNMPv3 with AuthPriv" at bounding box center [440, 273] width 0 height 9
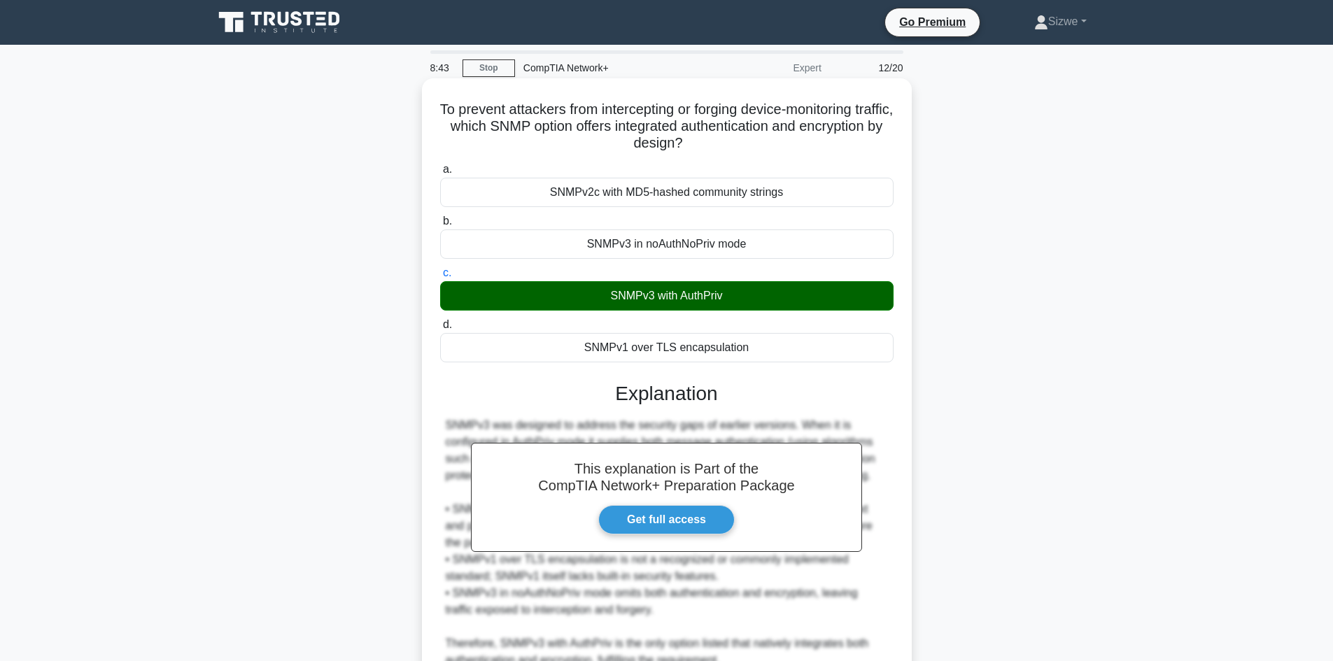
scroll to position [135, 0]
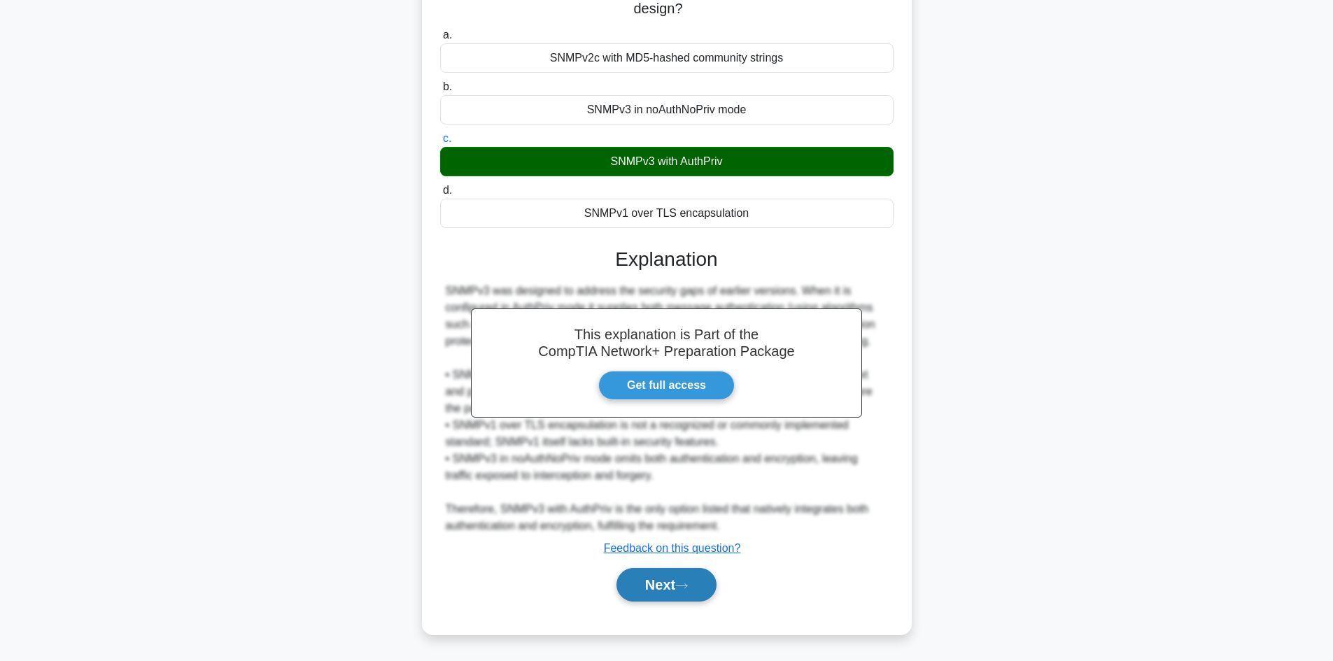
click at [655, 583] on button "Next" at bounding box center [666, 585] width 100 height 34
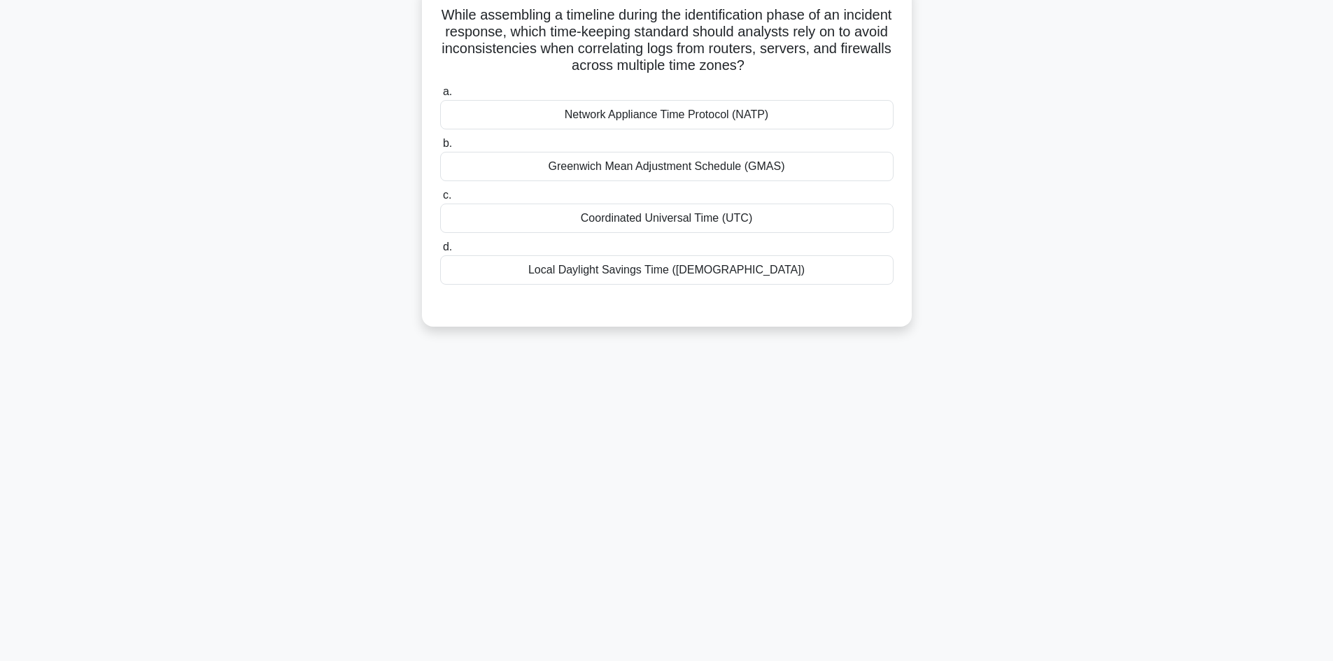
scroll to position [0, 0]
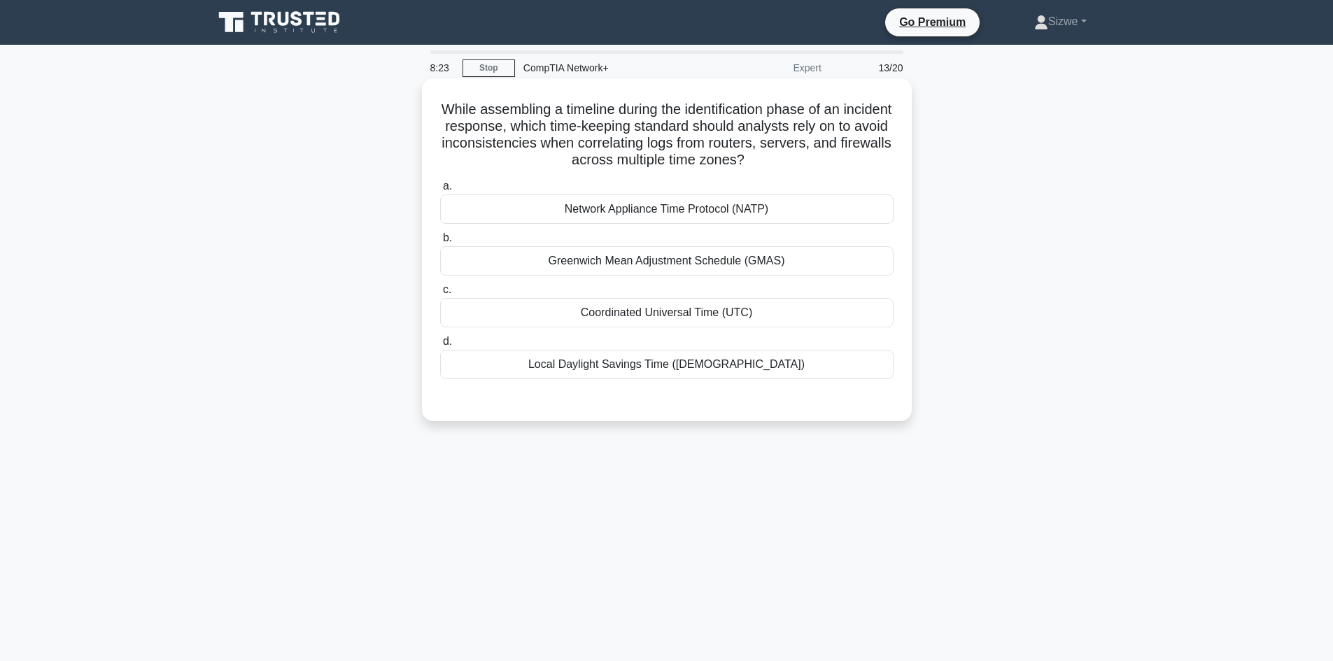
click at [647, 223] on div "Network Appliance Time Protocol (NATP)" at bounding box center [666, 209] width 453 height 29
click at [440, 191] on input "a. Network Appliance Time Protocol (NATP)" at bounding box center [440, 186] width 0 height 9
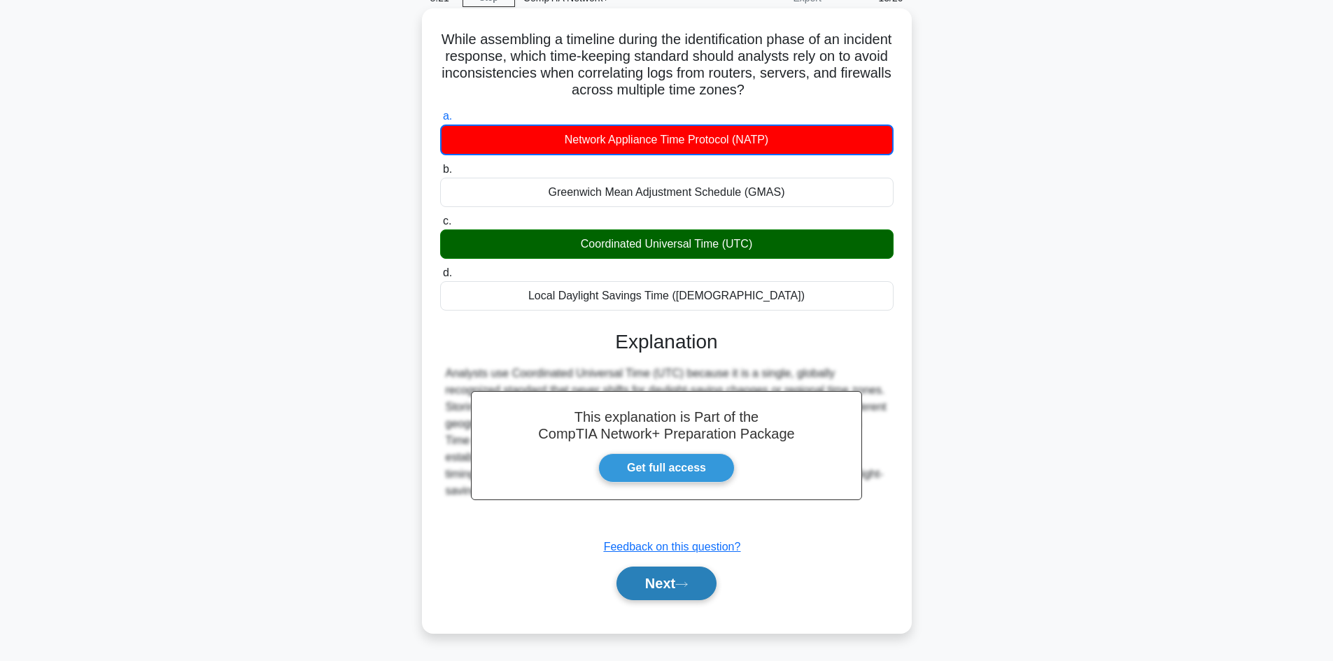
scroll to position [94, 0]
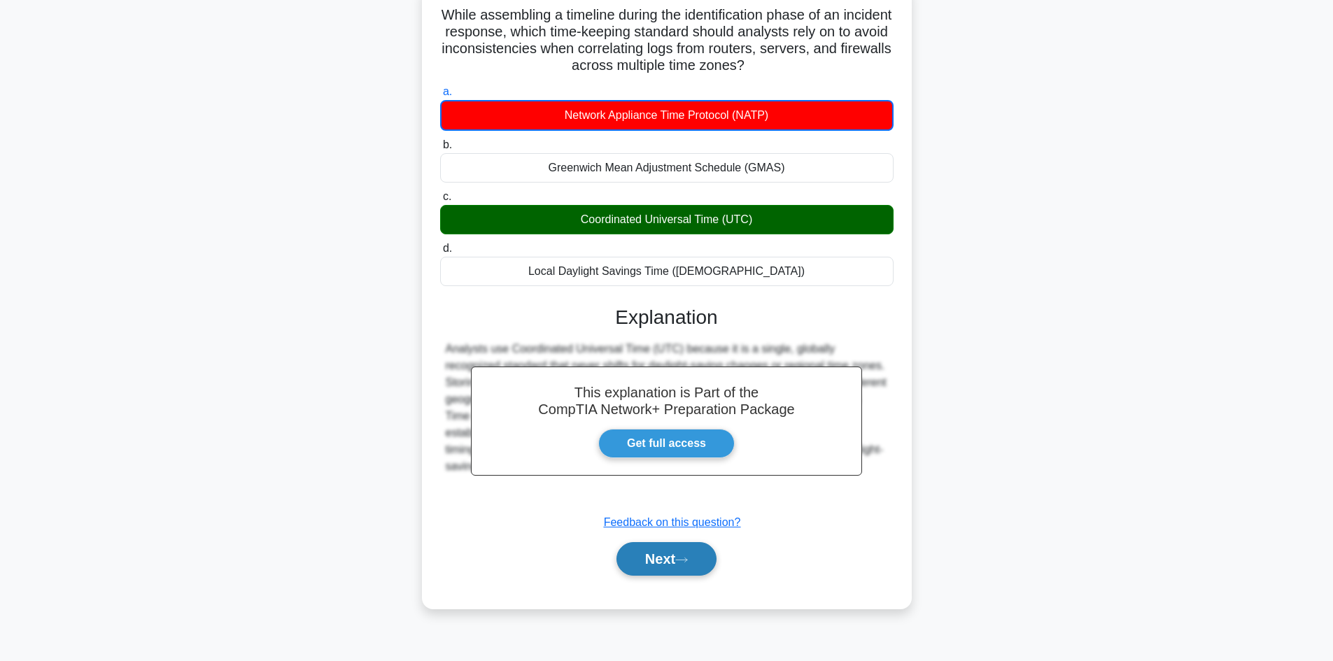
click at [665, 557] on button "Next" at bounding box center [666, 559] width 100 height 34
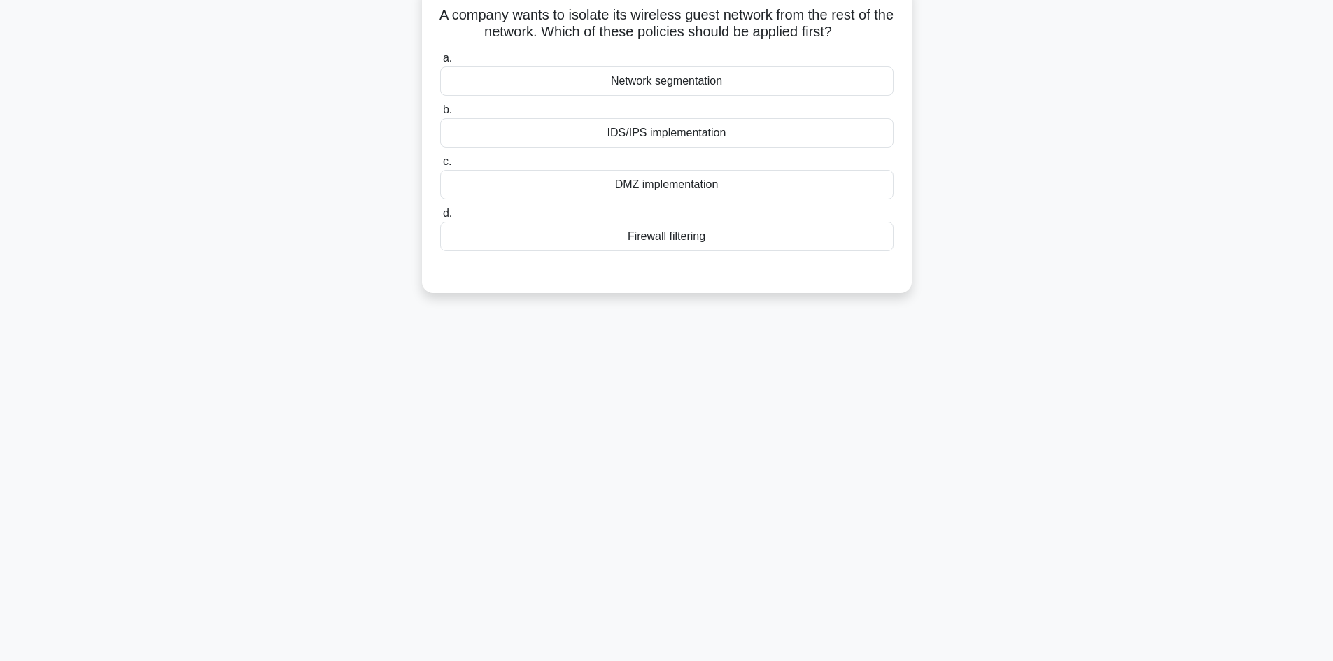
click at [677, 183] on div "DMZ implementation" at bounding box center [666, 184] width 453 height 29
click at [440, 167] on input "c. DMZ implementation" at bounding box center [440, 161] width 0 height 9
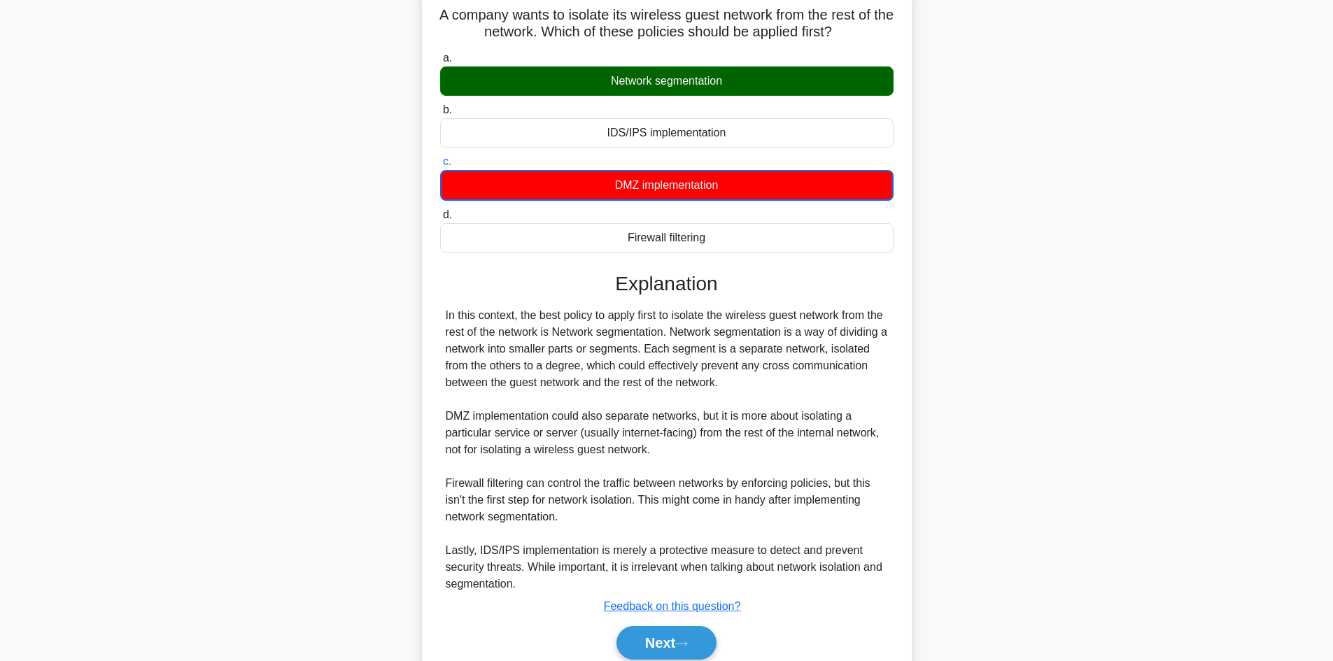
scroll to position [153, 0]
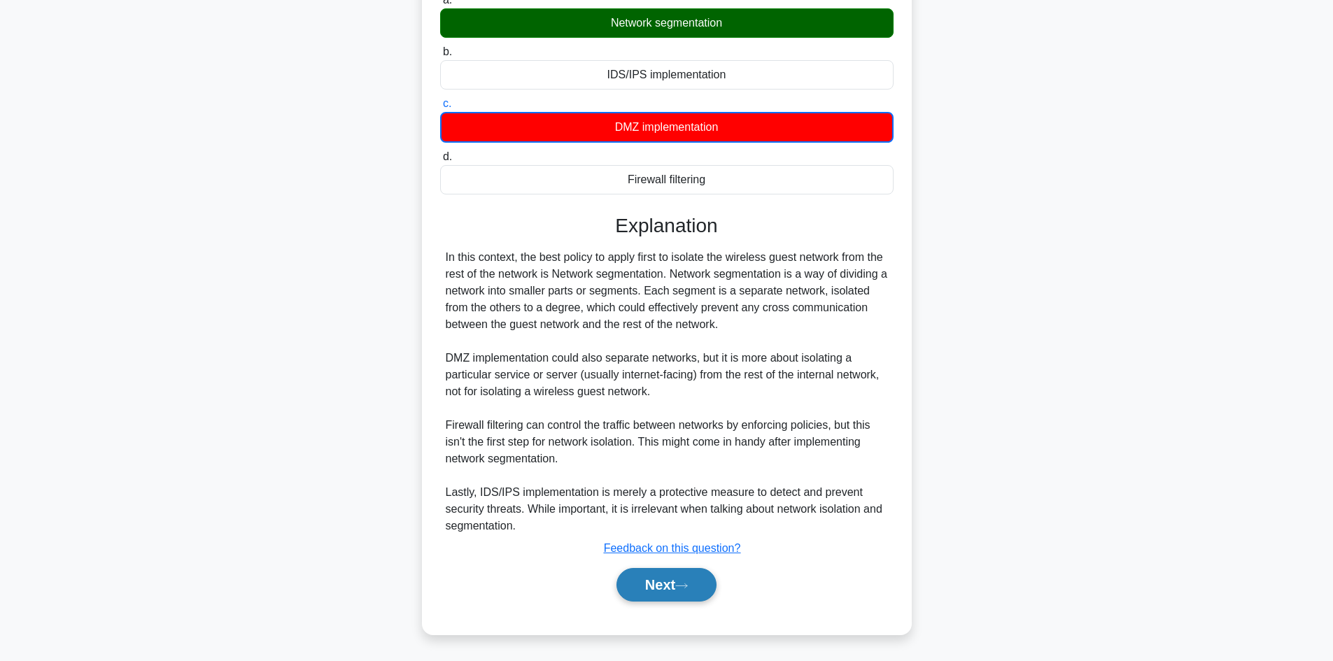
click at [646, 573] on button "Next" at bounding box center [666, 585] width 100 height 34
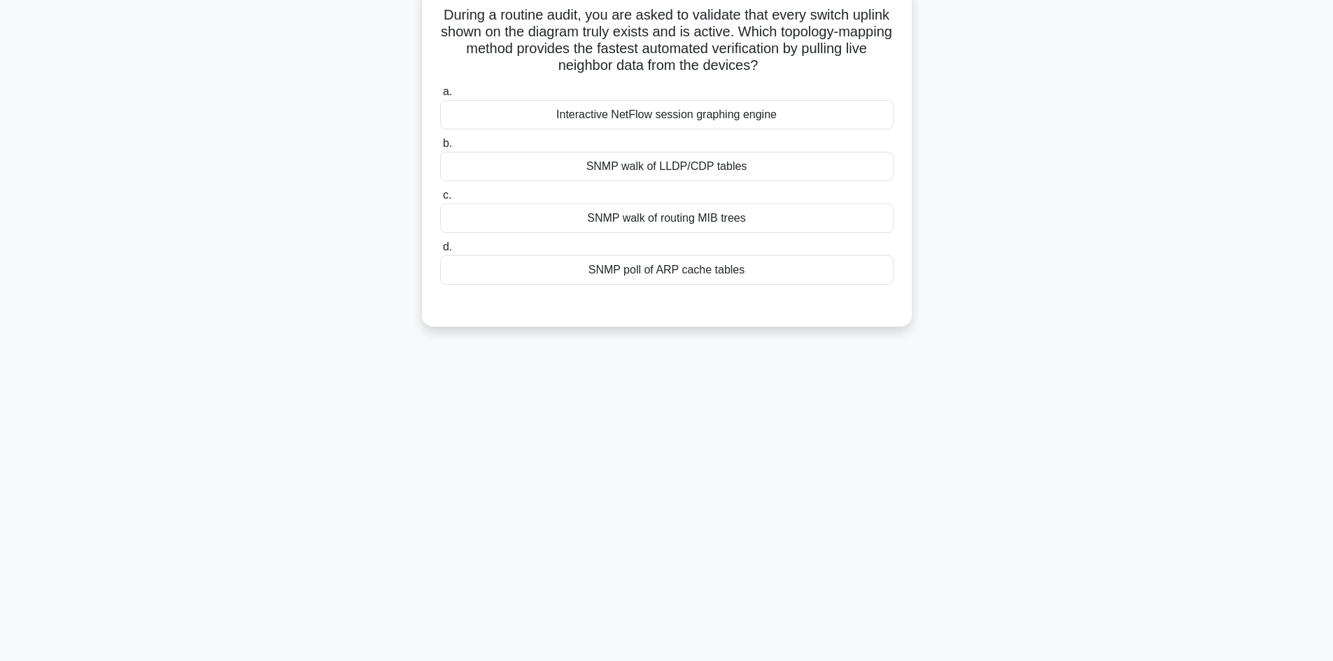
scroll to position [0, 0]
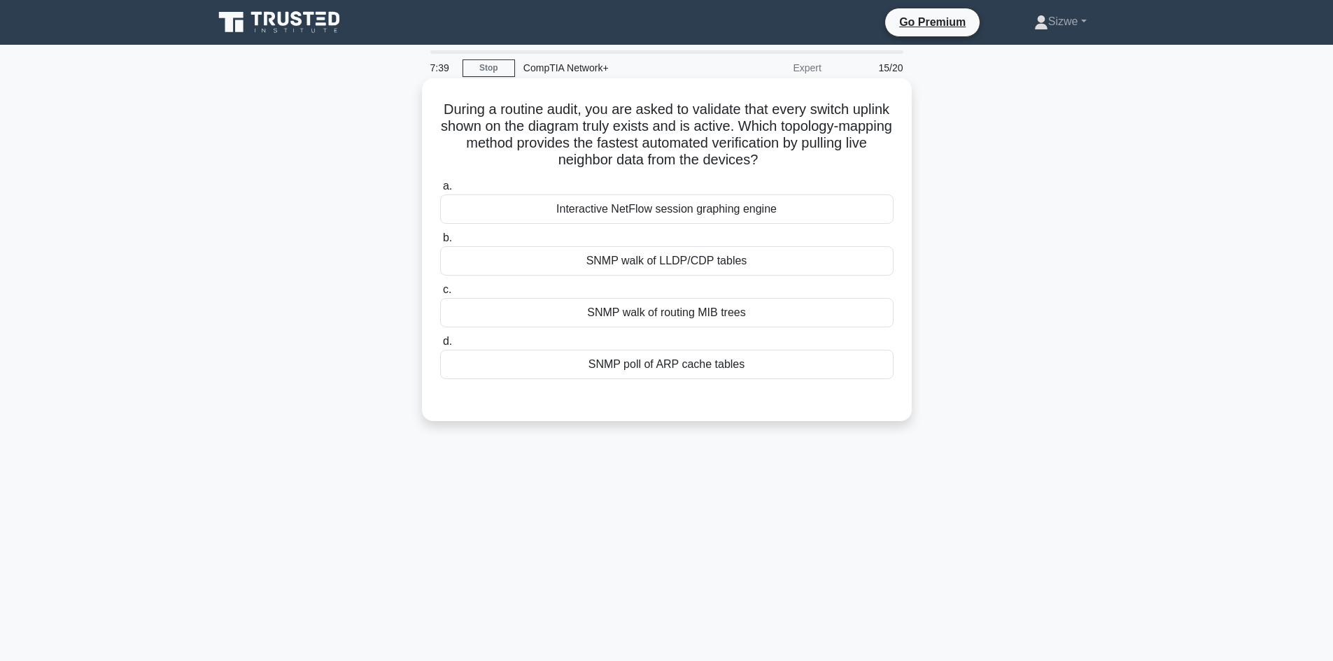
click at [639, 266] on div "SNMP walk of LLDP/CDP tables" at bounding box center [666, 260] width 453 height 29
click at [440, 243] on input "b. SNMP walk of LLDP/CDP tables" at bounding box center [440, 238] width 0 height 9
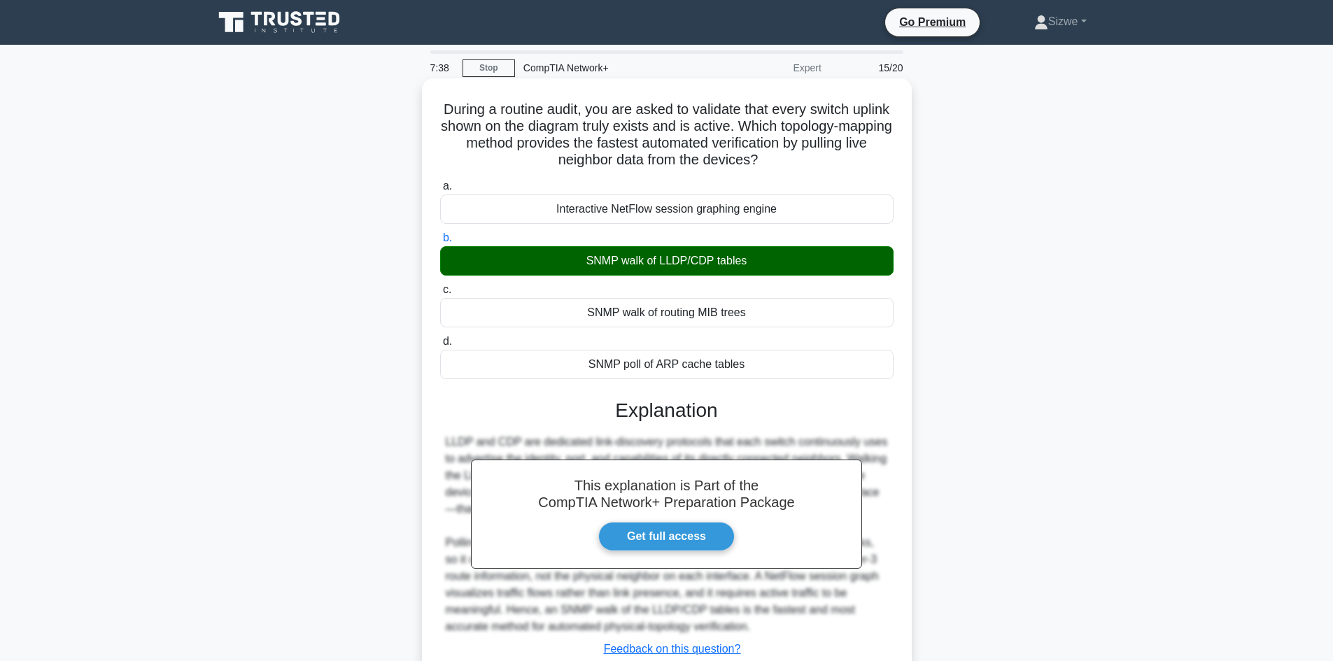
scroll to position [101, 0]
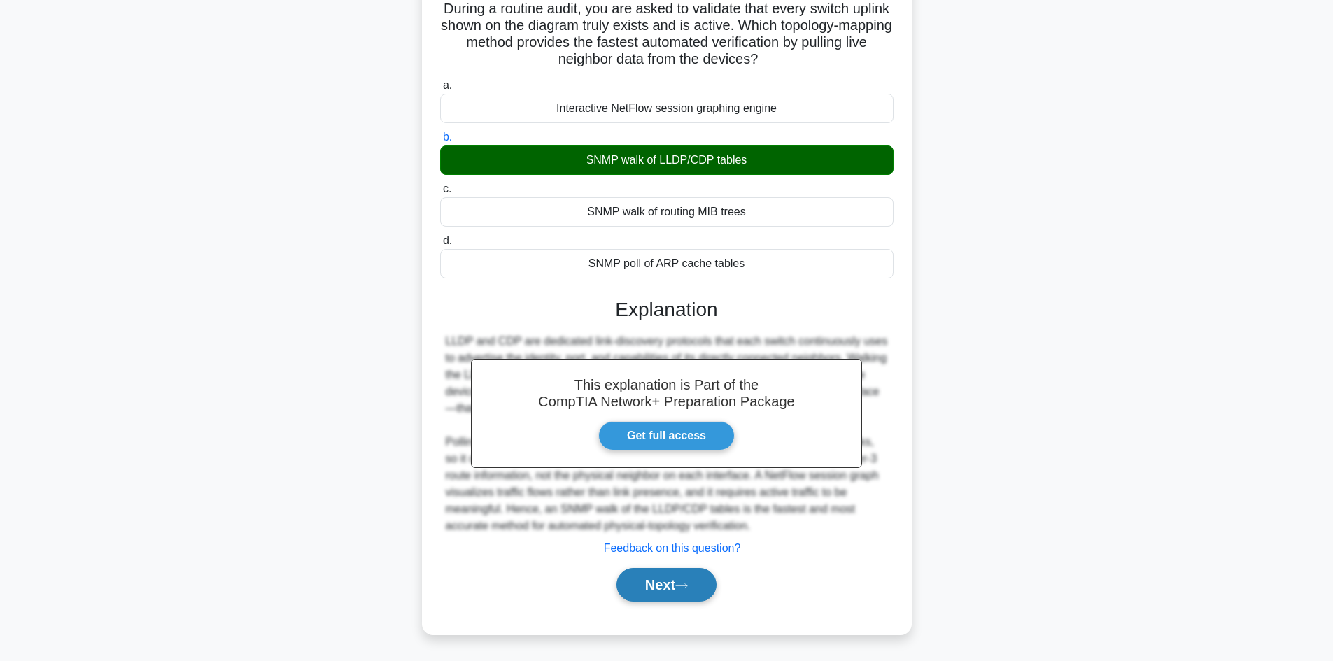
click at [672, 586] on button "Next" at bounding box center [666, 585] width 100 height 34
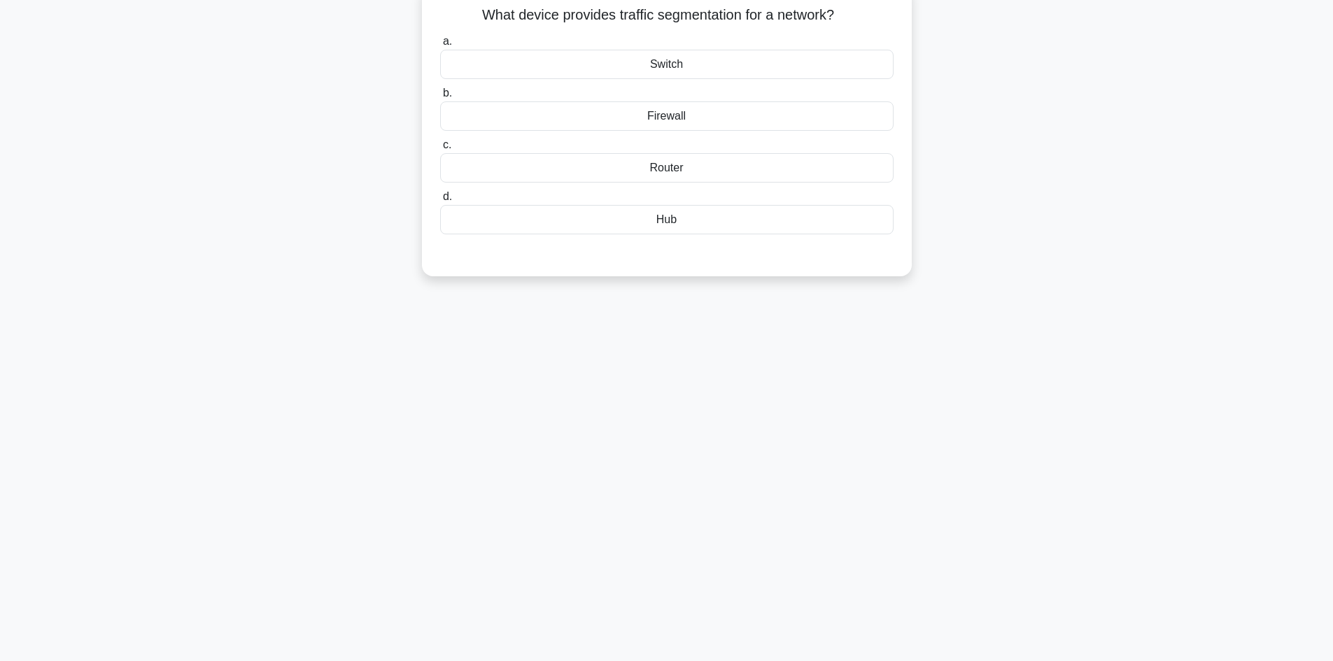
scroll to position [0, 0]
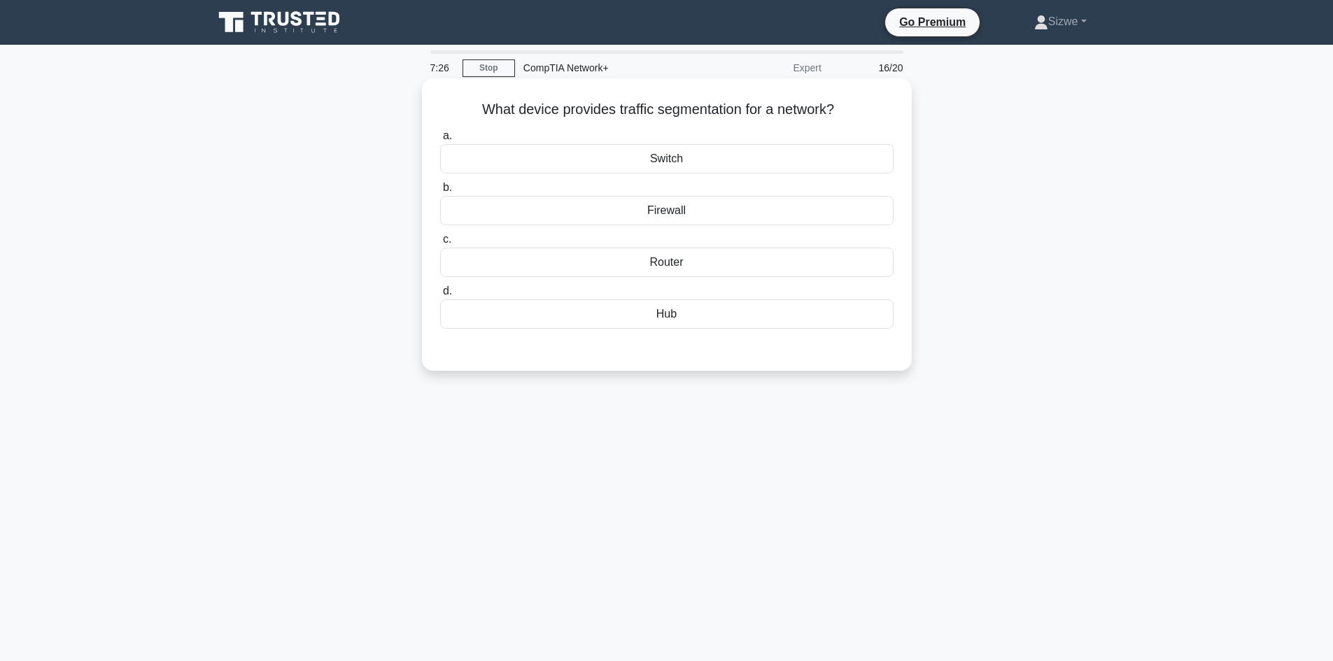
click at [666, 156] on div "Switch" at bounding box center [666, 158] width 453 height 29
click at [440, 141] on input "a. Switch" at bounding box center [440, 136] width 0 height 9
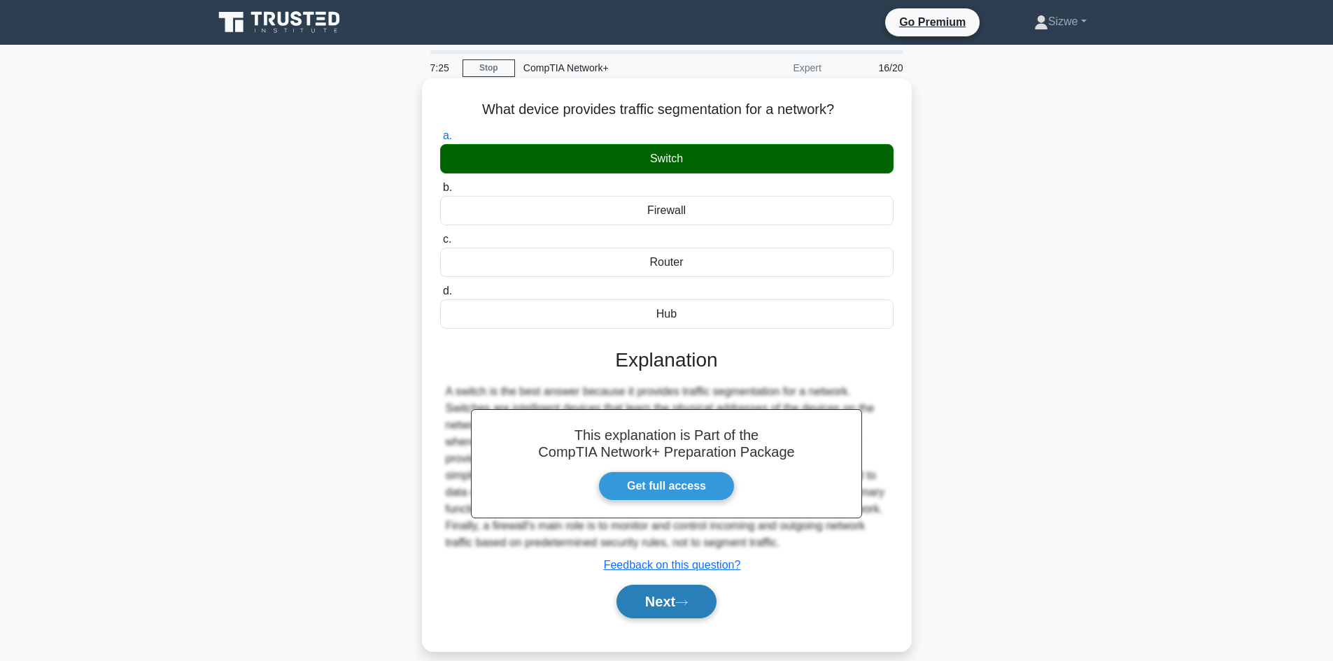
click at [676, 602] on button "Next" at bounding box center [666, 602] width 100 height 34
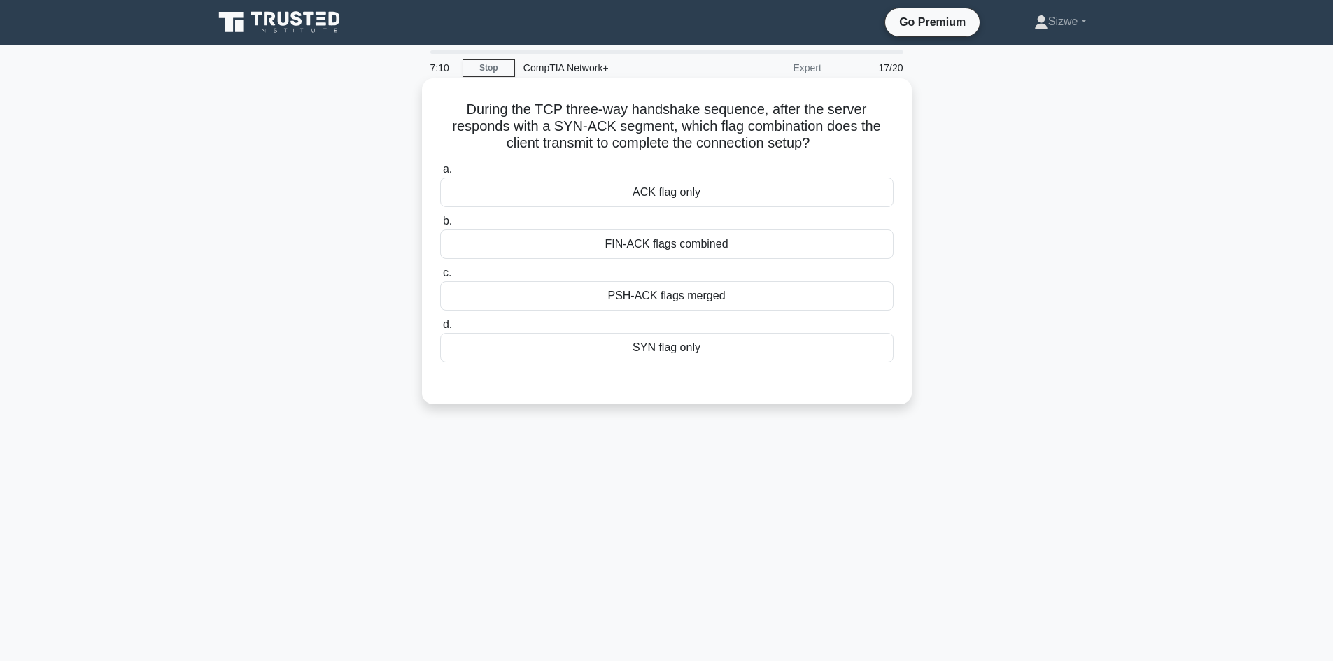
click at [654, 351] on div "SYN flag only" at bounding box center [666, 347] width 453 height 29
click at [440, 330] on input "d. SYN flag only" at bounding box center [440, 324] width 0 height 9
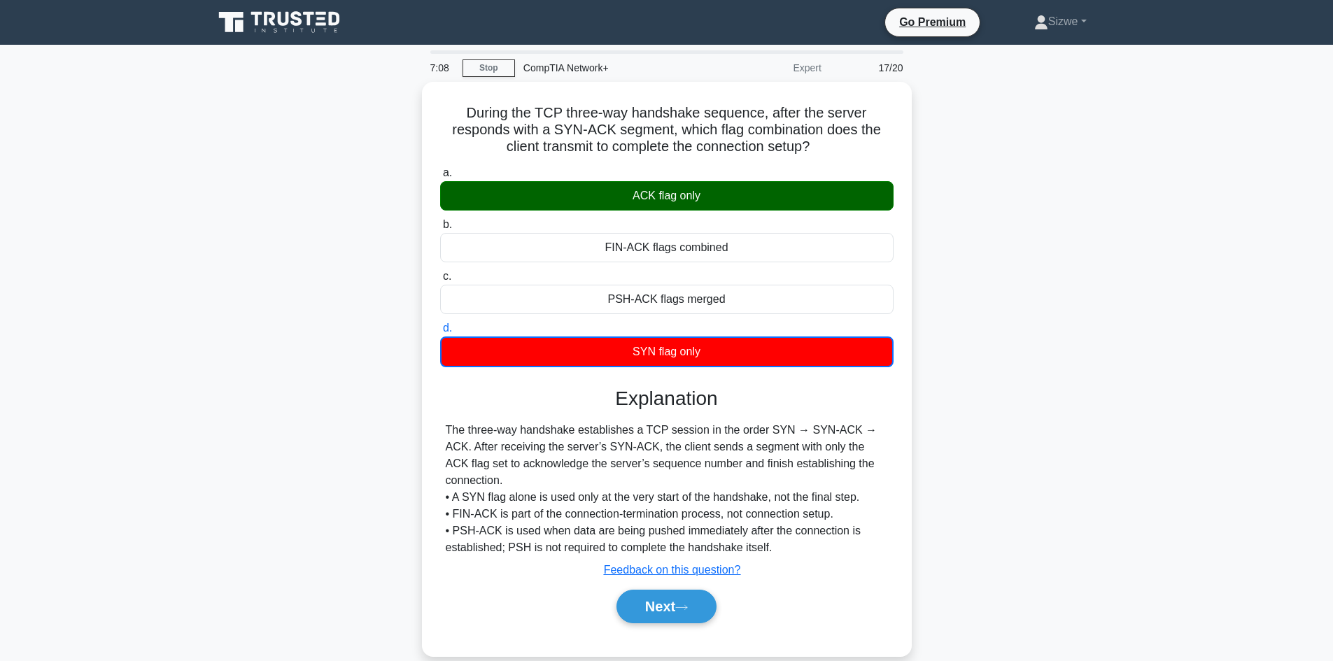
scroll to position [70, 0]
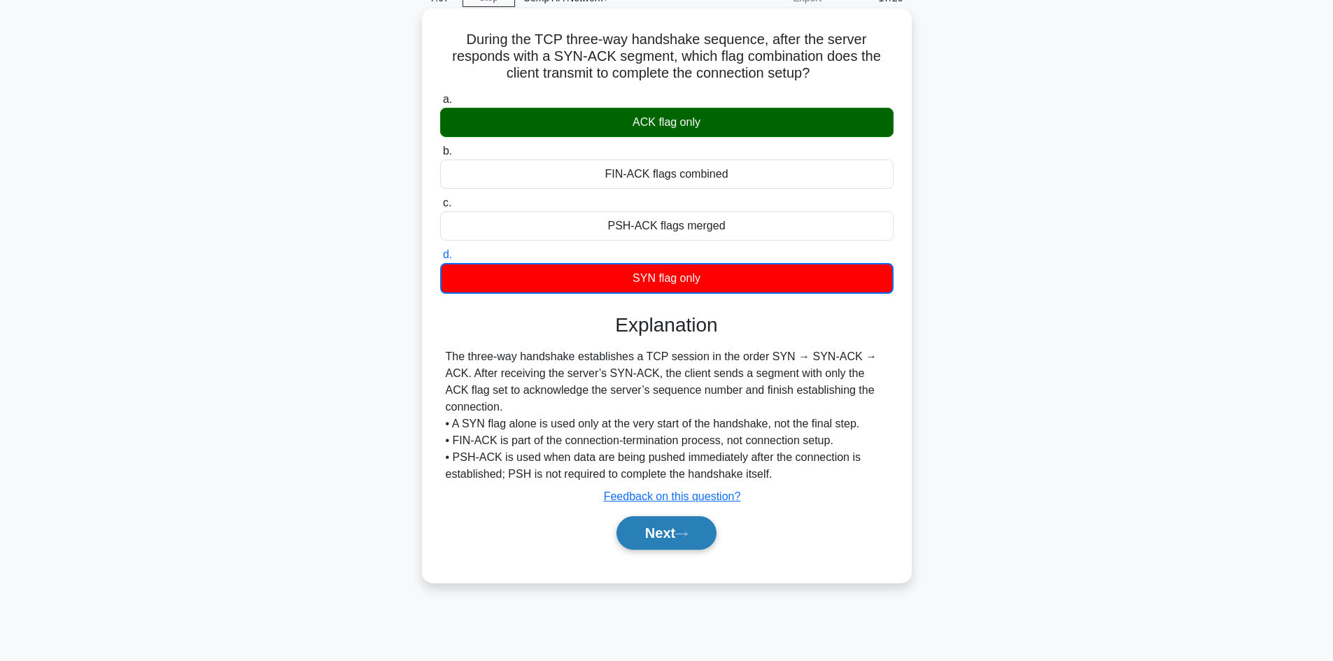
click at [671, 523] on button "Next" at bounding box center [666, 533] width 100 height 34
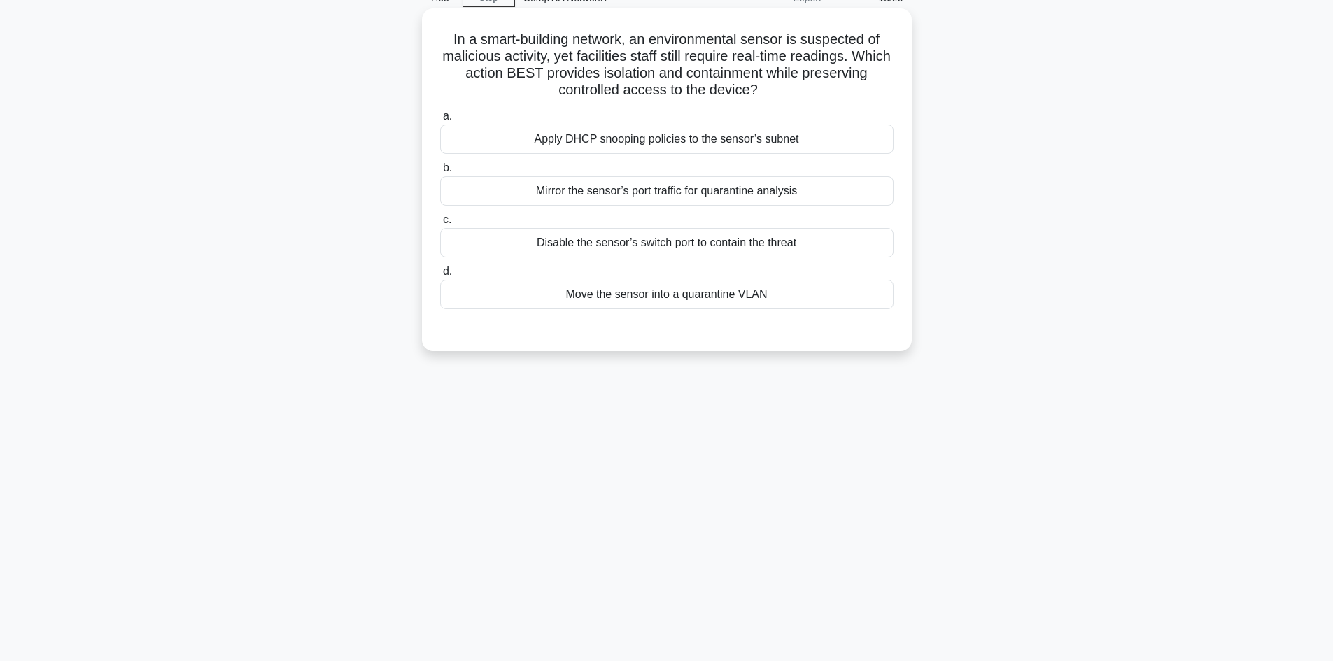
scroll to position [0, 0]
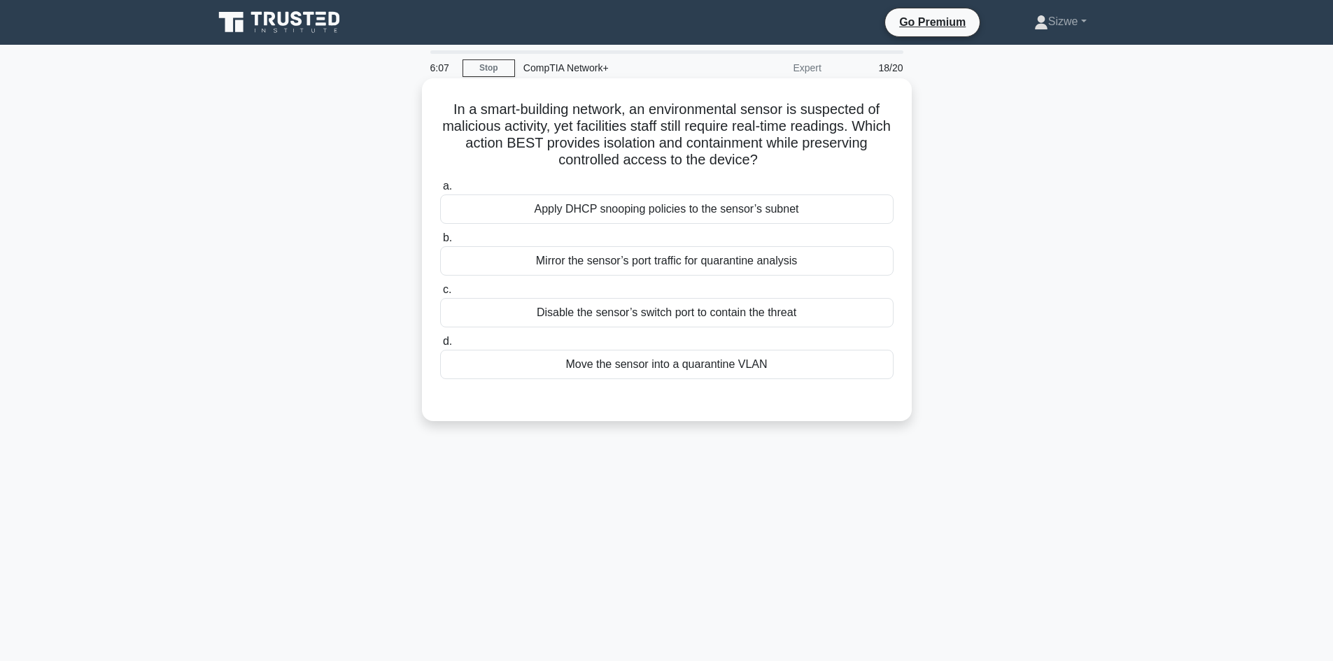
click at [594, 216] on div "Apply DHCP snooping policies to the sensor’s subnet" at bounding box center [666, 209] width 453 height 29
click at [440, 191] on input "a. Apply DHCP snooping policies to the sensor’s subnet" at bounding box center [440, 186] width 0 height 9
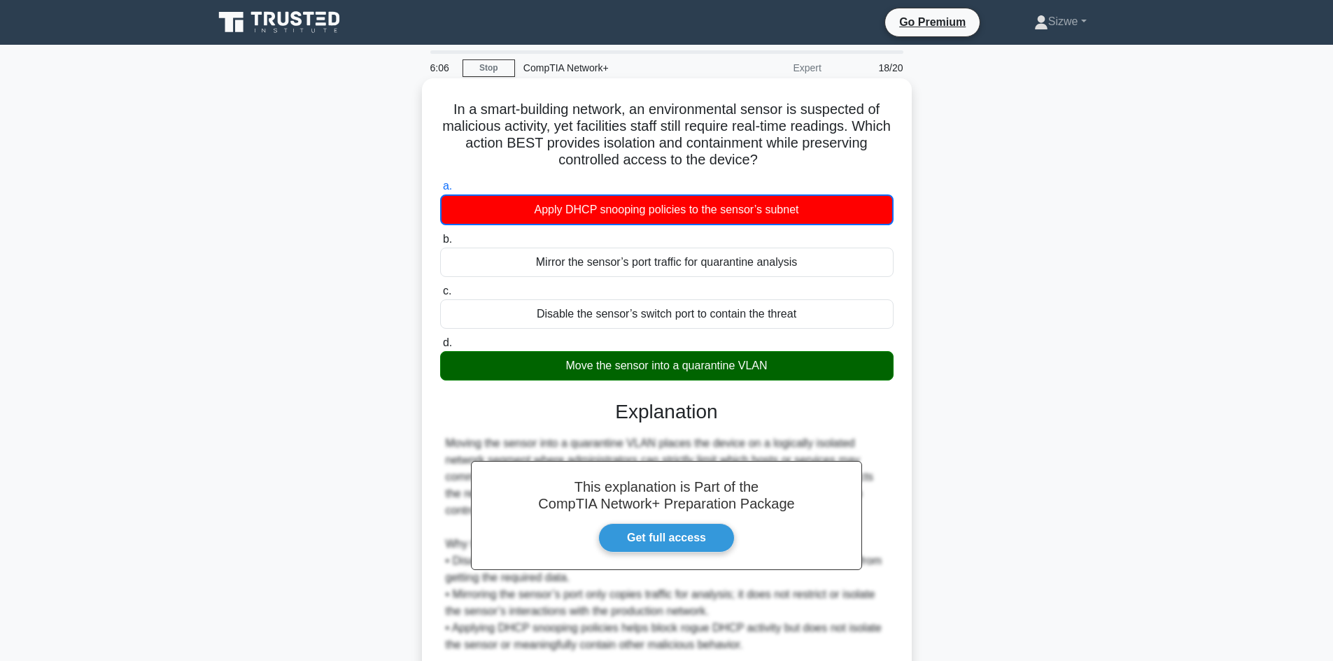
scroll to position [70, 0]
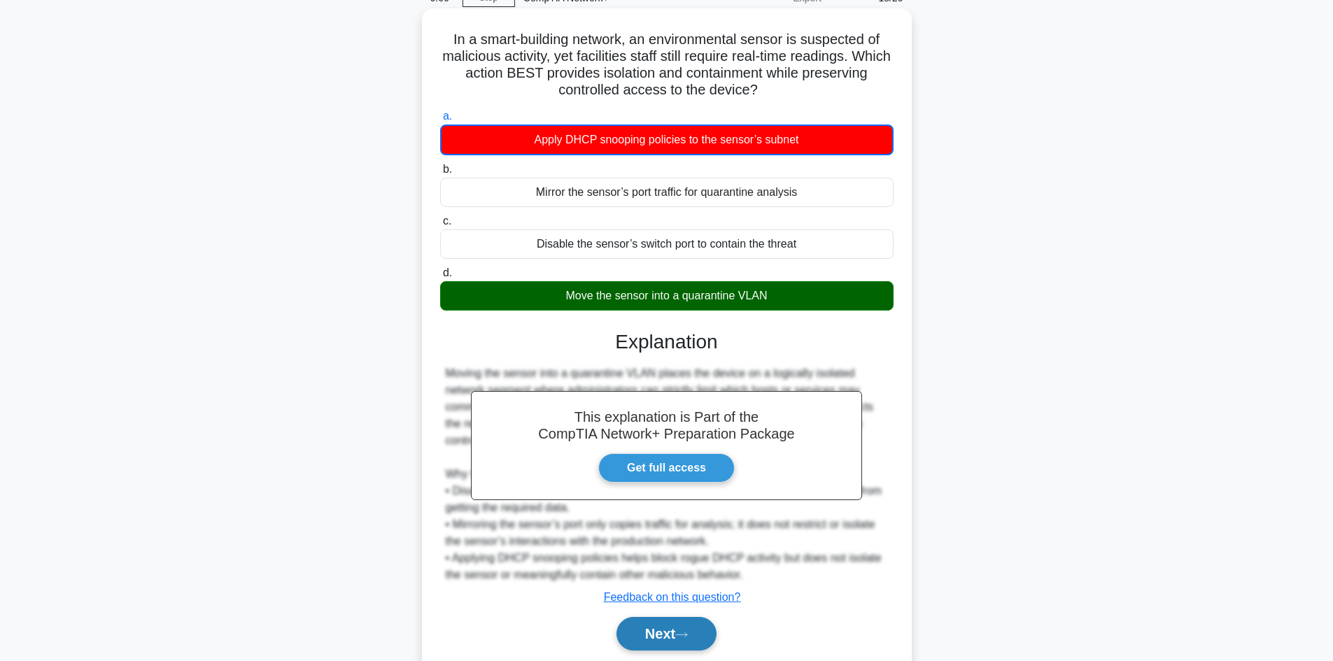
click at [680, 636] on button "Next" at bounding box center [666, 634] width 100 height 34
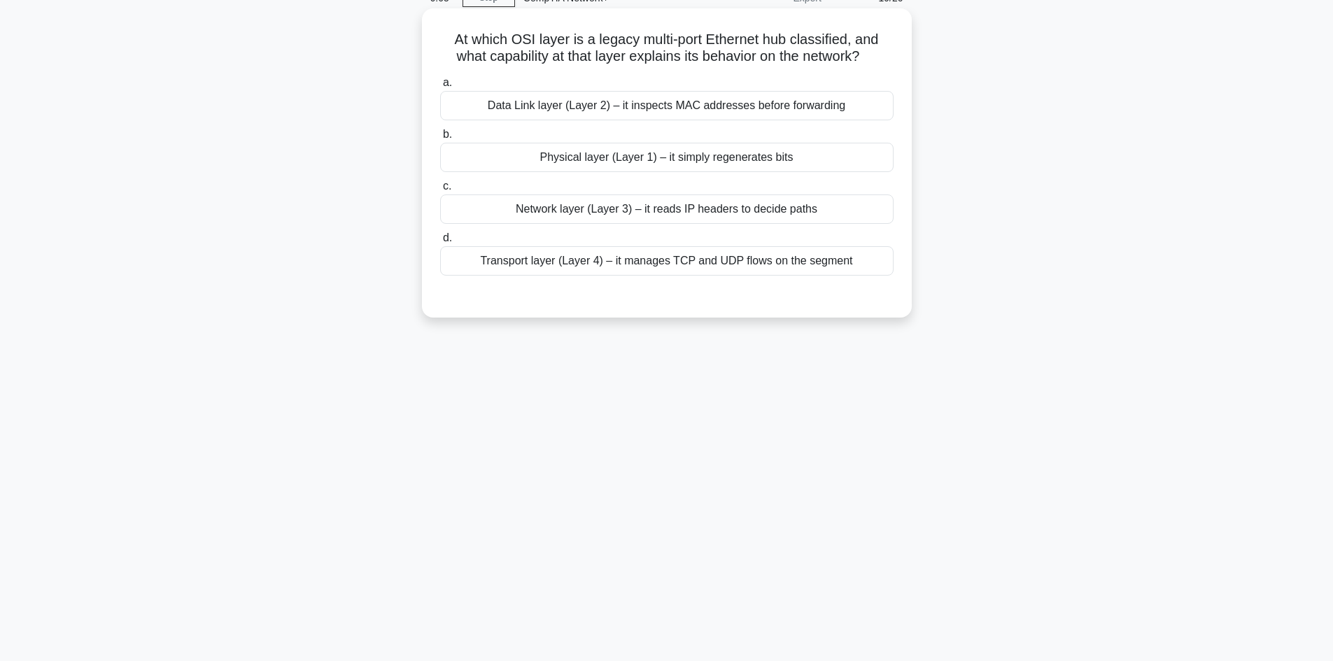
scroll to position [0, 0]
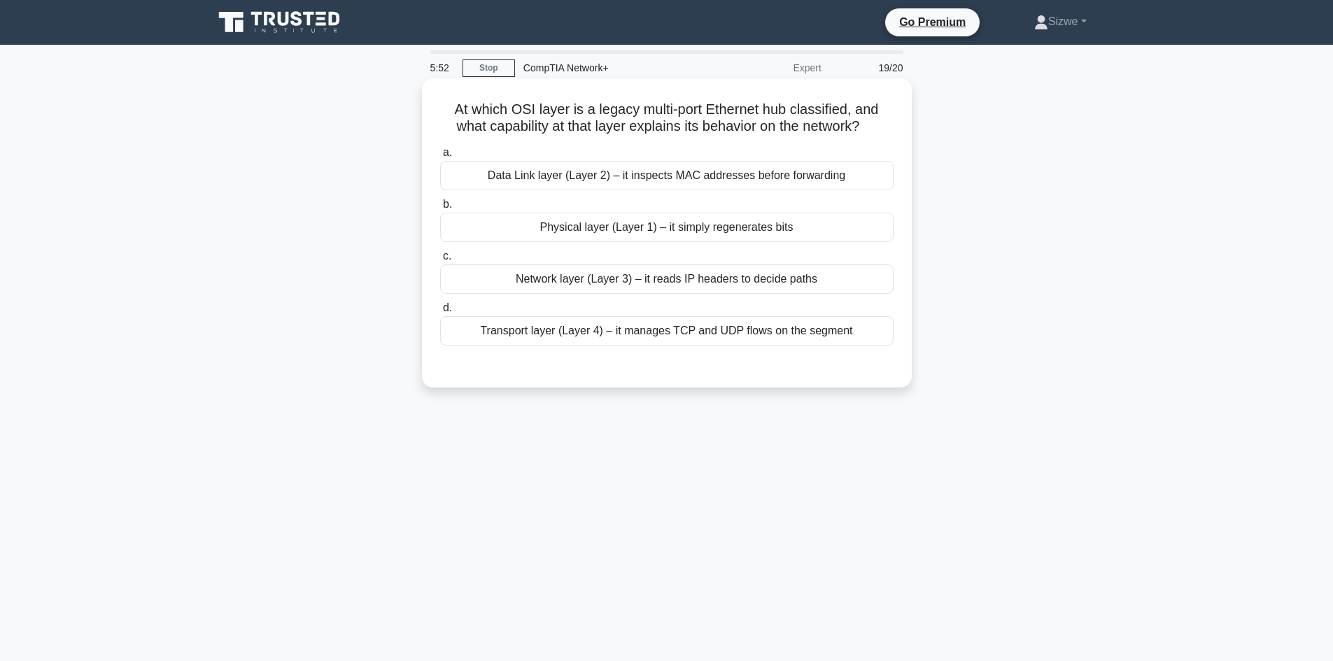
click at [692, 238] on div "Physical layer (Layer 1) – it simply regenerates bits" at bounding box center [666, 227] width 453 height 29
click at [440, 209] on input "b. Physical layer (Layer 1) – it simply regenerates bits" at bounding box center [440, 204] width 0 height 9
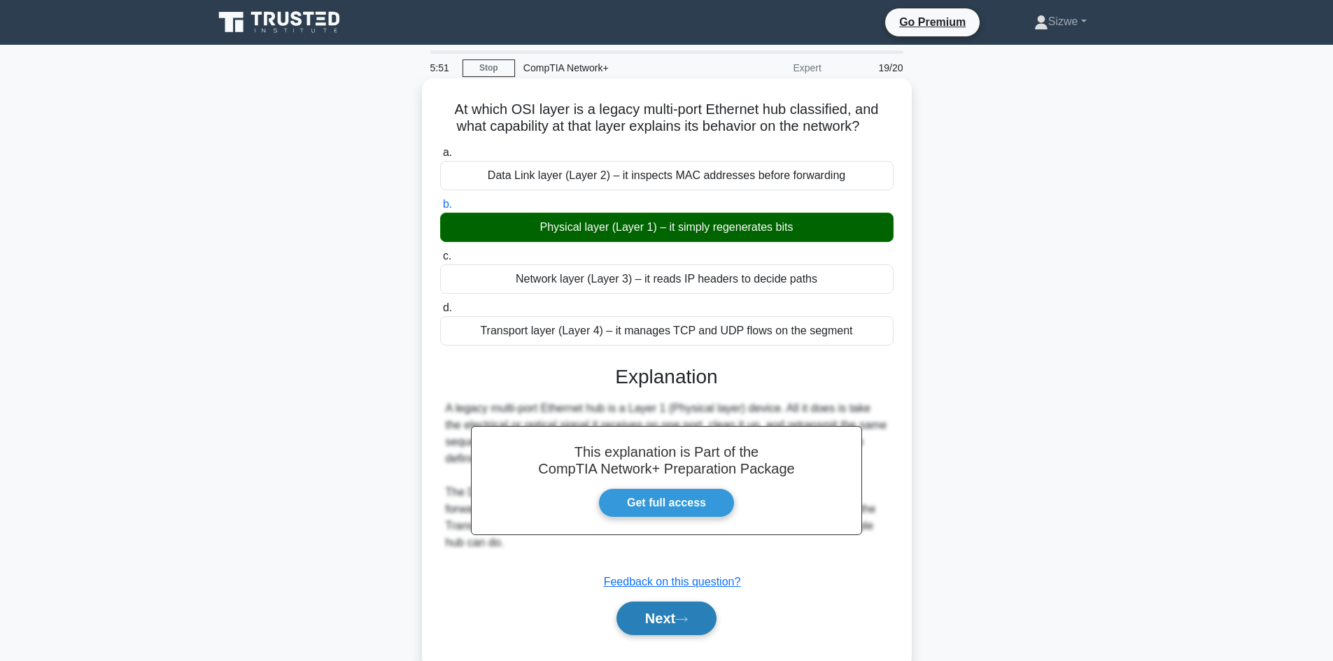
click at [676, 609] on button "Next" at bounding box center [666, 619] width 100 height 34
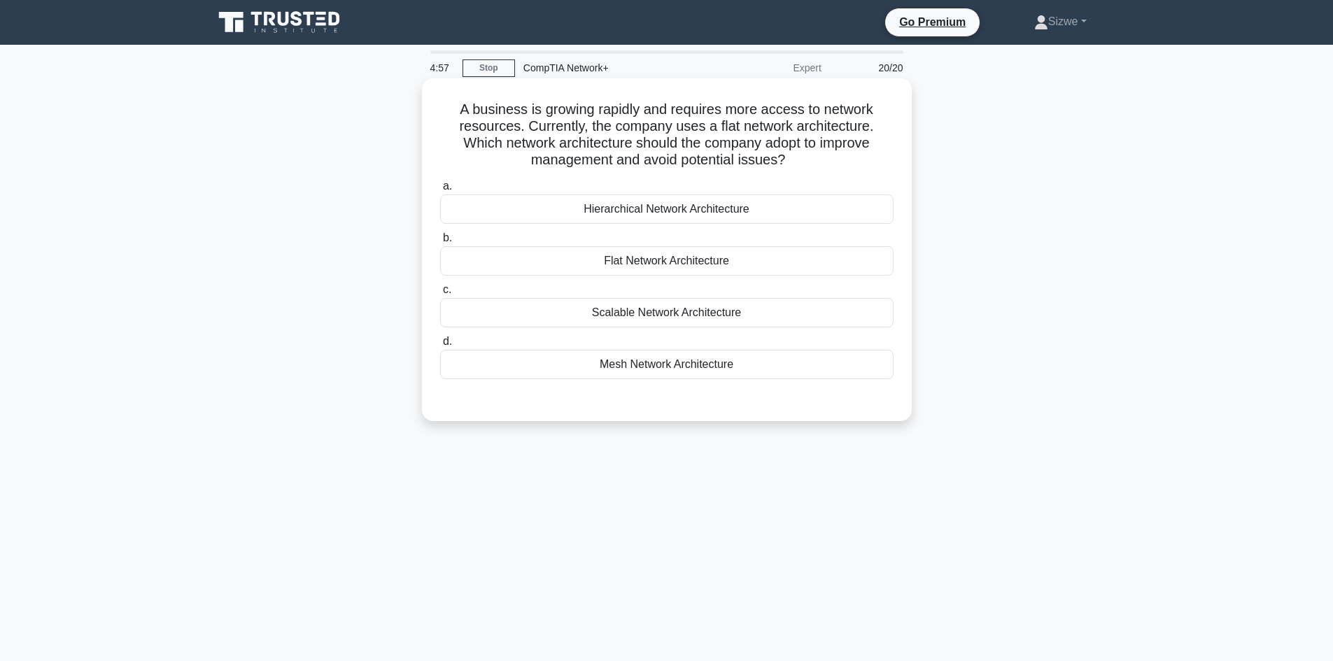
click at [666, 386] on div "a. Hierarchical Network Architecture b. Flat Network Architecture c. d." at bounding box center [667, 289] width 456 height 229
click at [666, 375] on div "Mesh Network Architecture" at bounding box center [666, 364] width 453 height 29
click at [440, 346] on input "d. Mesh Network Architecture" at bounding box center [440, 341] width 0 height 9
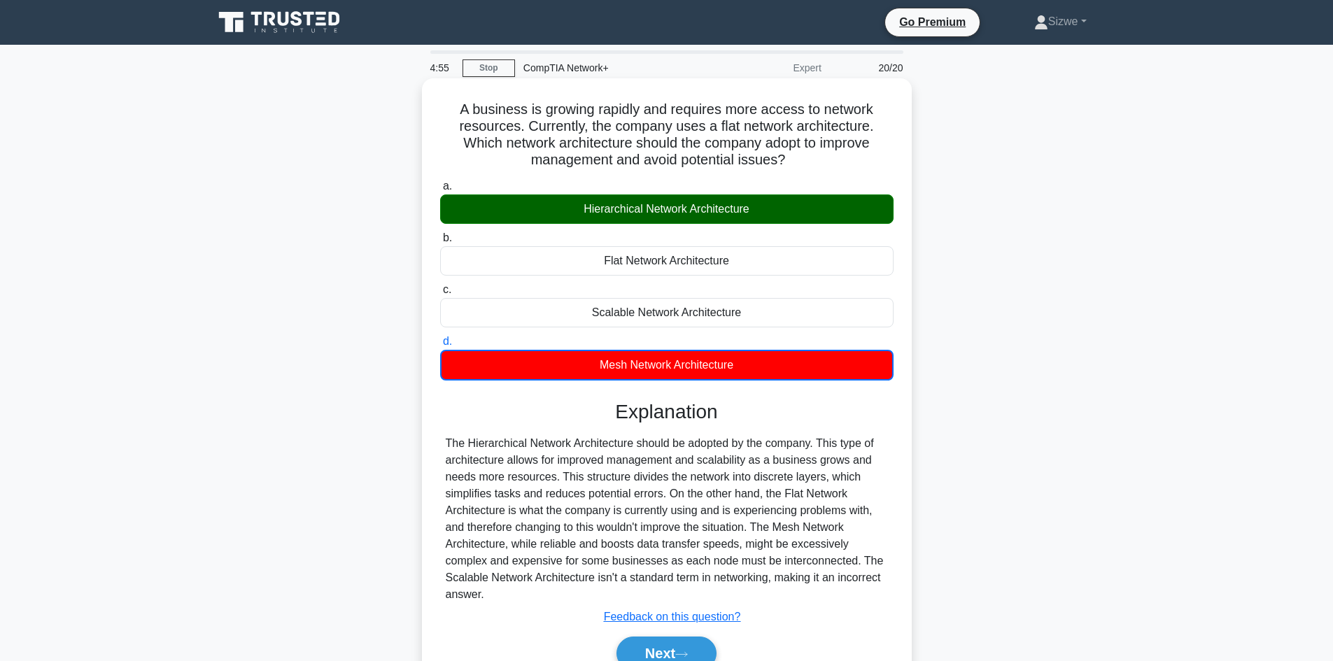
scroll to position [94, 0]
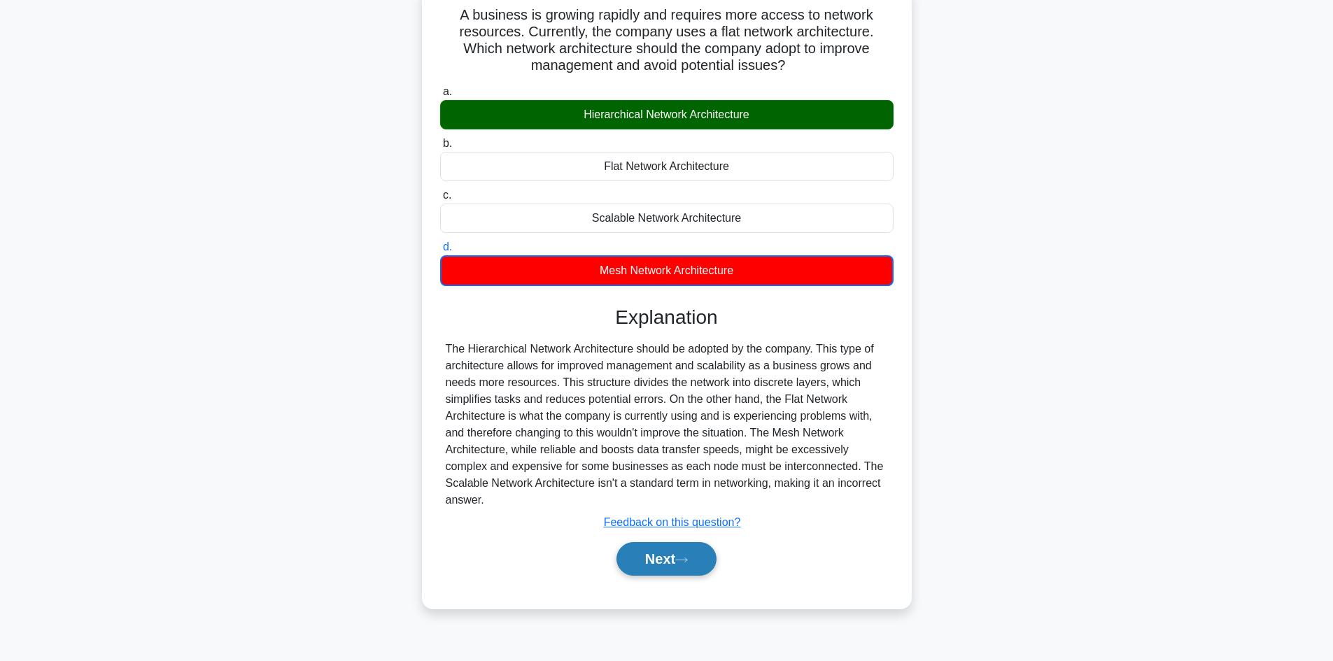
click at [650, 549] on button "Next" at bounding box center [666, 559] width 100 height 34
click at [665, 557] on button "Next" at bounding box center [666, 559] width 100 height 34
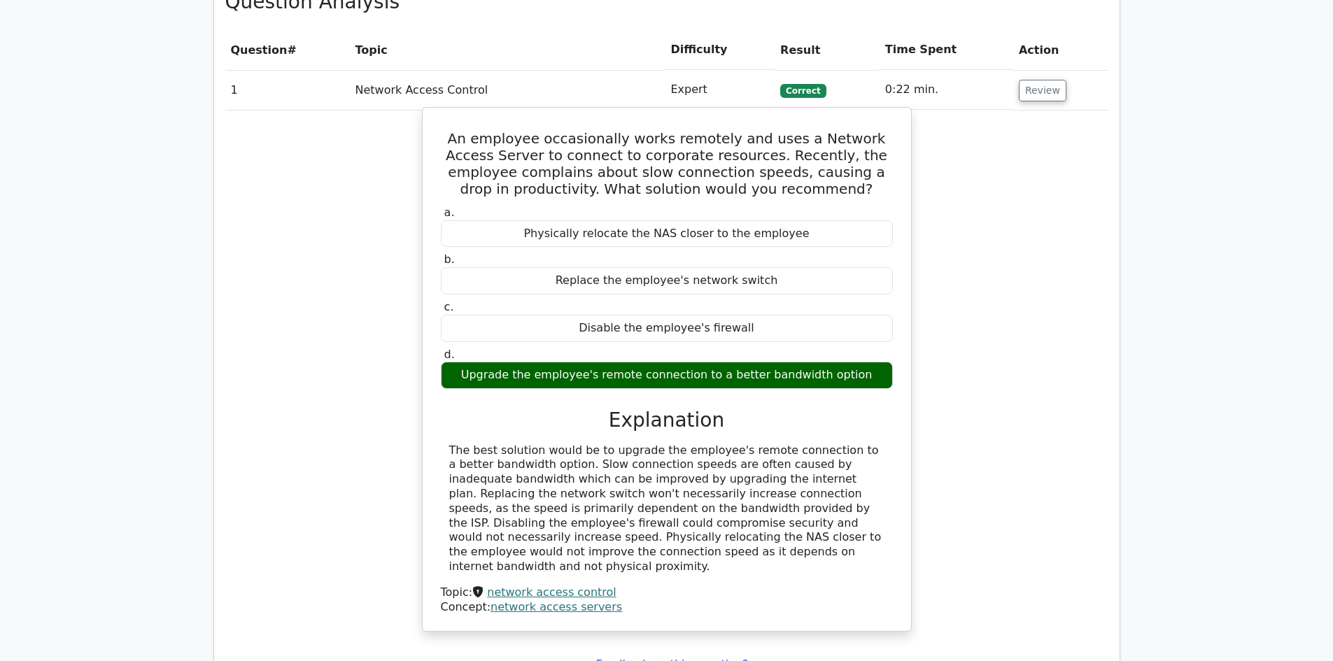
scroll to position [1050, 0]
